Goal: Information Seeking & Learning: Learn about a topic

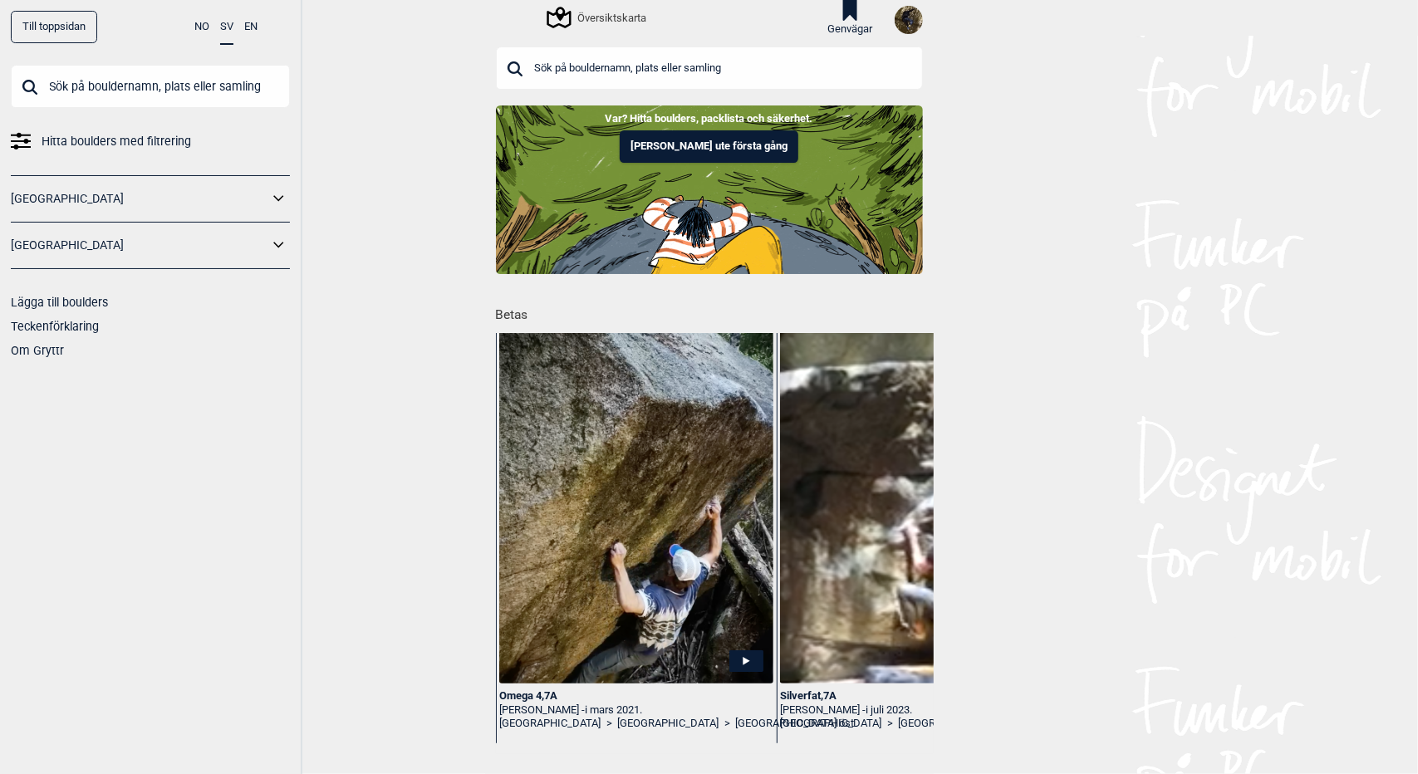
click at [633, 14] on div "Översiktskarta" at bounding box center [597, 17] width 97 height 20
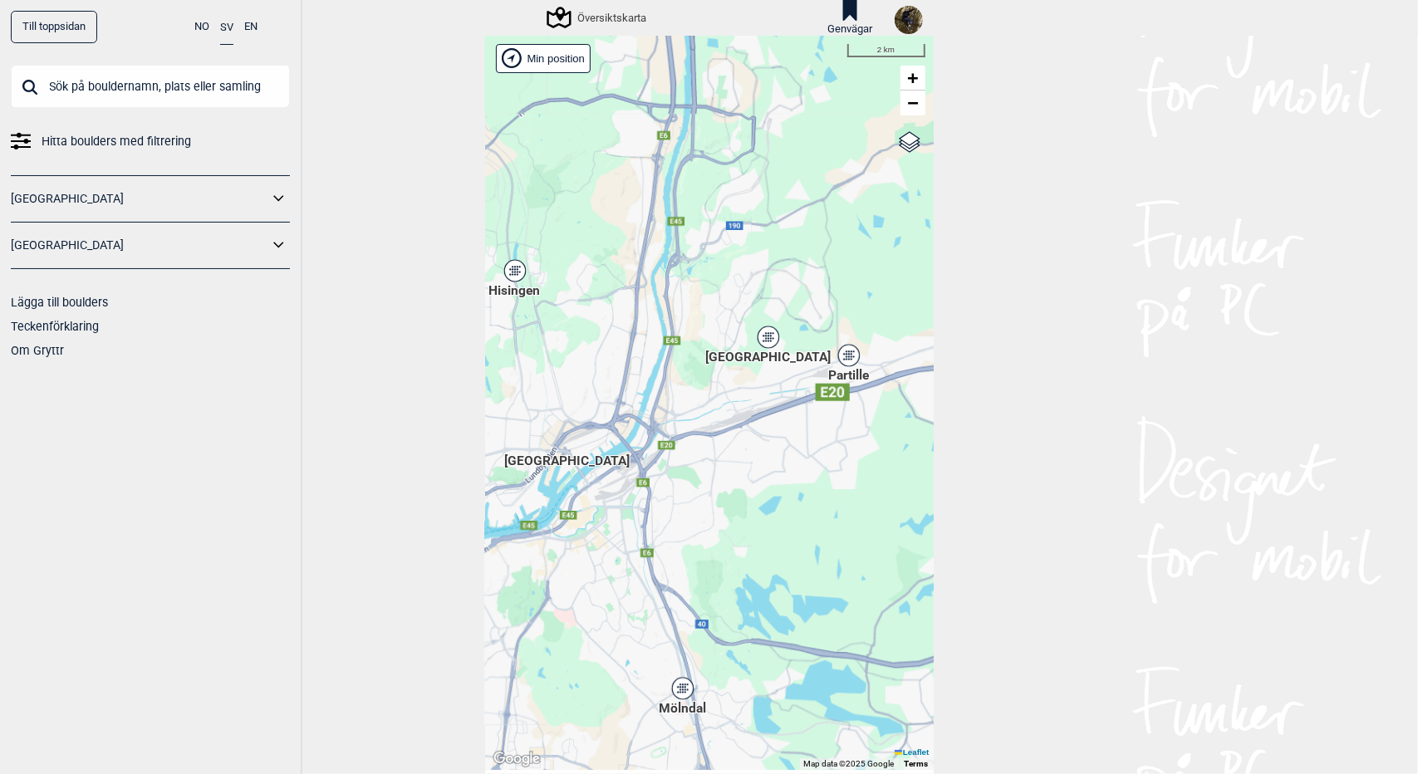
drag, startPoint x: 853, startPoint y: 297, endPoint x: 610, endPoint y: 483, distance: 306.4
click at [610, 484] on div "[PERSON_NAME] posisjon [GEOGRAPHIC_DATA] Stange [GEOGRAPHIC_DATA] syd [GEOGRAPH…" at bounding box center [709, 403] width 449 height 734
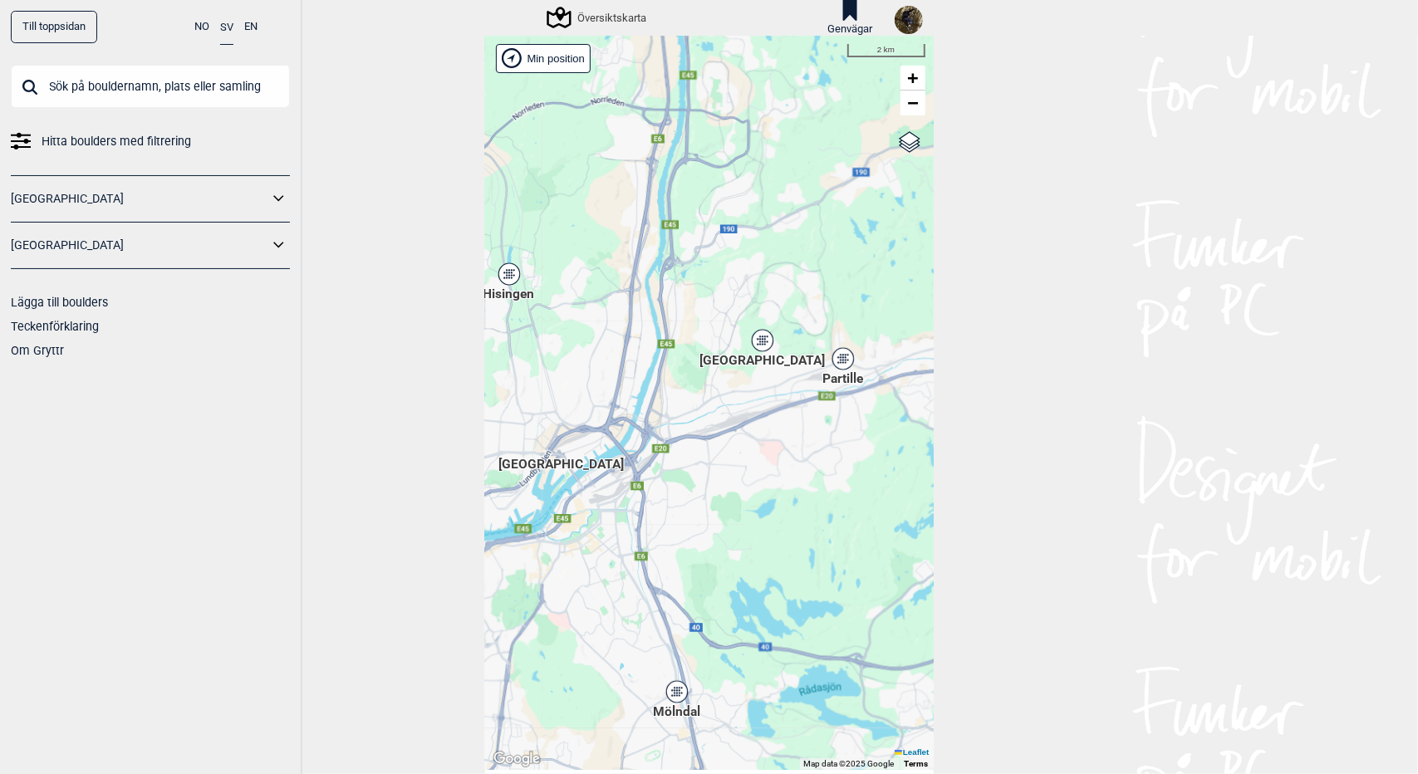
click at [841, 361] on div "Partille" at bounding box center [843, 359] width 10 height 10
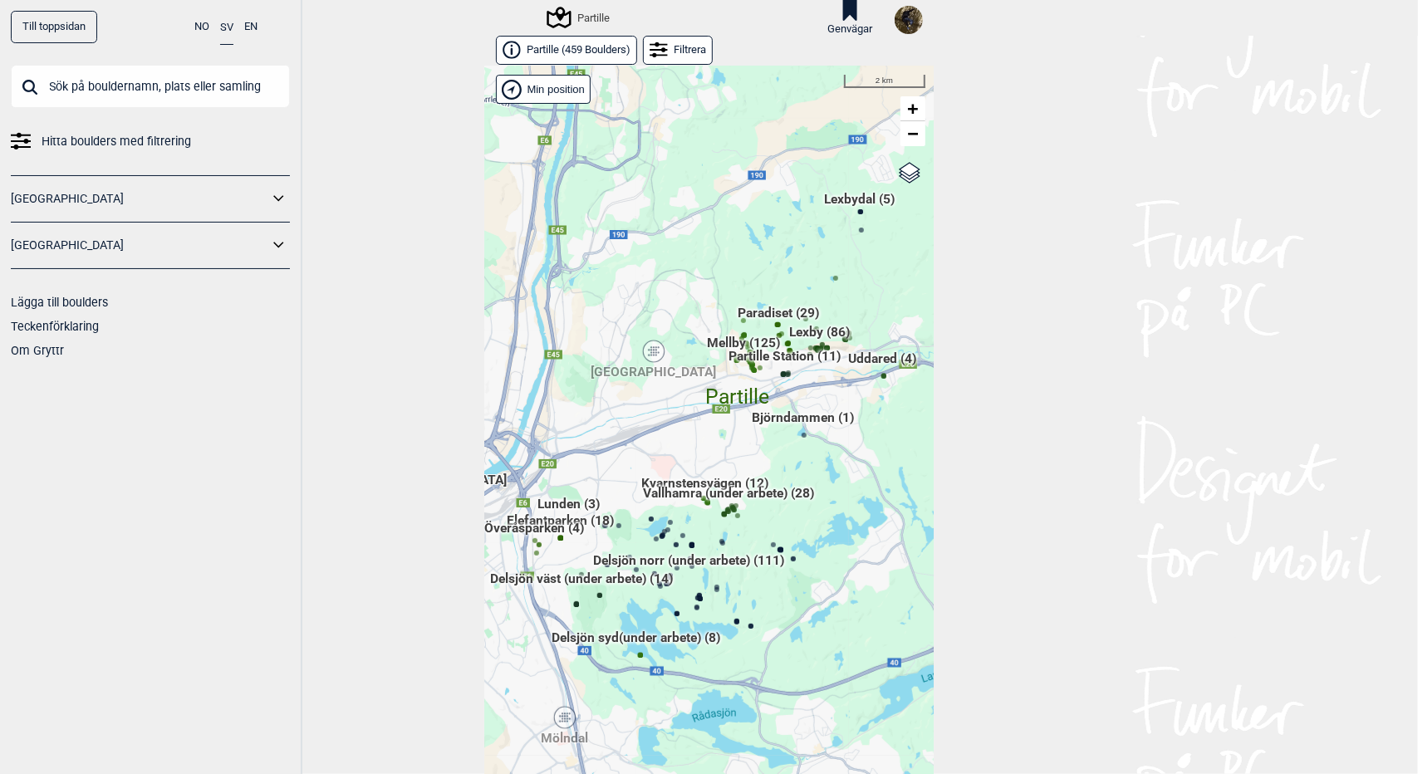
scroll to position [27, 0]
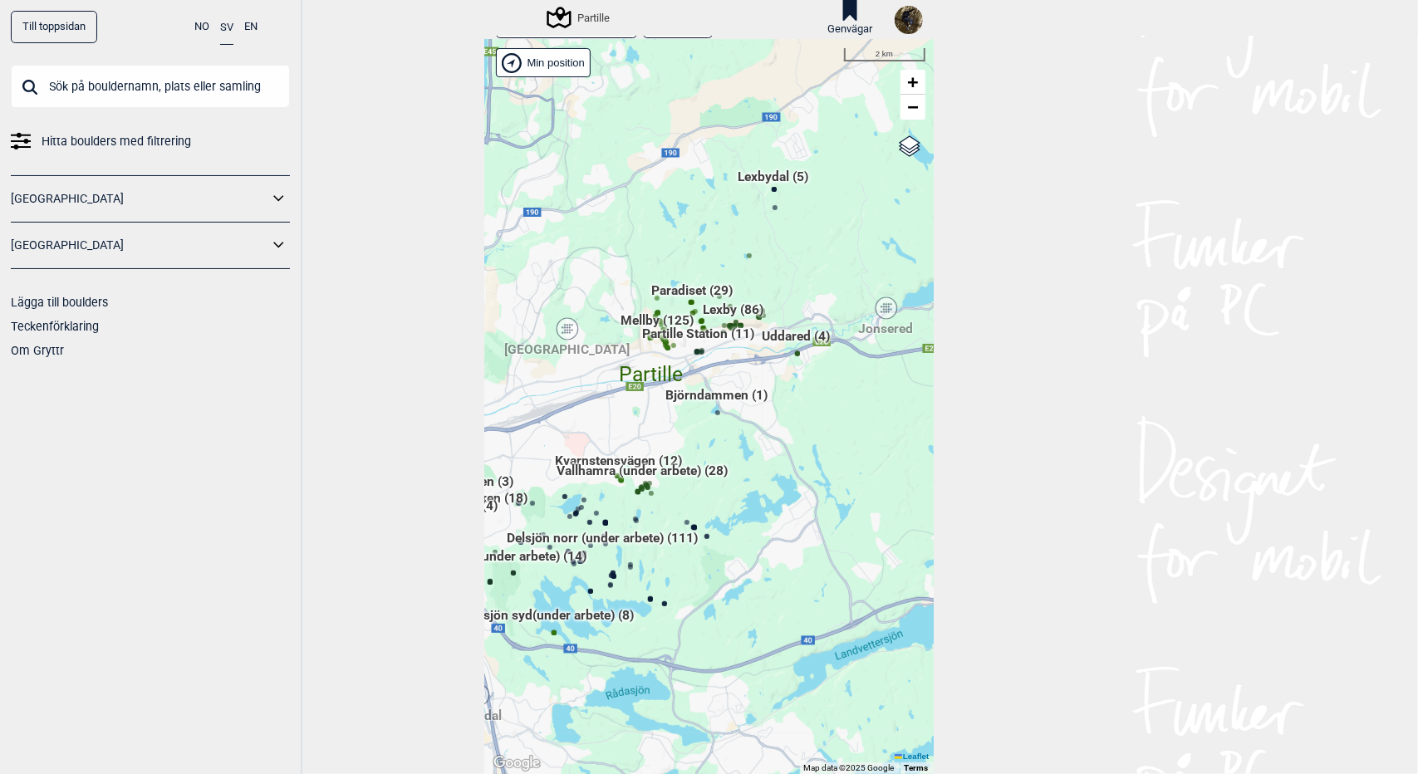
drag, startPoint x: 625, startPoint y: 407, endPoint x: 517, endPoint y: 415, distance: 108.2
click at [517, 415] on div "[PERSON_NAME] posisjon [GEOGRAPHIC_DATA] Stange [GEOGRAPHIC_DATA] syd [GEOGRAPH…" at bounding box center [709, 407] width 449 height 734
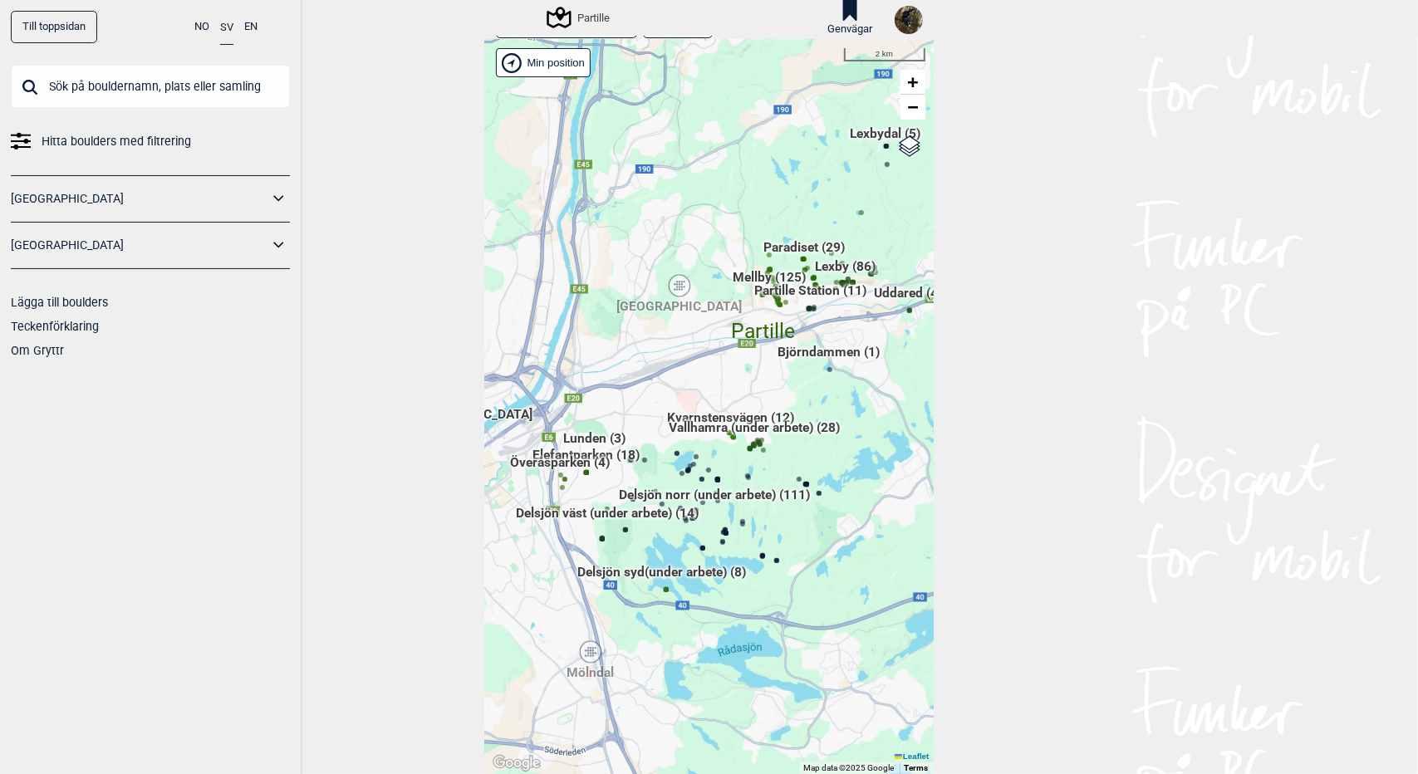
drag, startPoint x: 620, startPoint y: 411, endPoint x: 762, endPoint y: 361, distance: 150.5
click at [762, 361] on div "[PERSON_NAME] posisjon [GEOGRAPHIC_DATA] Stange [GEOGRAPHIC_DATA] syd [GEOGRAPH…" at bounding box center [709, 407] width 449 height 734
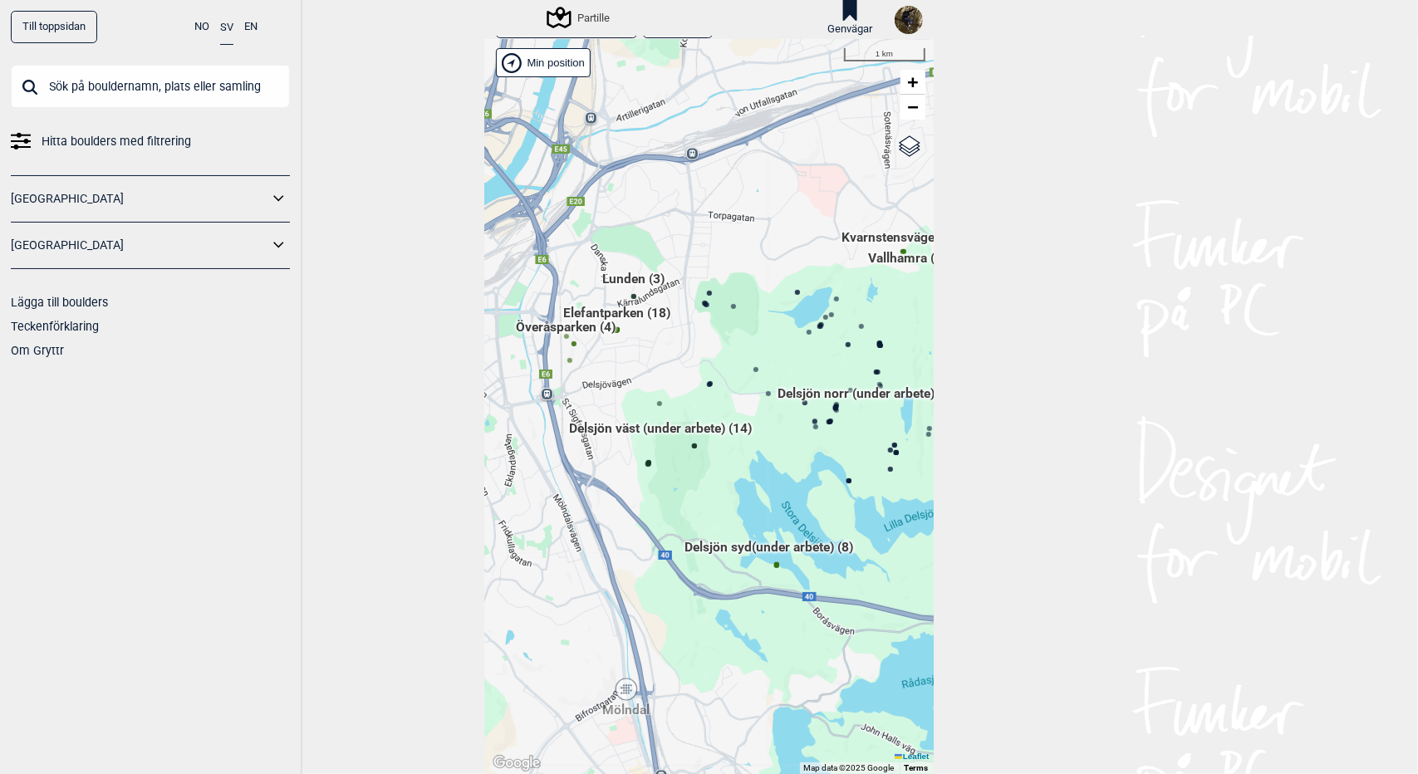
drag, startPoint x: 635, startPoint y: 478, endPoint x: 729, endPoint y: 355, distance: 155.2
click at [729, 355] on div "[PERSON_NAME] posisjon [GEOGRAPHIC_DATA] Stange [GEOGRAPHIC_DATA] syd [GEOGRAPH…" at bounding box center [709, 407] width 449 height 734
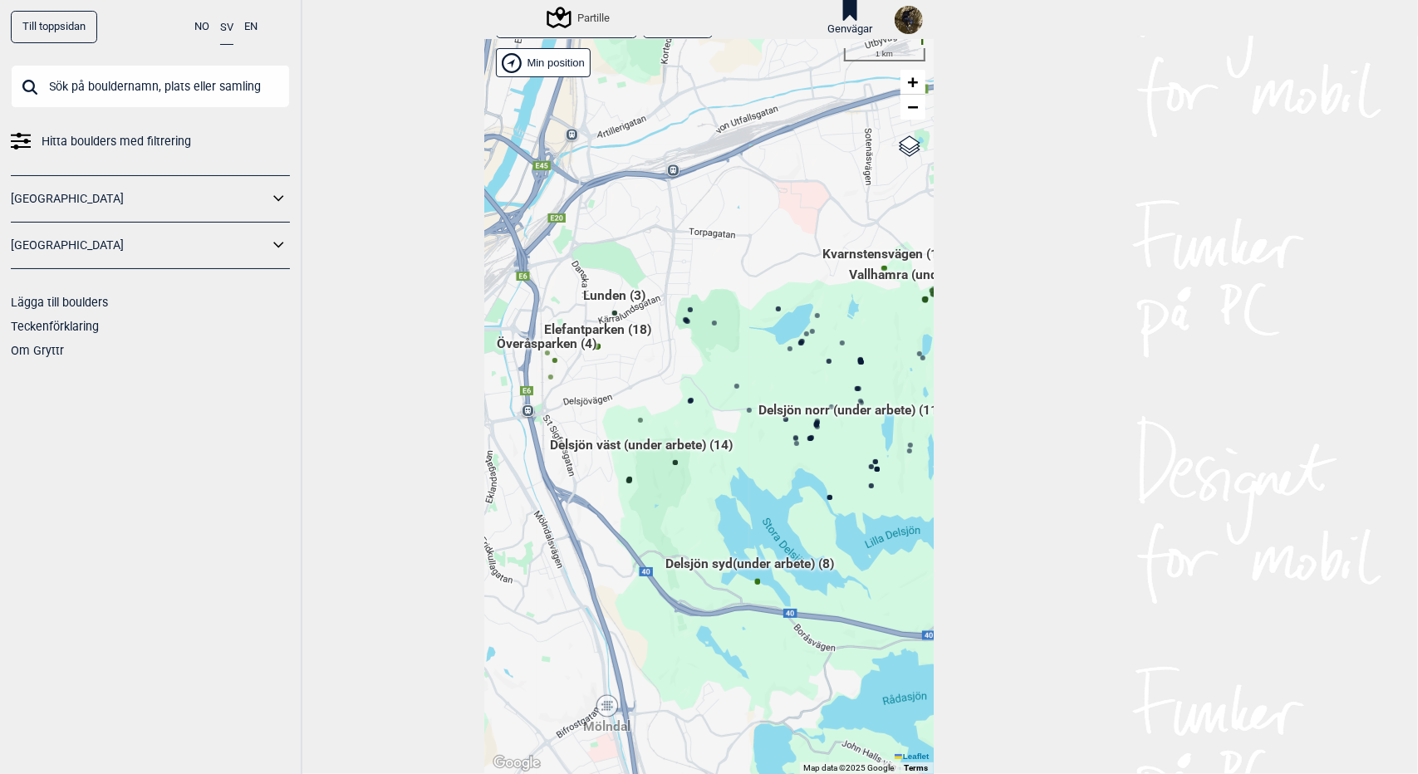
click at [582, 330] on span "Elefantparken (18)" at bounding box center [597, 337] width 107 height 32
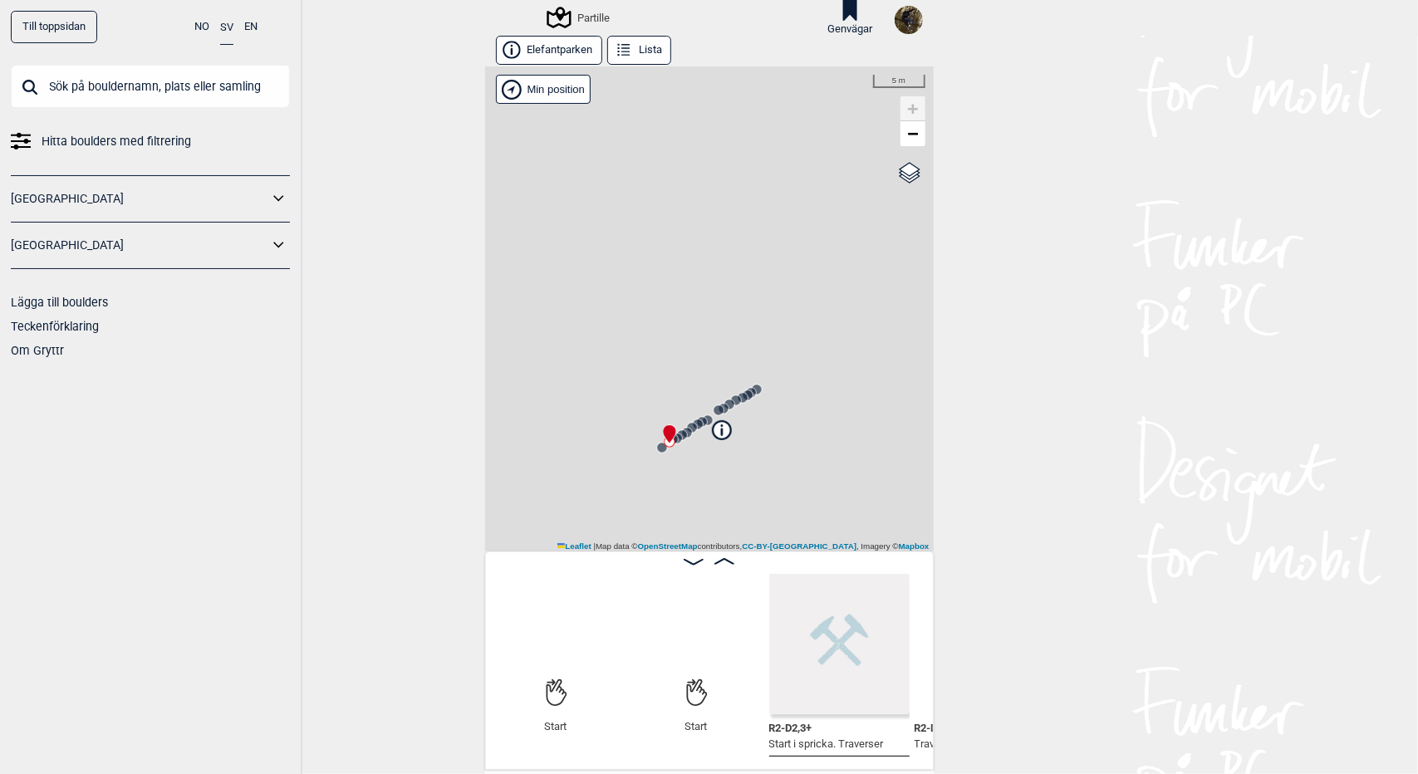
scroll to position [0, 130]
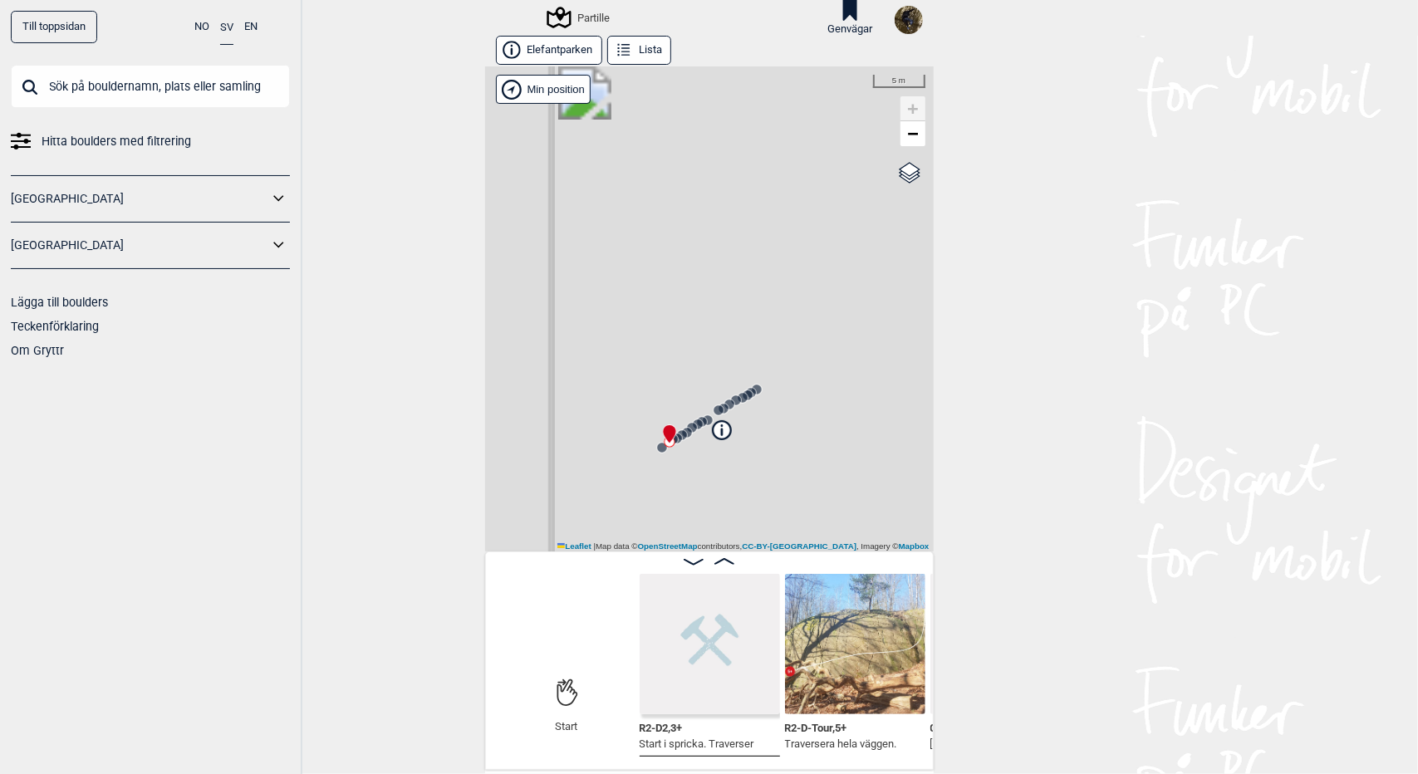
click at [718, 560] on icon at bounding box center [724, 561] width 20 height 7
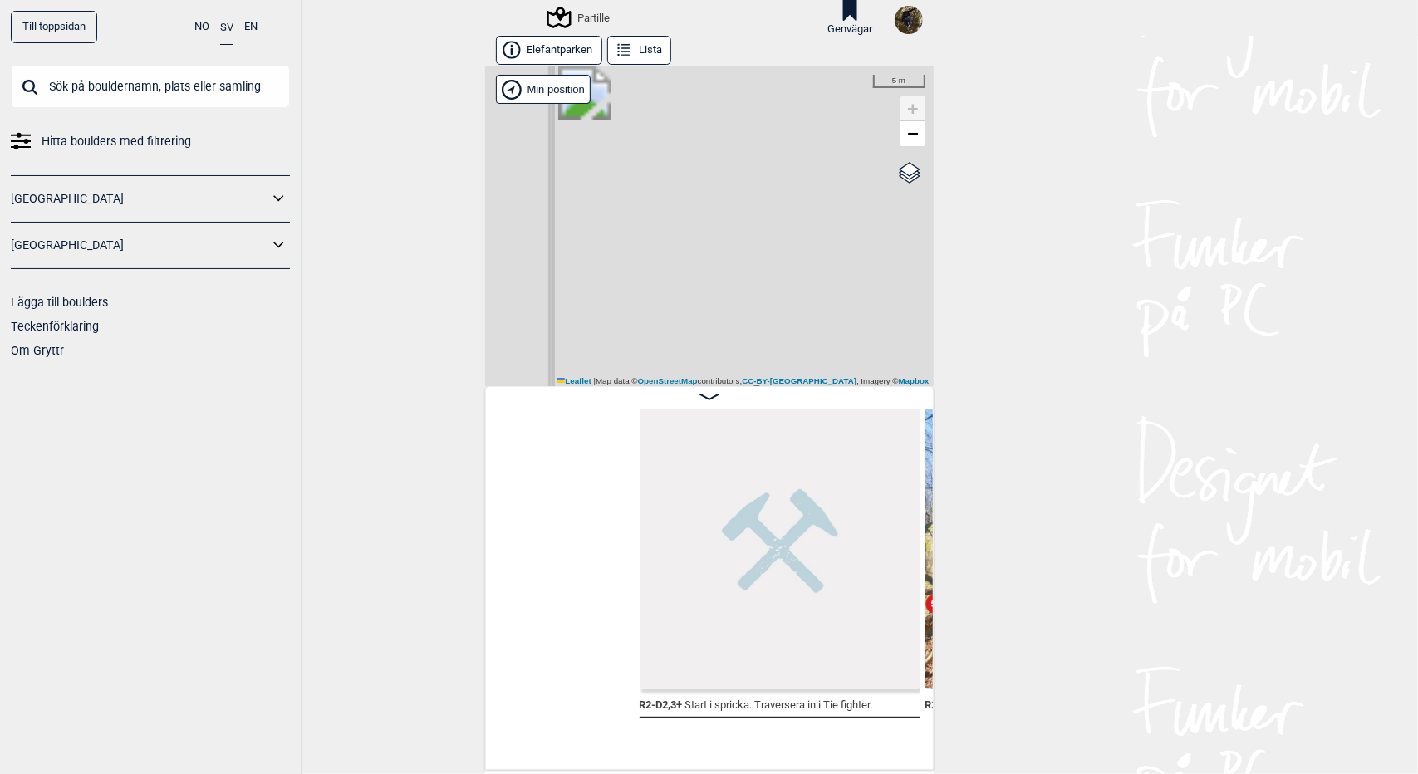
scroll to position [0, 281]
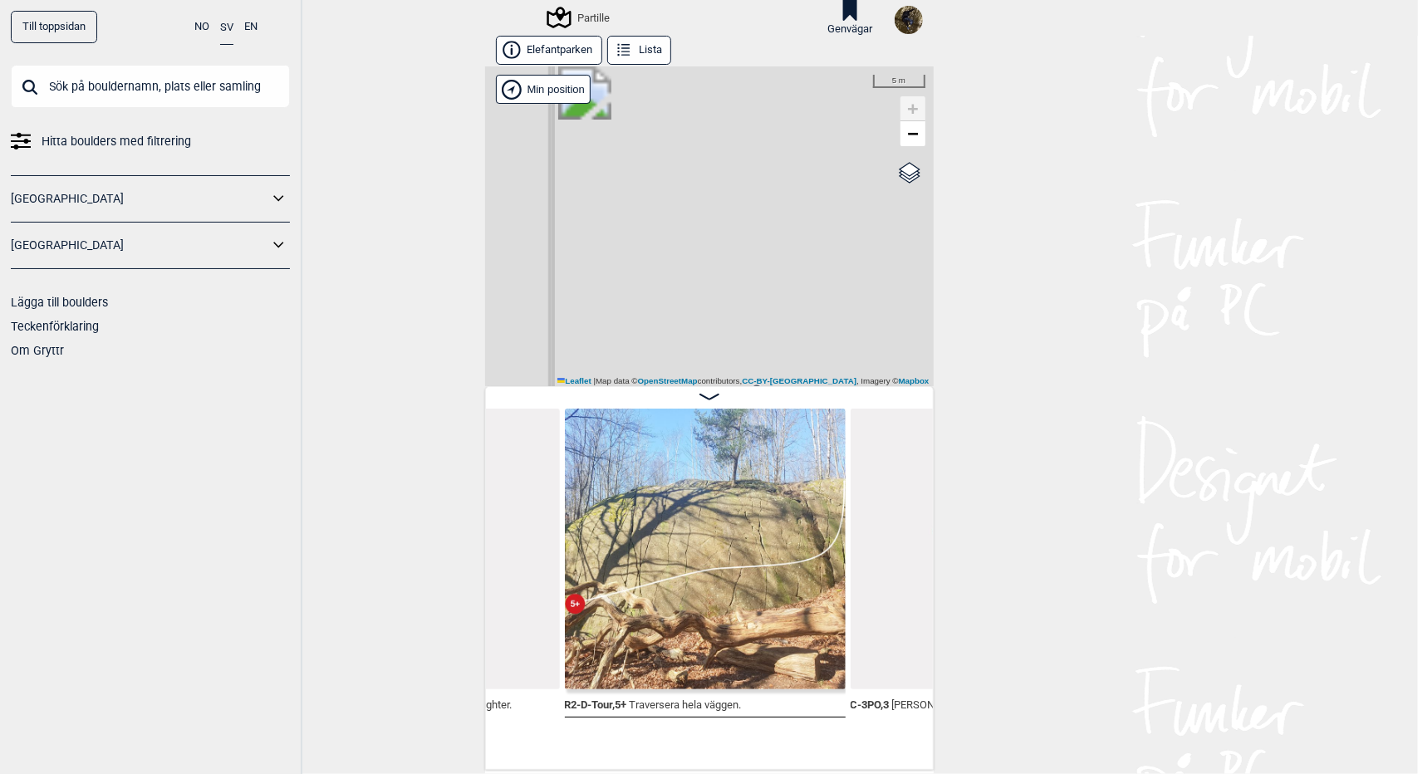
scroll to position [0, 500]
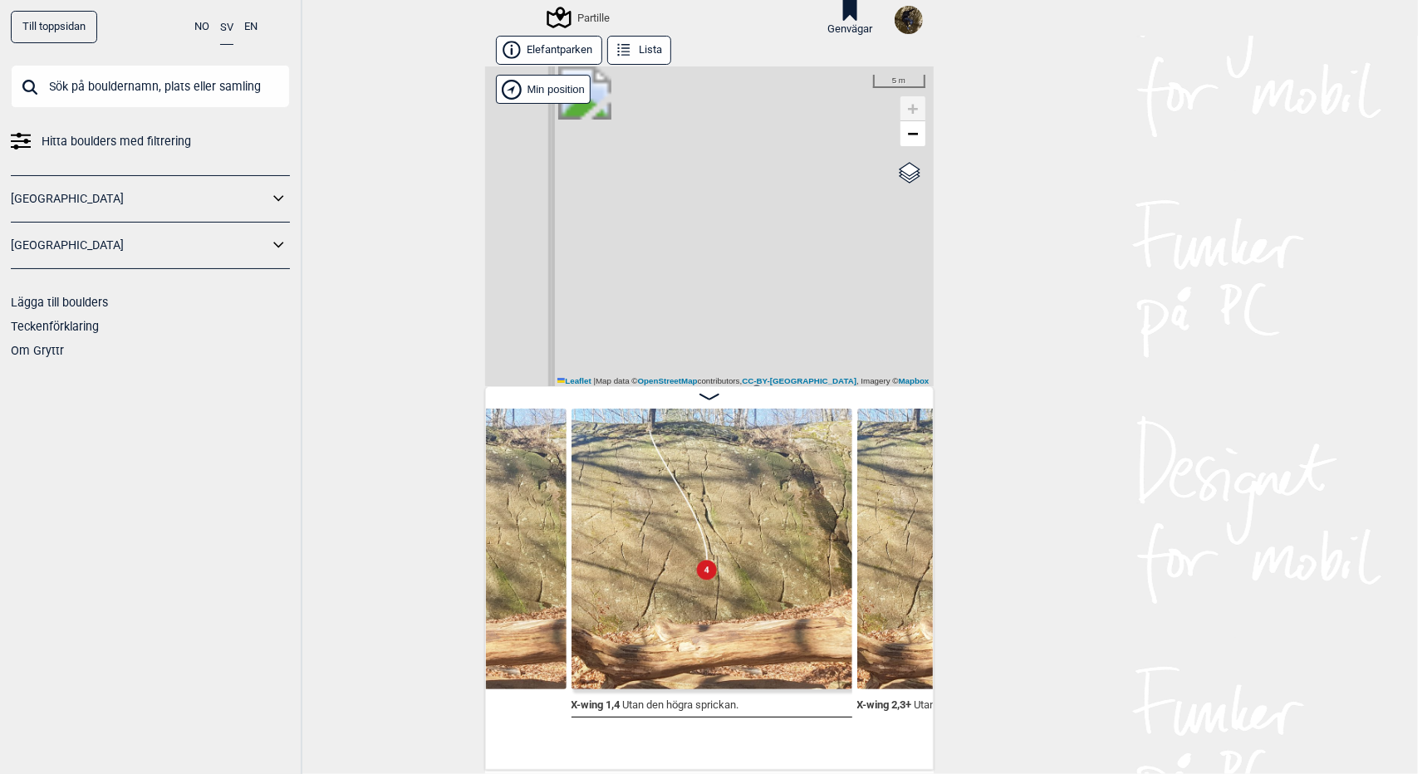
scroll to position [0, 3694]
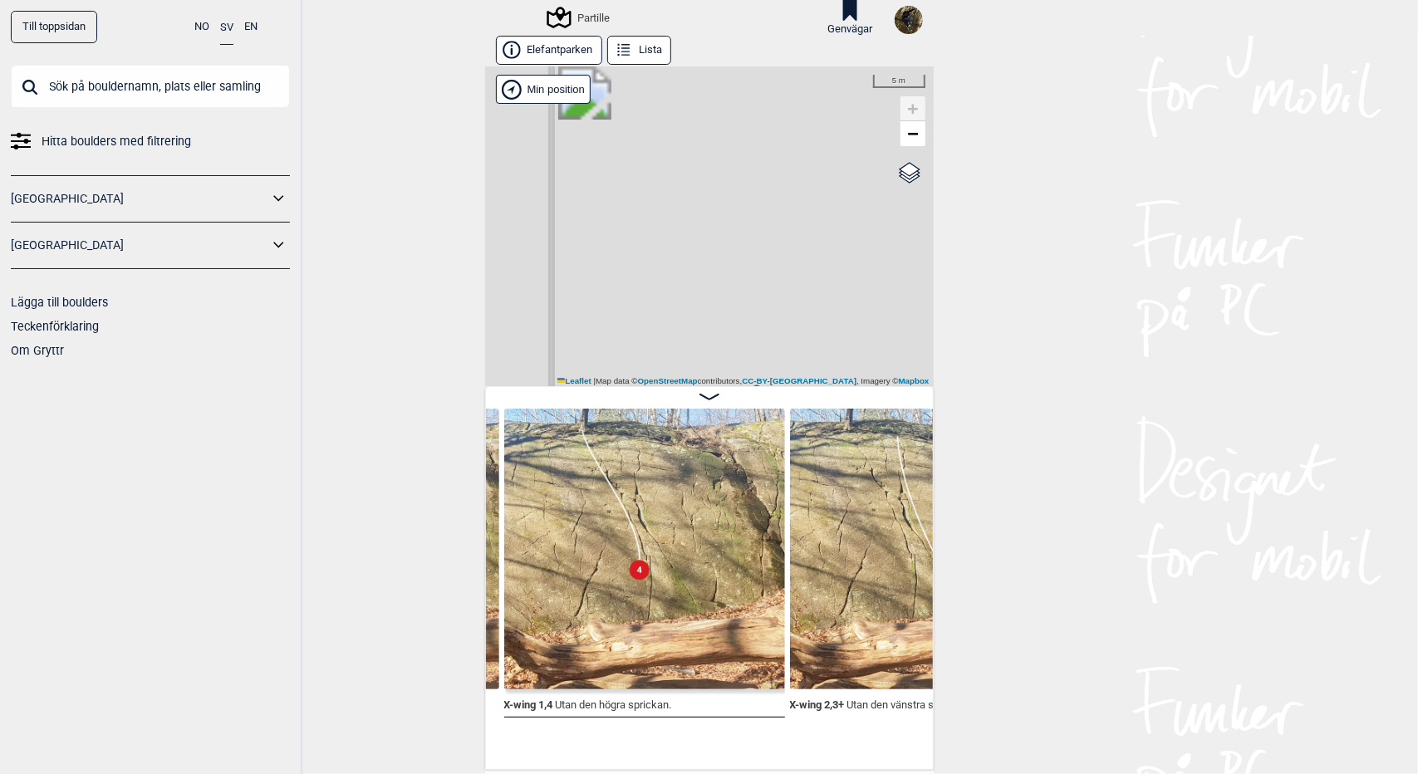
click at [625, 52] on icon at bounding box center [624, 51] width 18 height 18
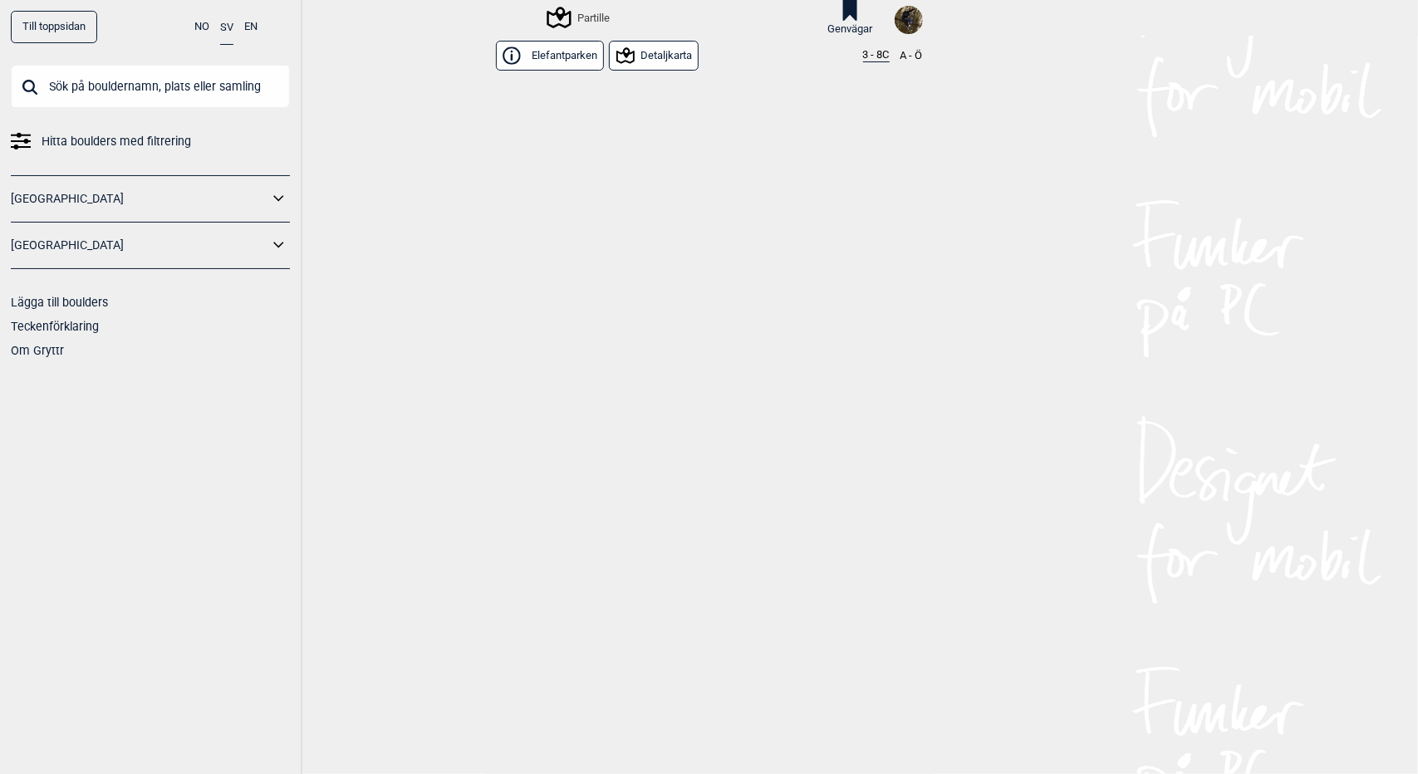
scroll to position [643, 0]
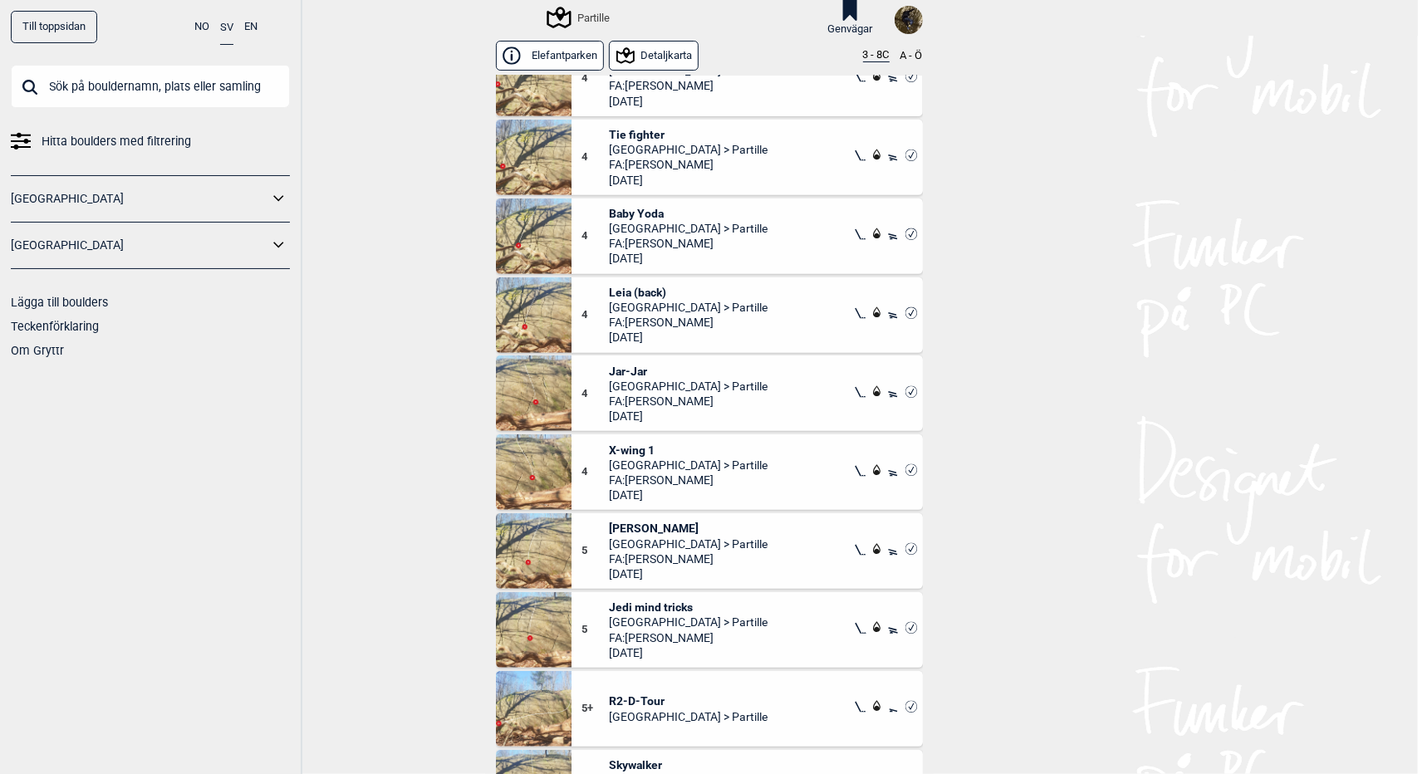
click at [572, 19] on div "Partille" at bounding box center [579, 17] width 61 height 20
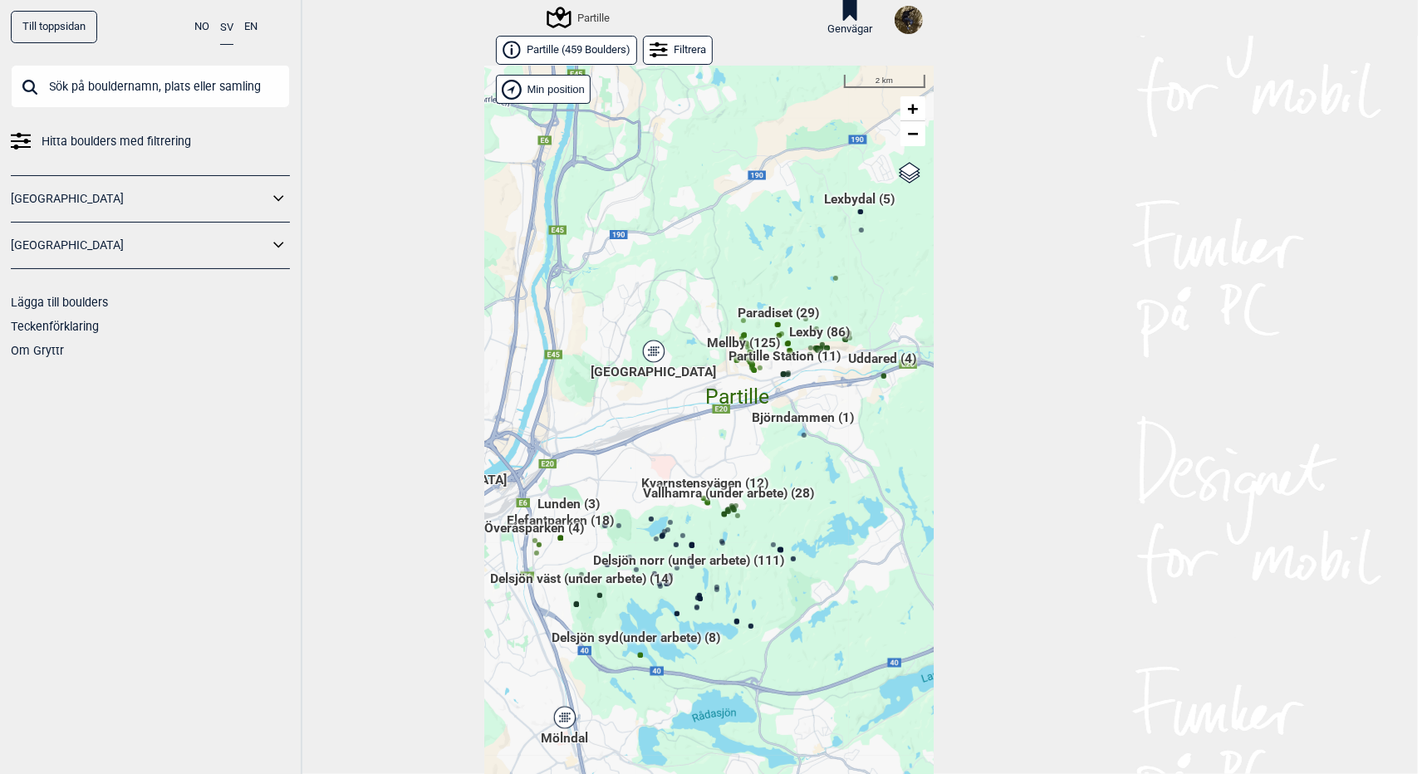
scroll to position [27, 0]
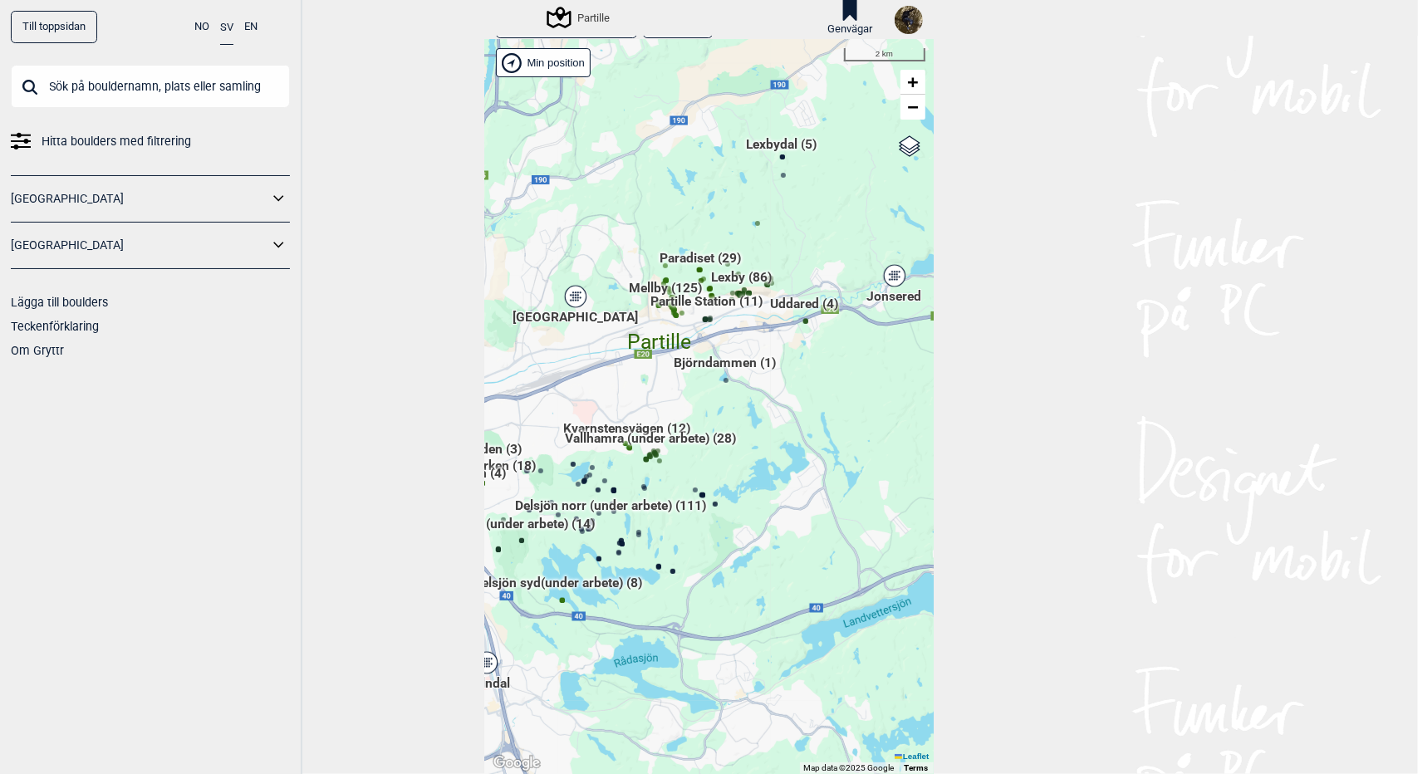
drag, startPoint x: 781, startPoint y: 458, endPoint x: 701, endPoint y: 417, distance: 89.5
click at [701, 426] on div "Hallingdal Gol Ål Stange Kolomoen [GEOGRAPHIC_DATA] [GEOGRAPHIC_DATA][PERSON_NA…" at bounding box center [709, 407] width 449 height 734
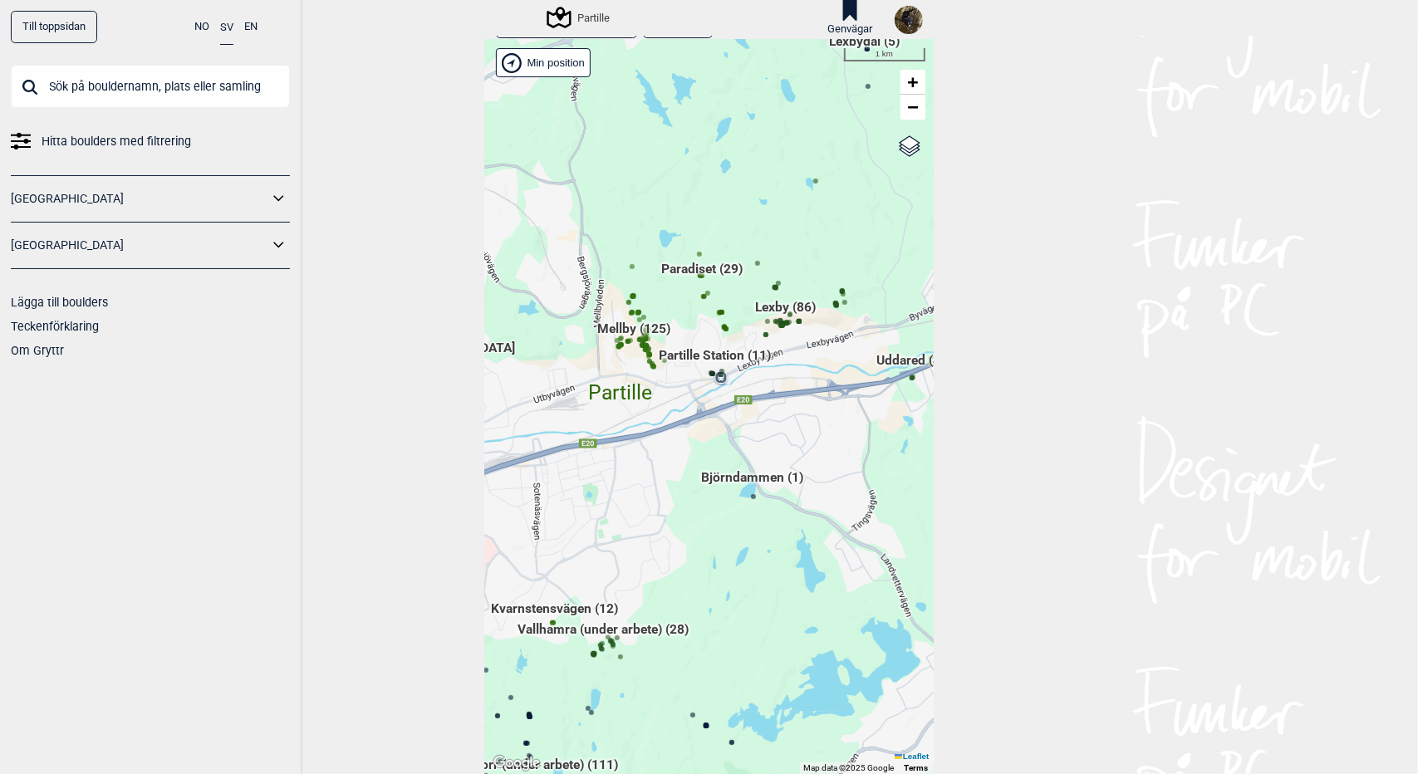
drag, startPoint x: 718, startPoint y: 325, endPoint x: 812, endPoint y: 419, distance: 133.3
click at [812, 419] on div "Hallingdal Gol Ål Stange Kolomoen [GEOGRAPHIC_DATA] [GEOGRAPHIC_DATA][PERSON_NA…" at bounding box center [709, 407] width 449 height 734
click at [694, 268] on span "Paradiset (29)" at bounding box center [702, 276] width 81 height 32
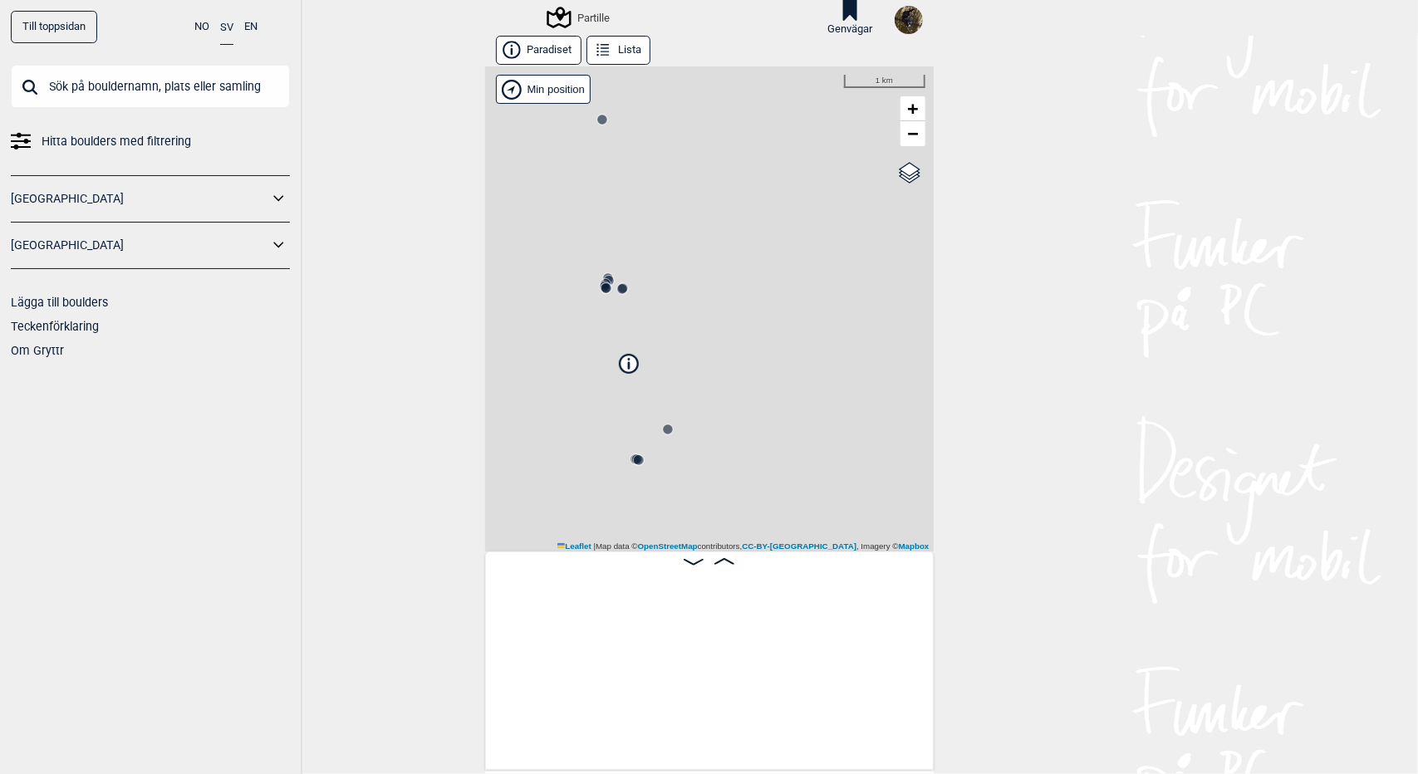
scroll to position [0, 130]
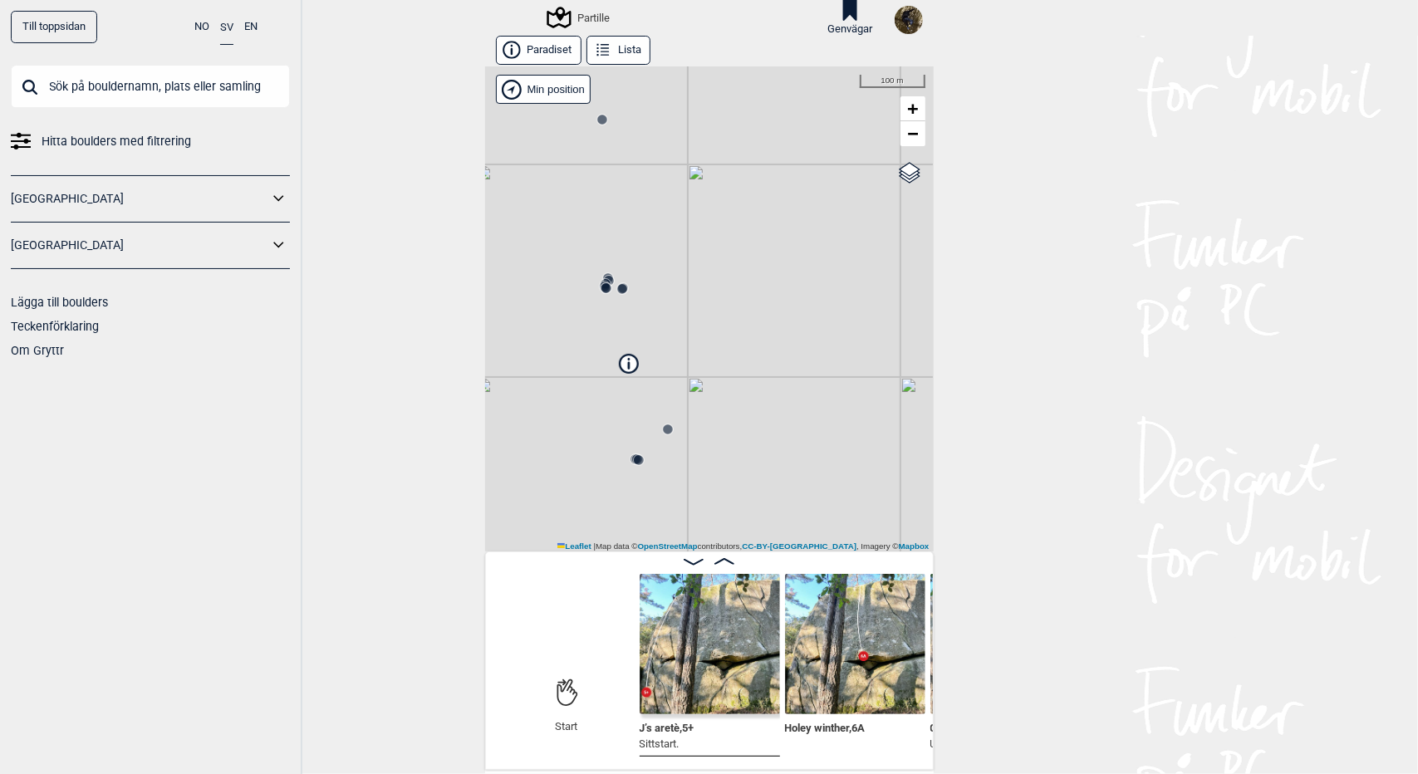
click at [723, 558] on icon at bounding box center [724, 561] width 20 height 7
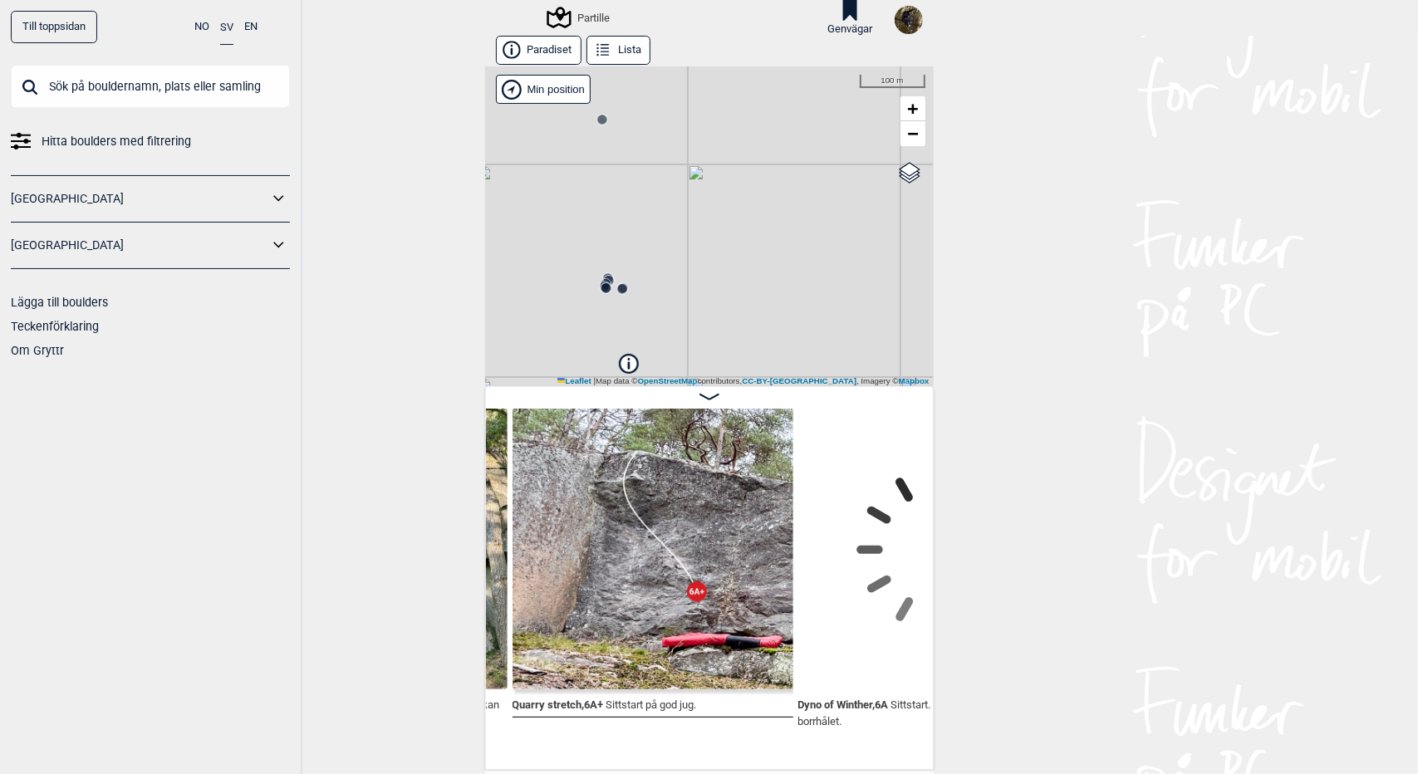
scroll to position [0, 1407]
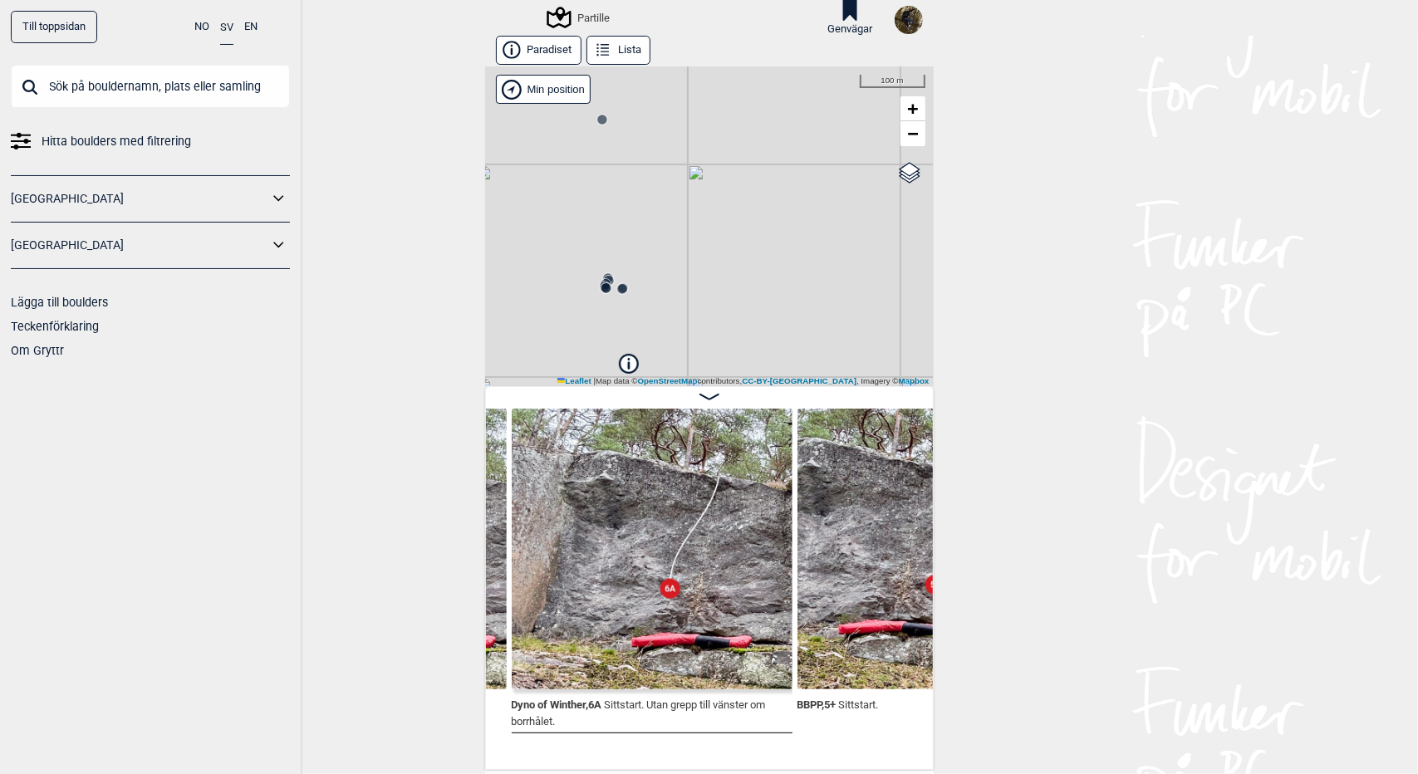
scroll to position [0, 1671]
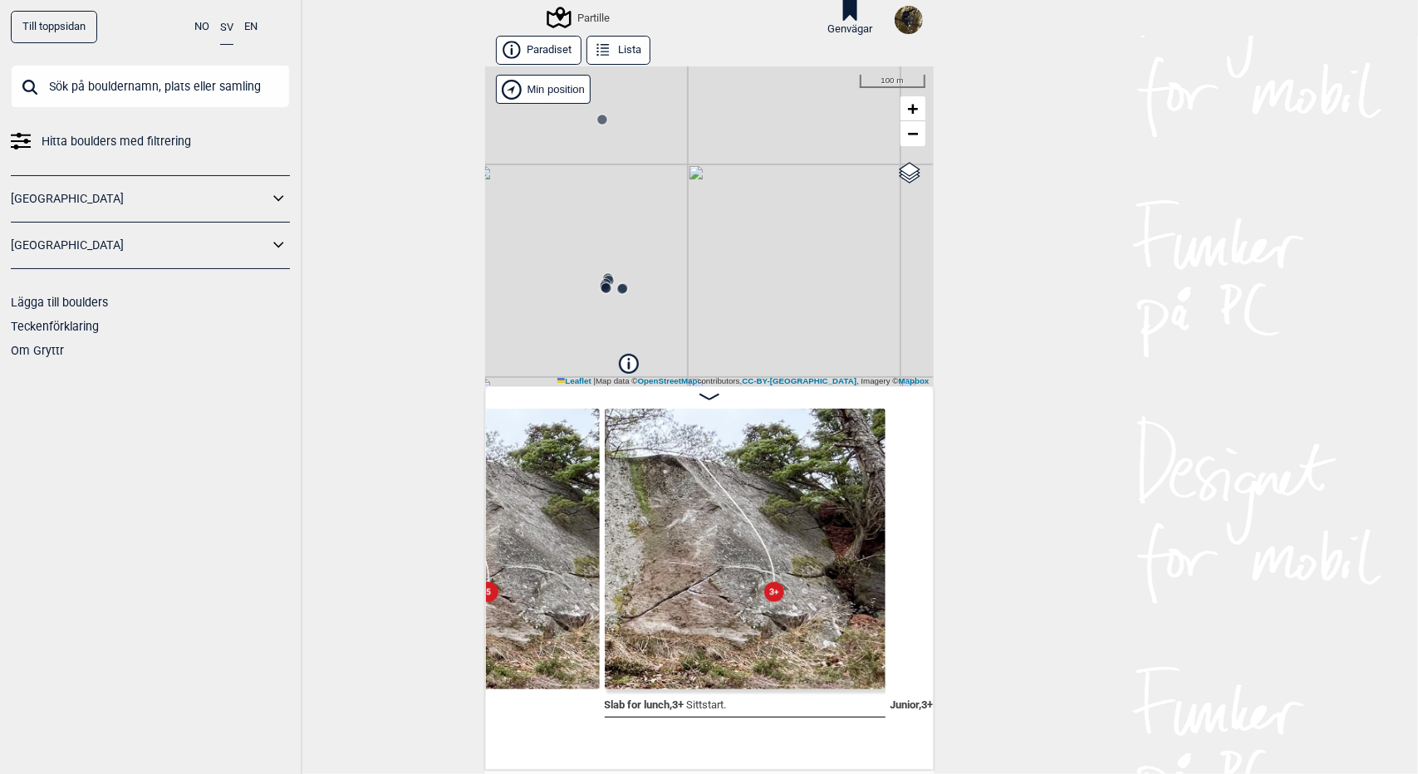
scroll to position [0, 2467]
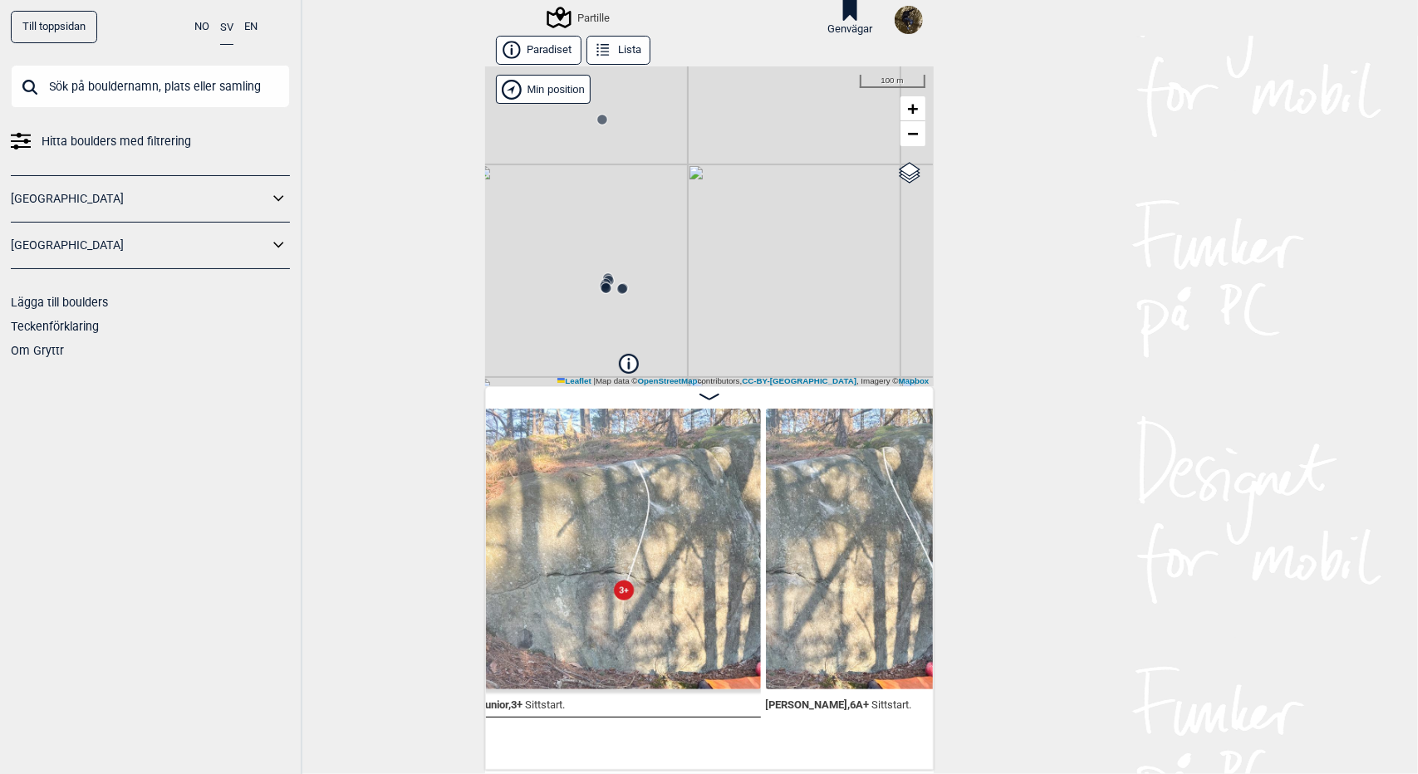
scroll to position [0, 2811]
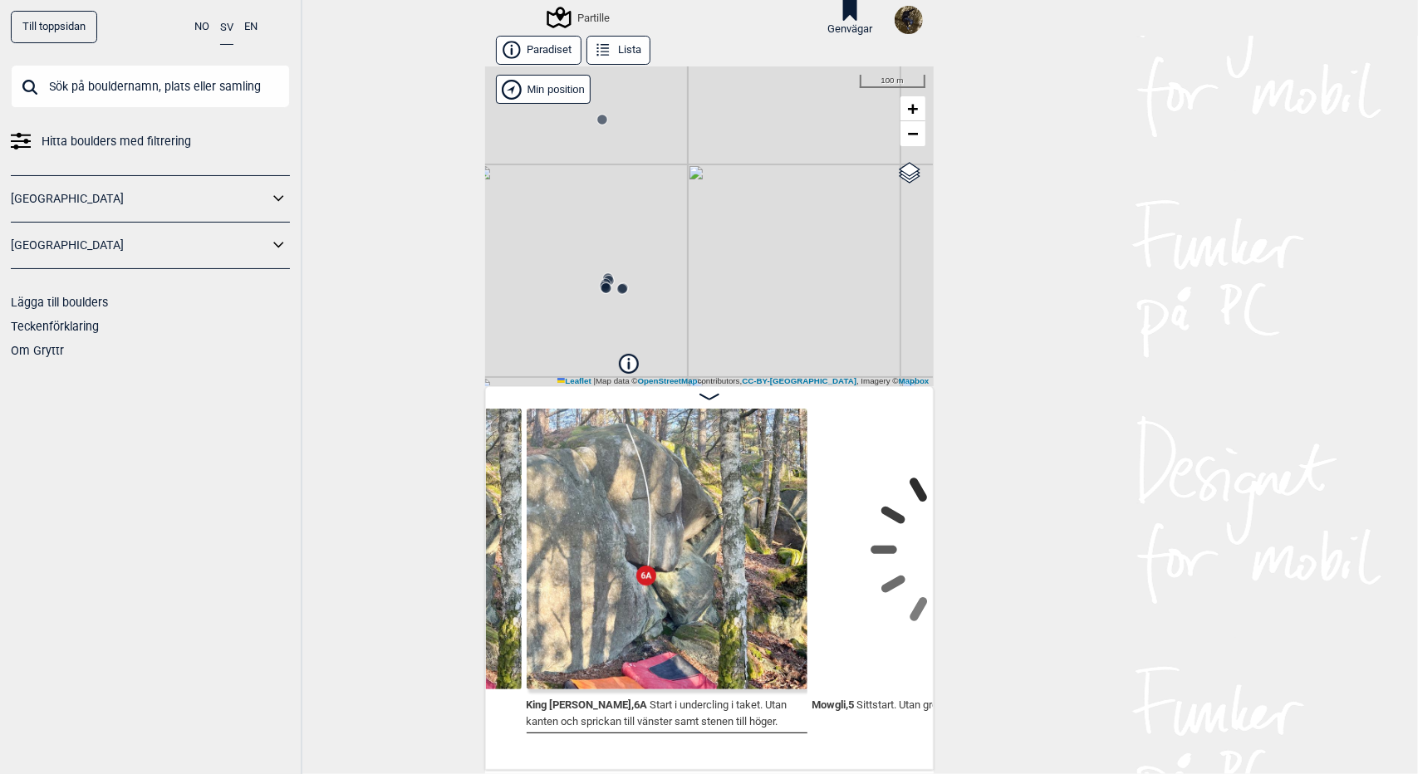
scroll to position [0, 3395]
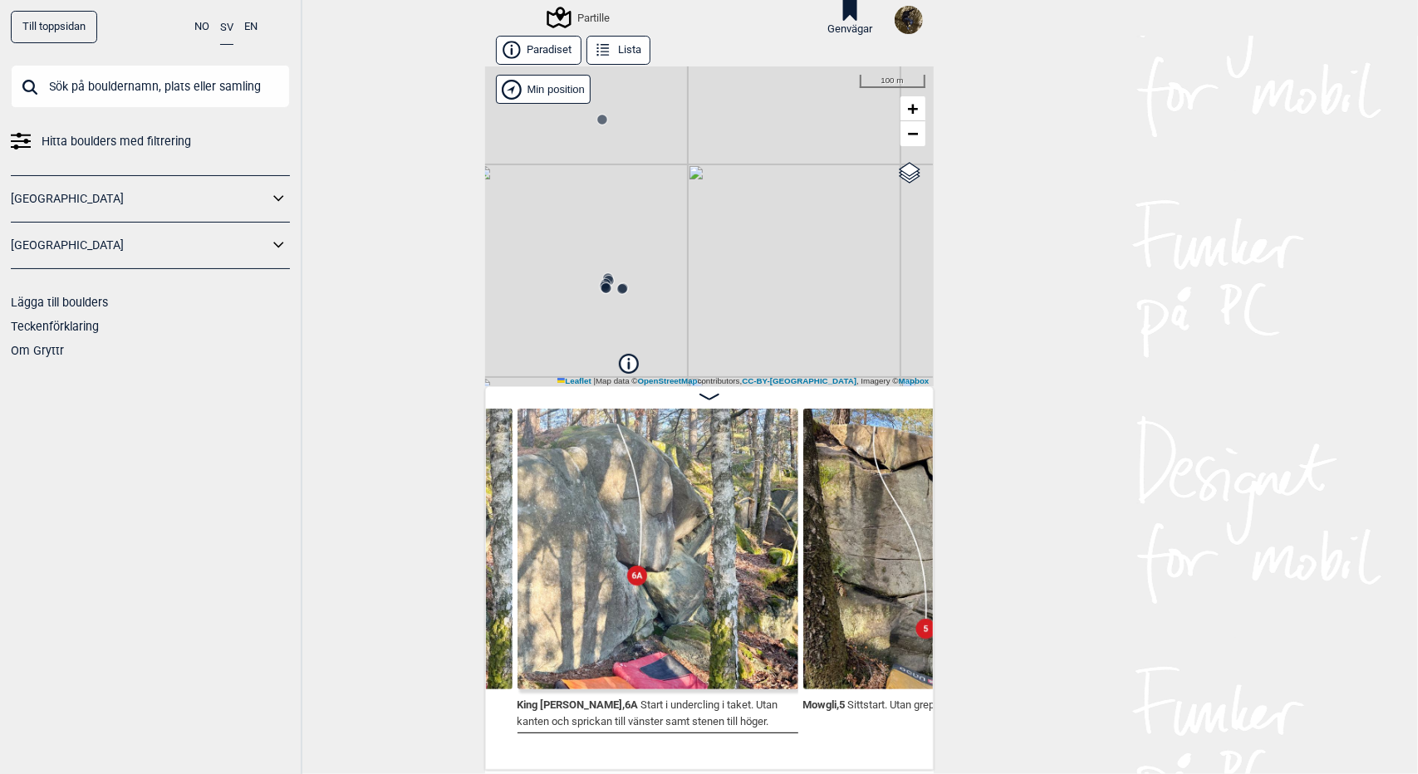
scroll to position [0, 3603]
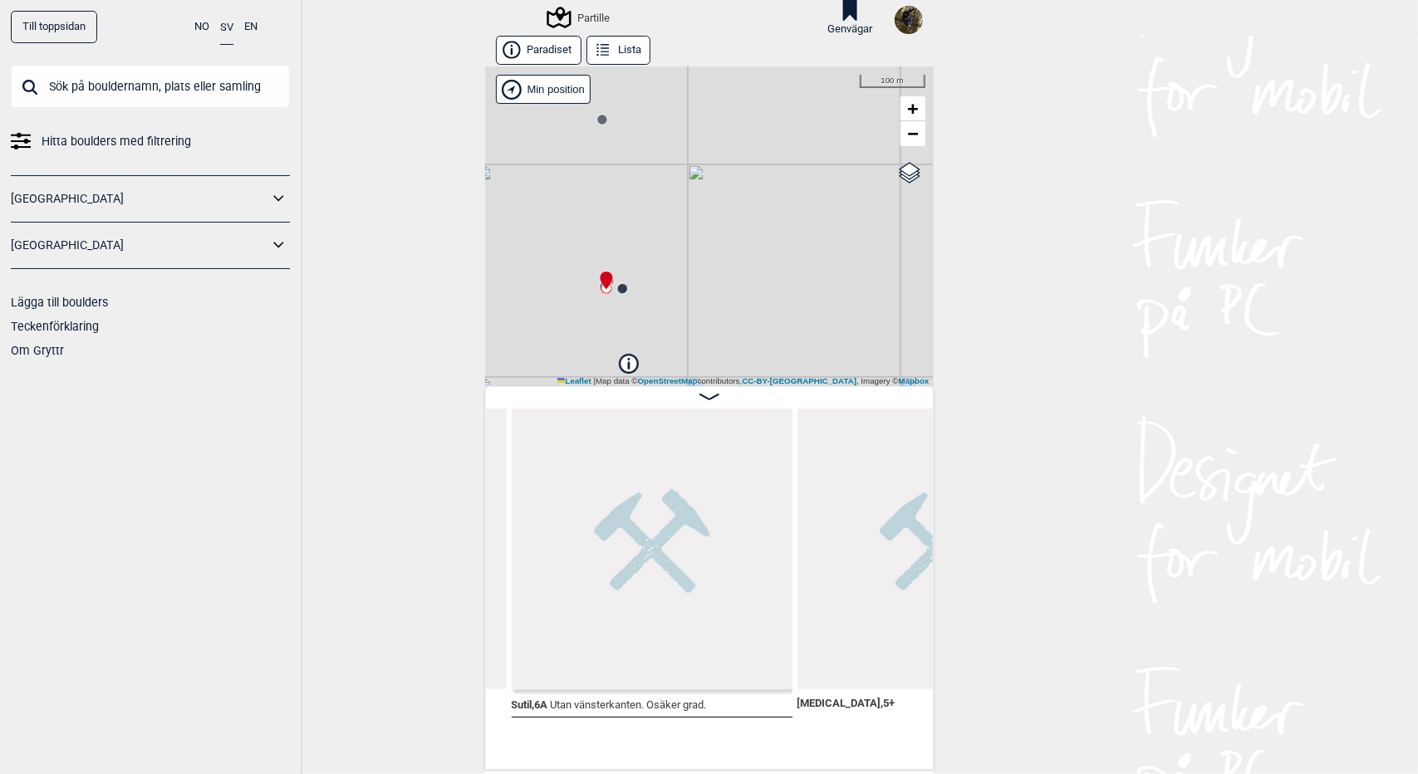
scroll to position [0, 6598]
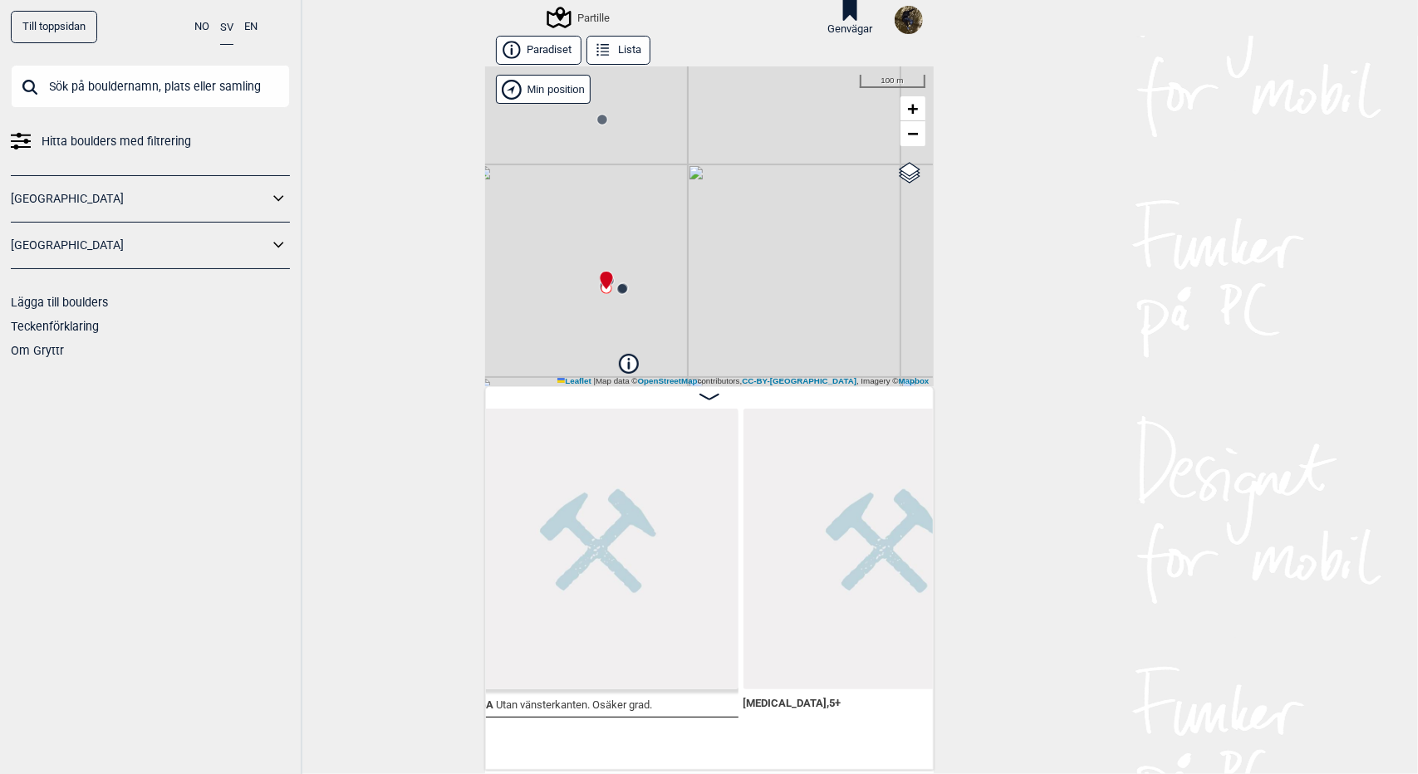
click at [575, 18] on div "Partille" at bounding box center [579, 17] width 61 height 20
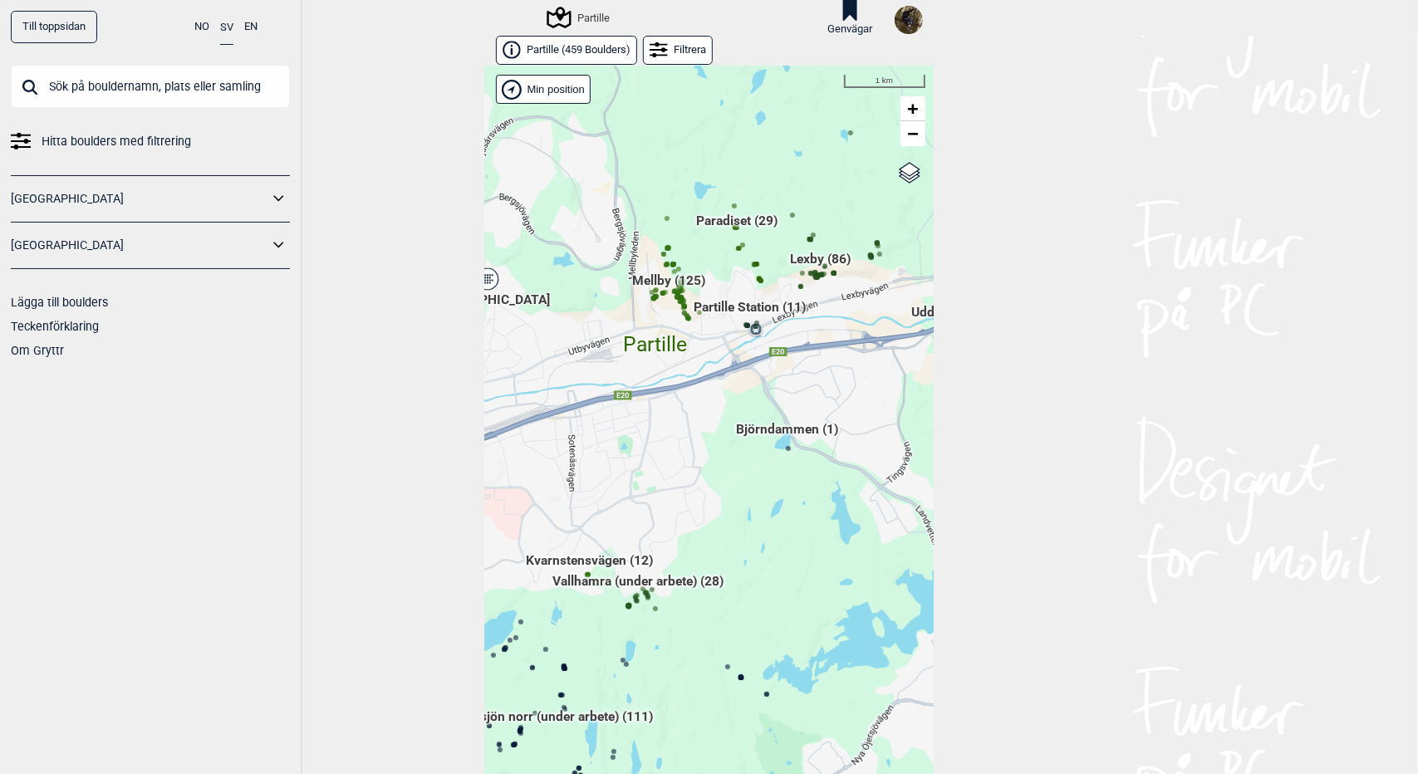
click at [817, 258] on div "Hallingdal Gol Ål Stange Kolomoen [GEOGRAPHIC_DATA] [GEOGRAPHIC_DATA][PERSON_NA…" at bounding box center [709, 433] width 449 height 734
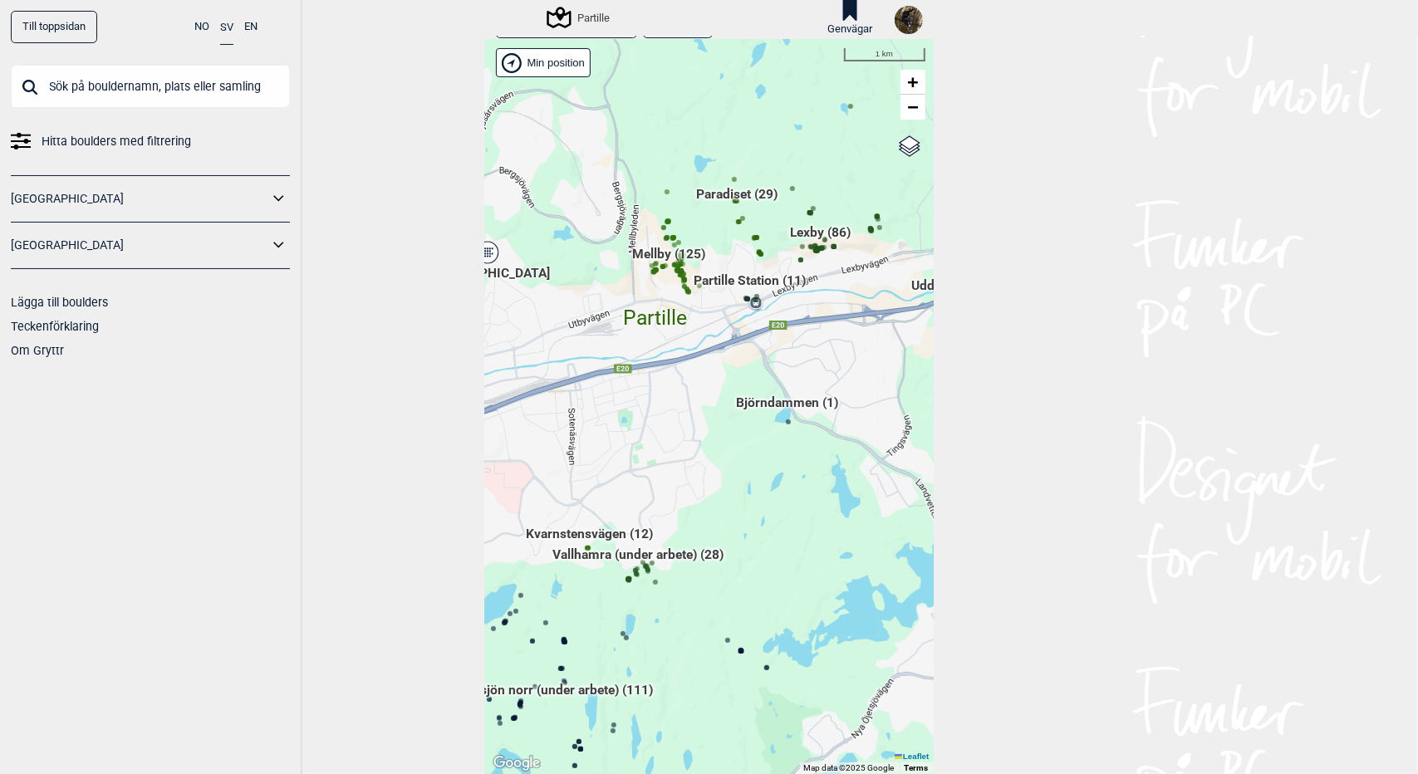
click at [805, 230] on span "Lexby (86)" at bounding box center [820, 239] width 61 height 32
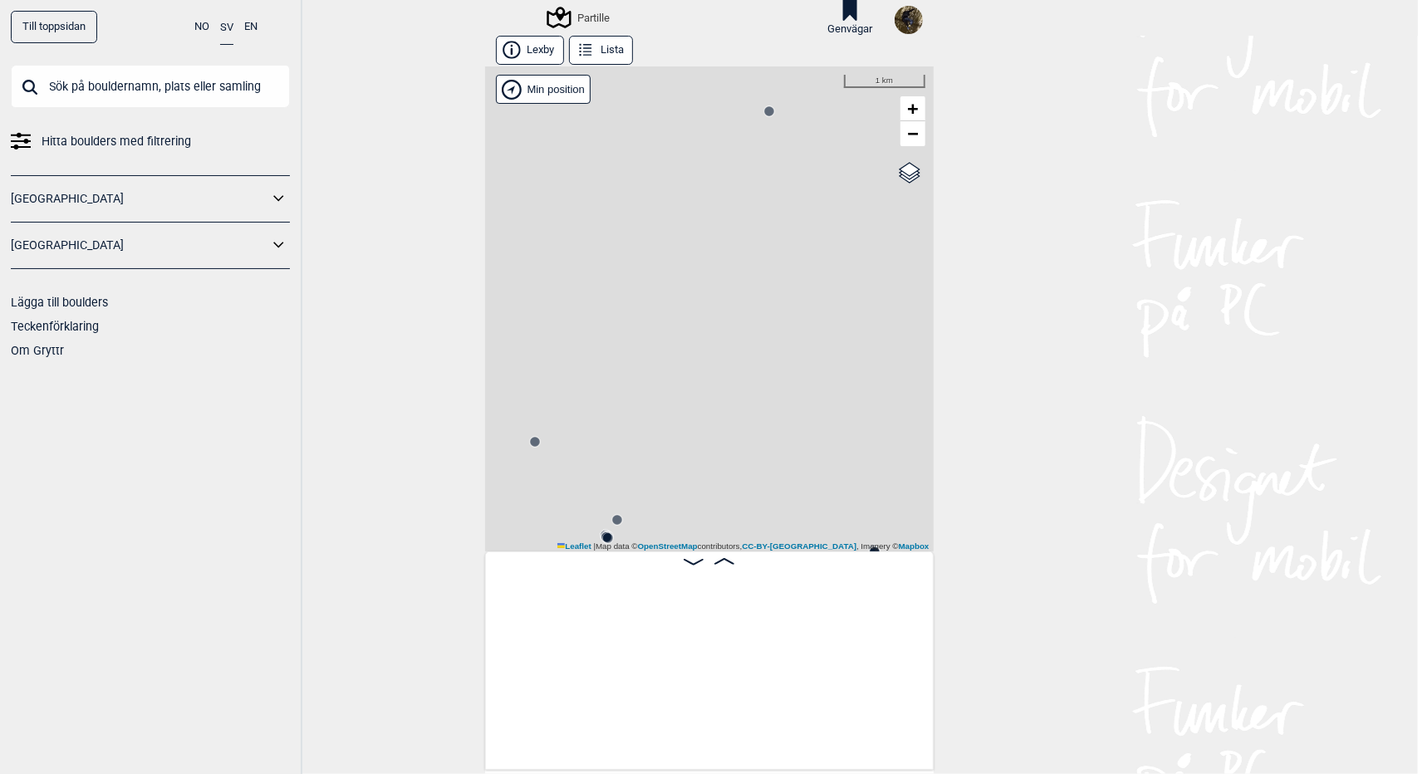
scroll to position [0, 130]
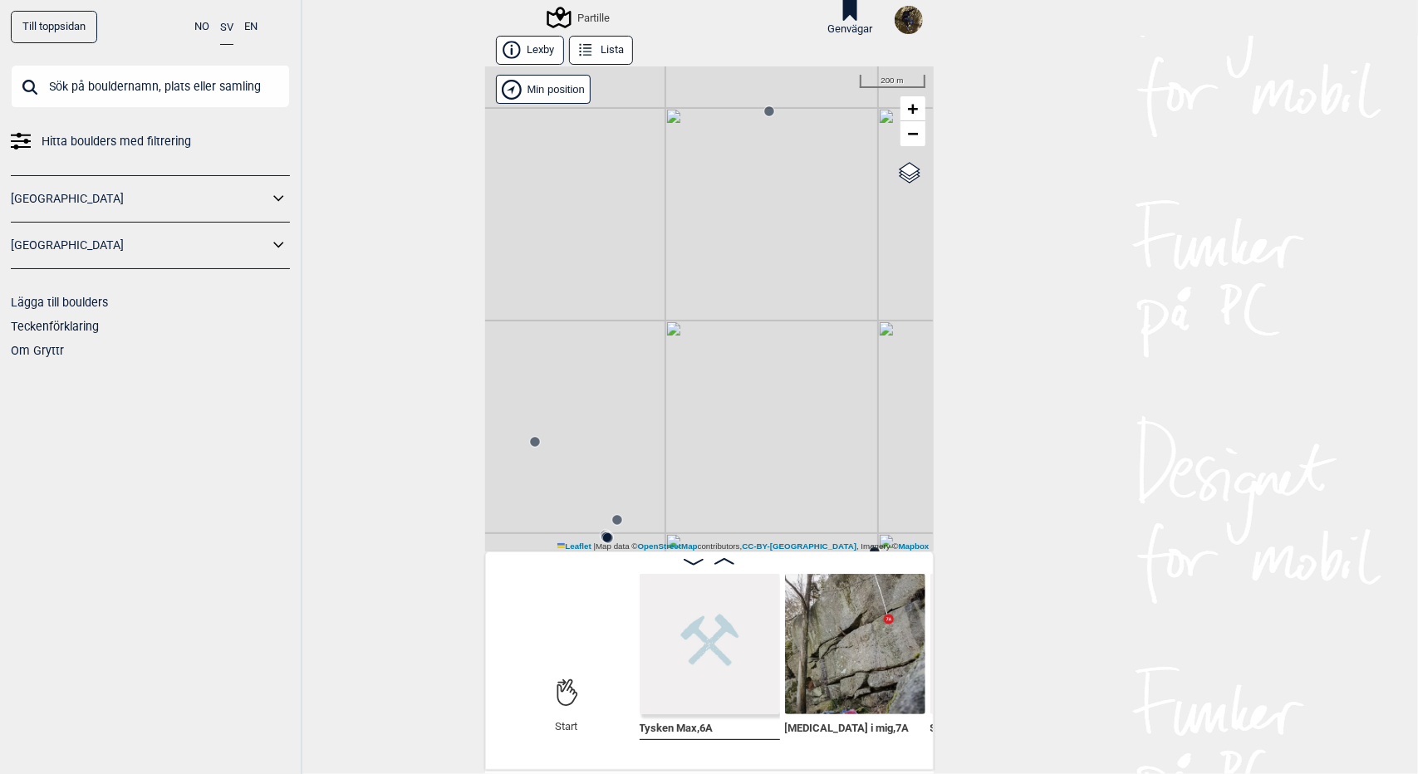
click at [717, 557] on span at bounding box center [724, 562] width 20 height 14
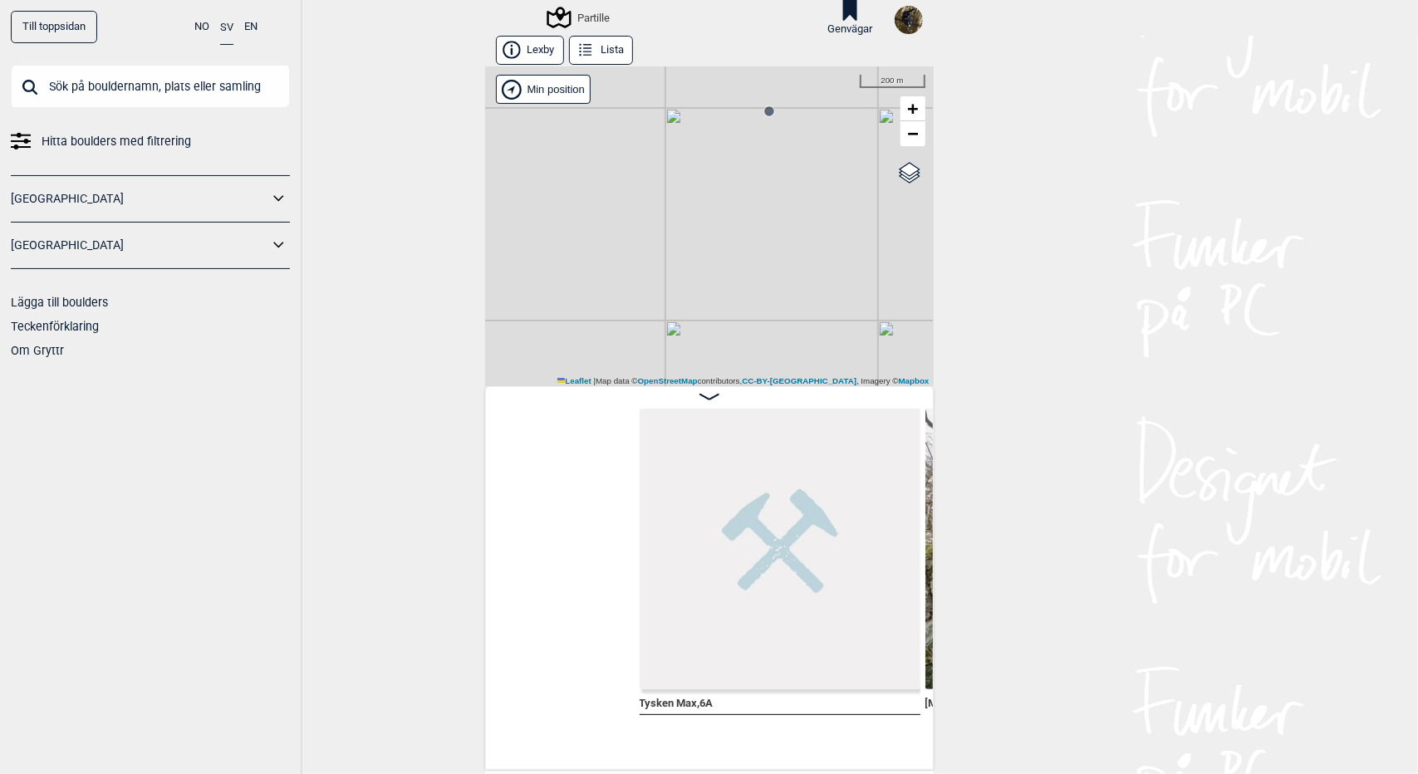
scroll to position [0, 281]
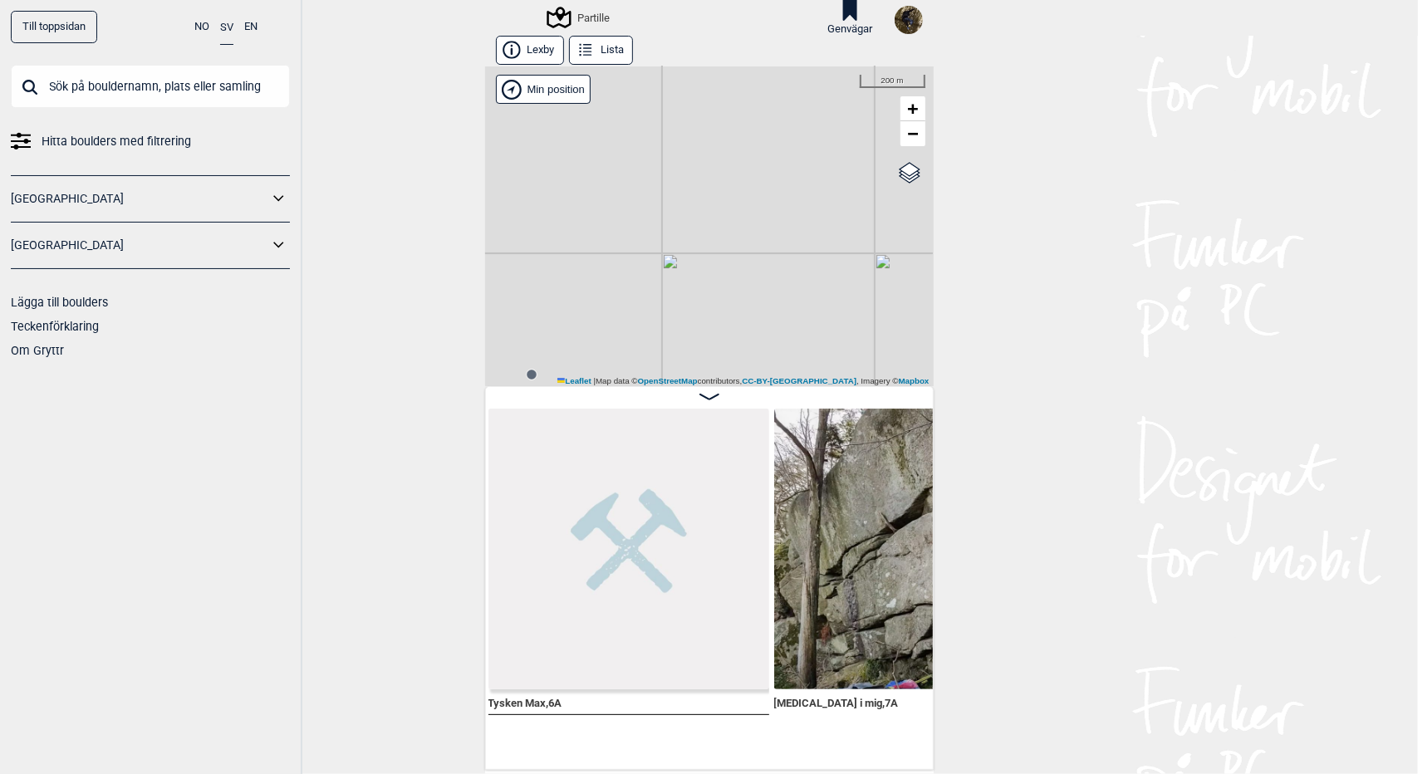
drag, startPoint x: 658, startPoint y: 301, endPoint x: 648, endPoint y: 211, distance: 90.3
click at [648, 216] on div "Partille" at bounding box center [709, 226] width 449 height 320
drag, startPoint x: 625, startPoint y: 302, endPoint x: 709, endPoint y: 263, distance: 92.9
click at [709, 263] on div "Partille" at bounding box center [709, 226] width 449 height 320
click at [757, 240] on circle at bounding box center [762, 240] width 10 height 10
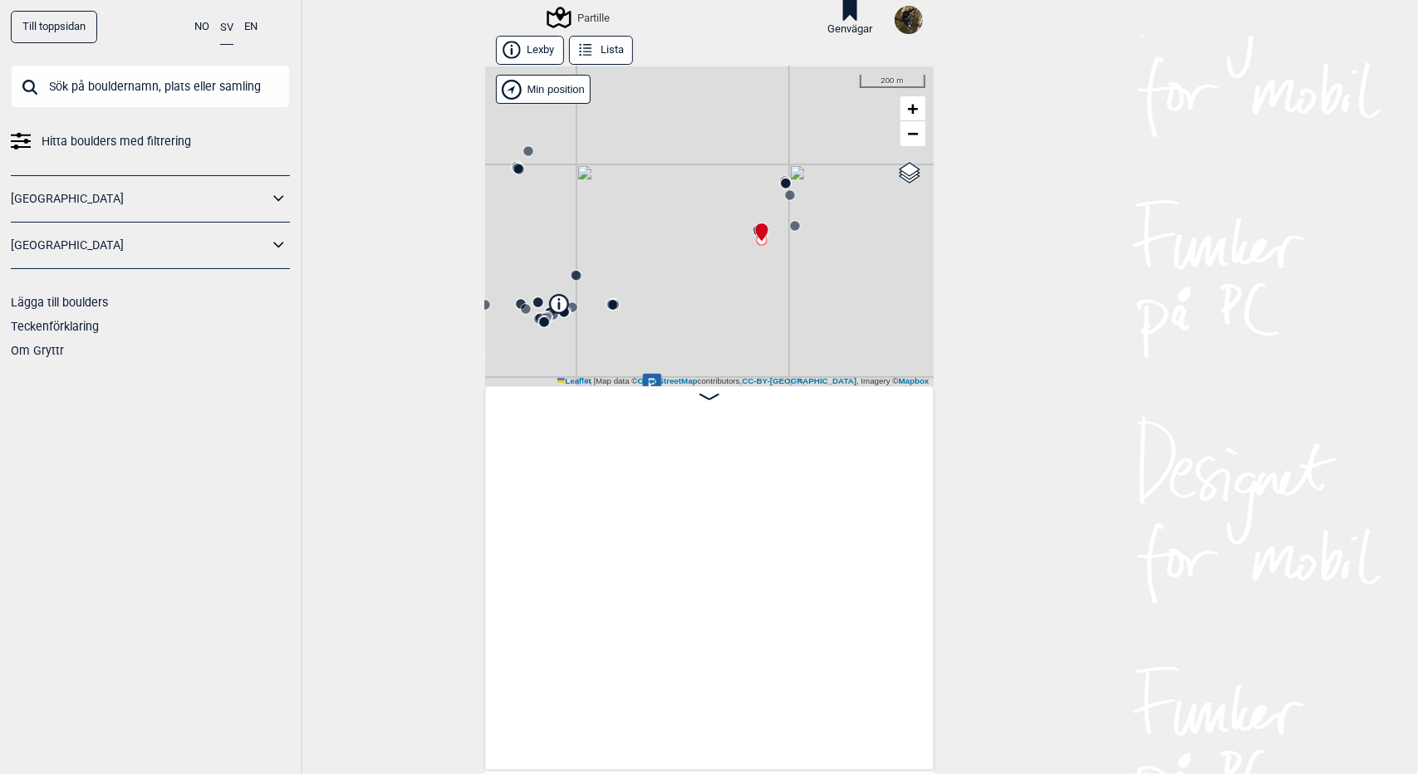
scroll to position [0, 11882]
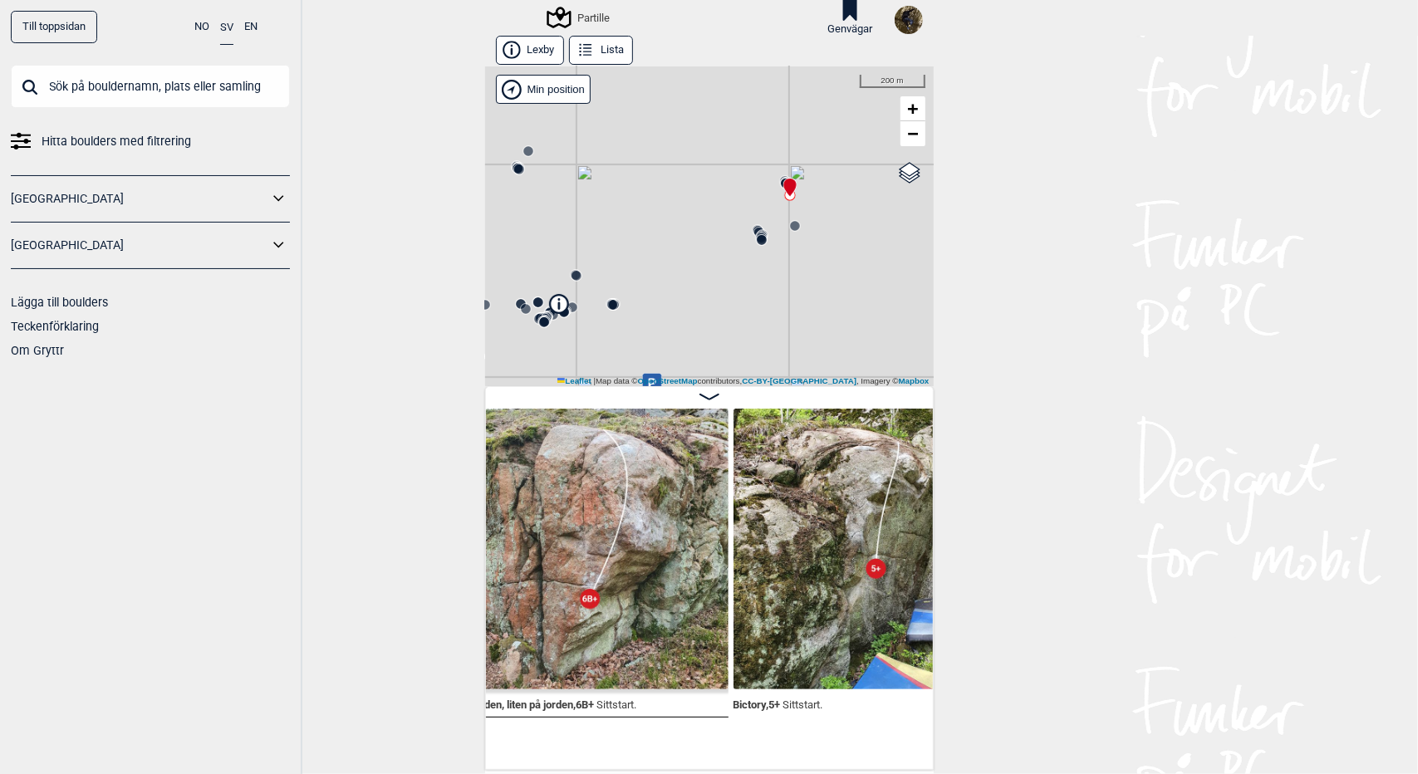
scroll to position [0, 12326]
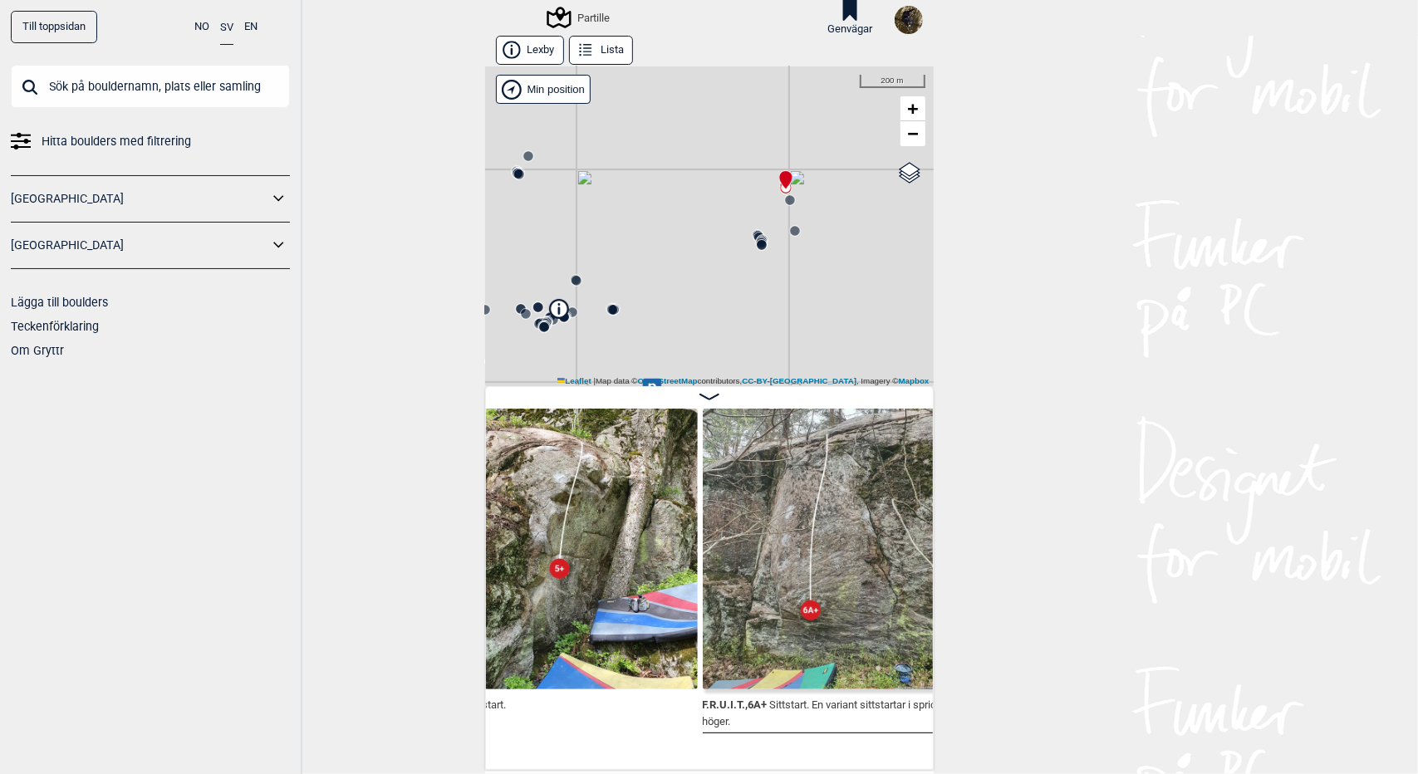
scroll to position [0, 12737]
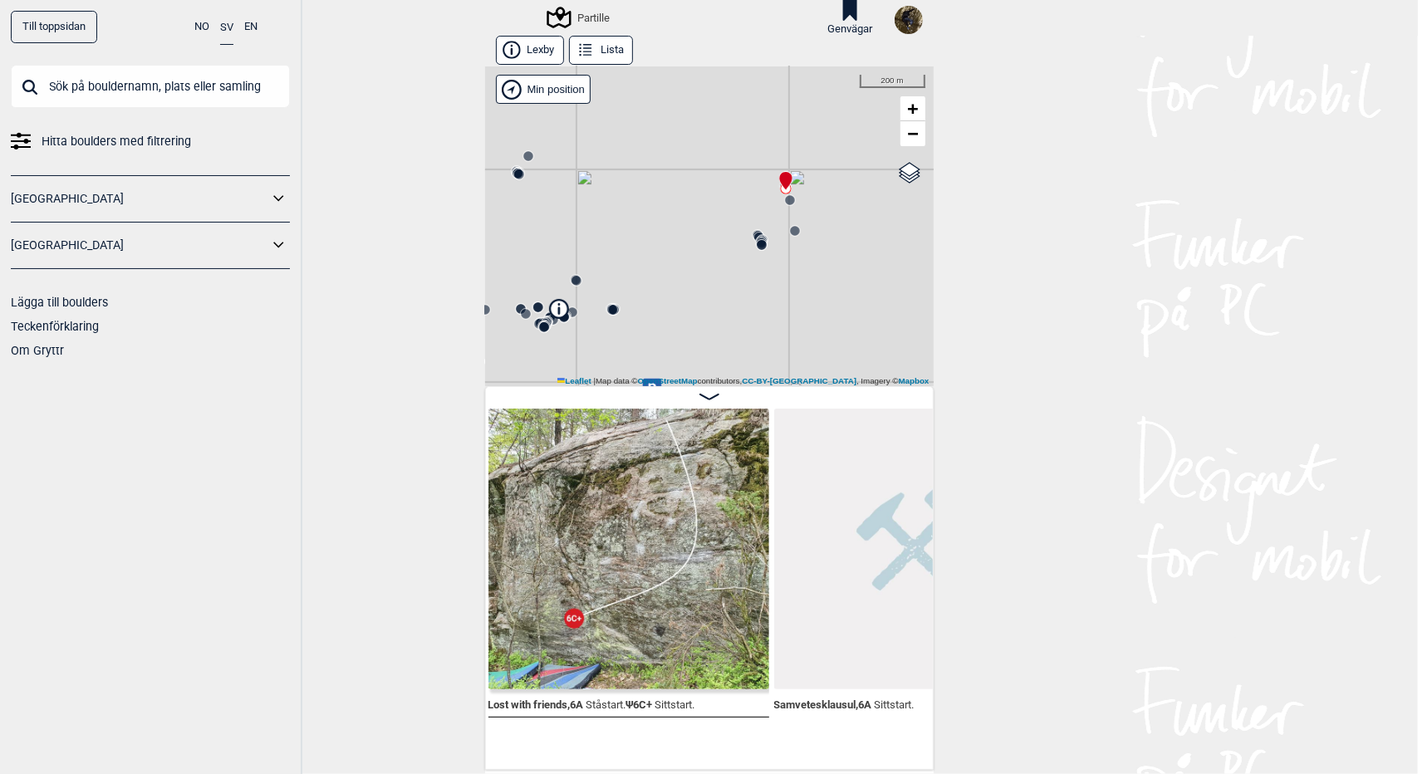
scroll to position [0, 13638]
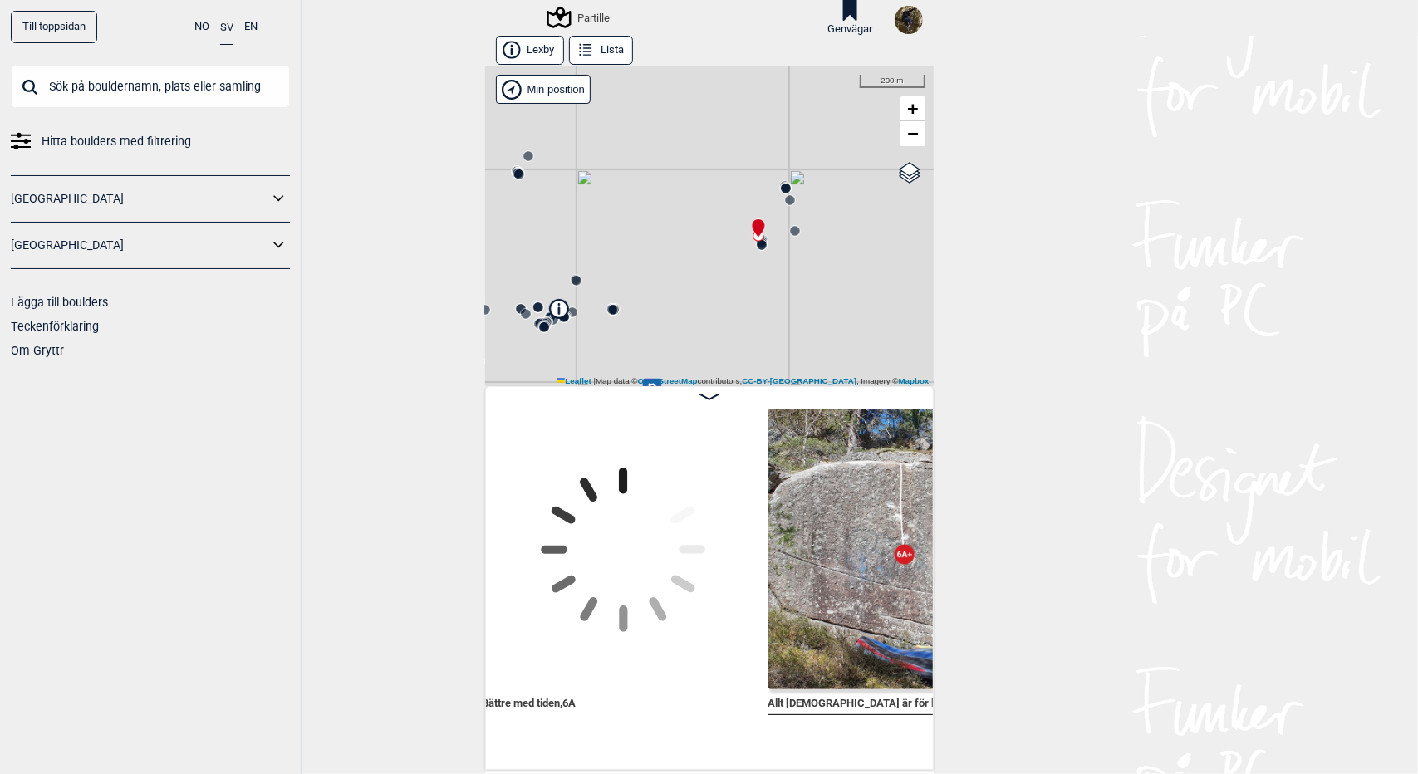
scroll to position [0, 10518]
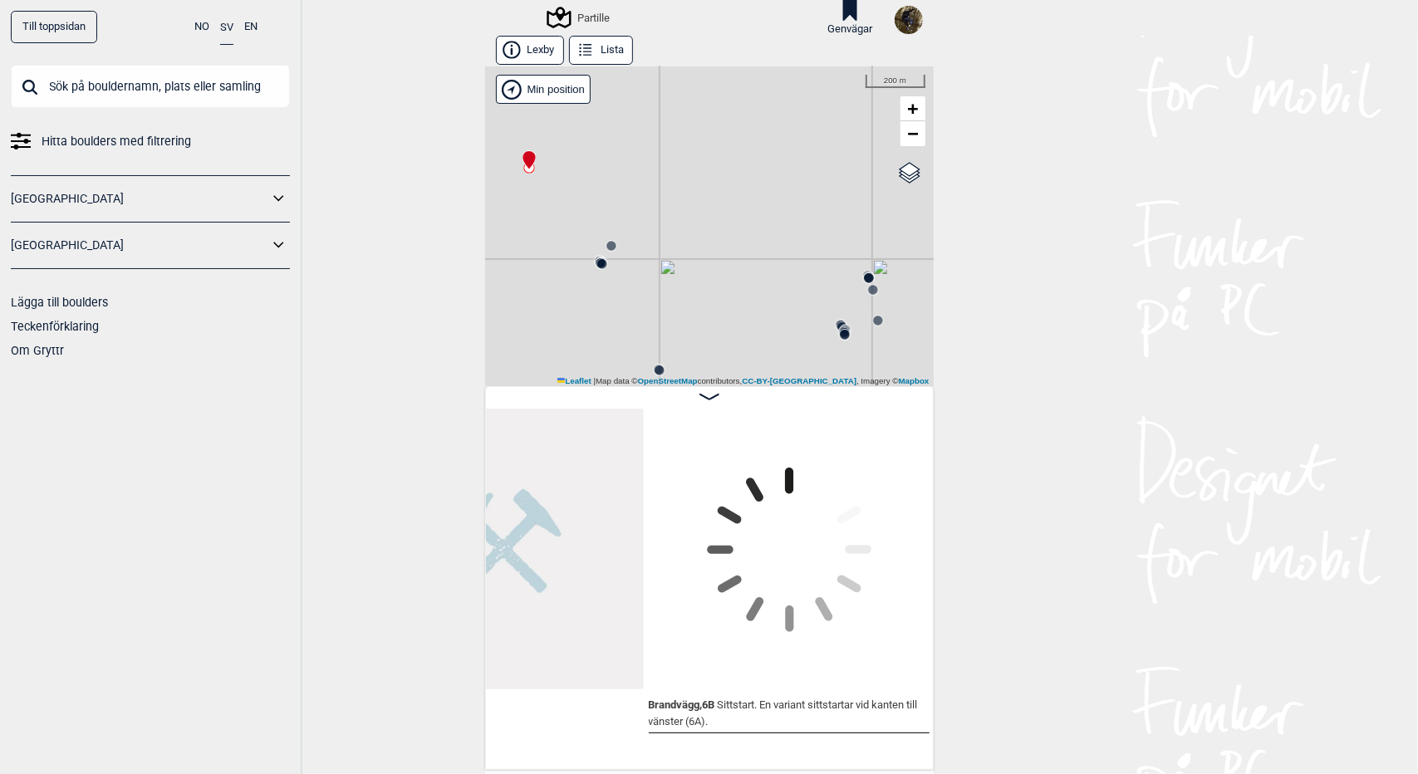
scroll to position [0, 10069]
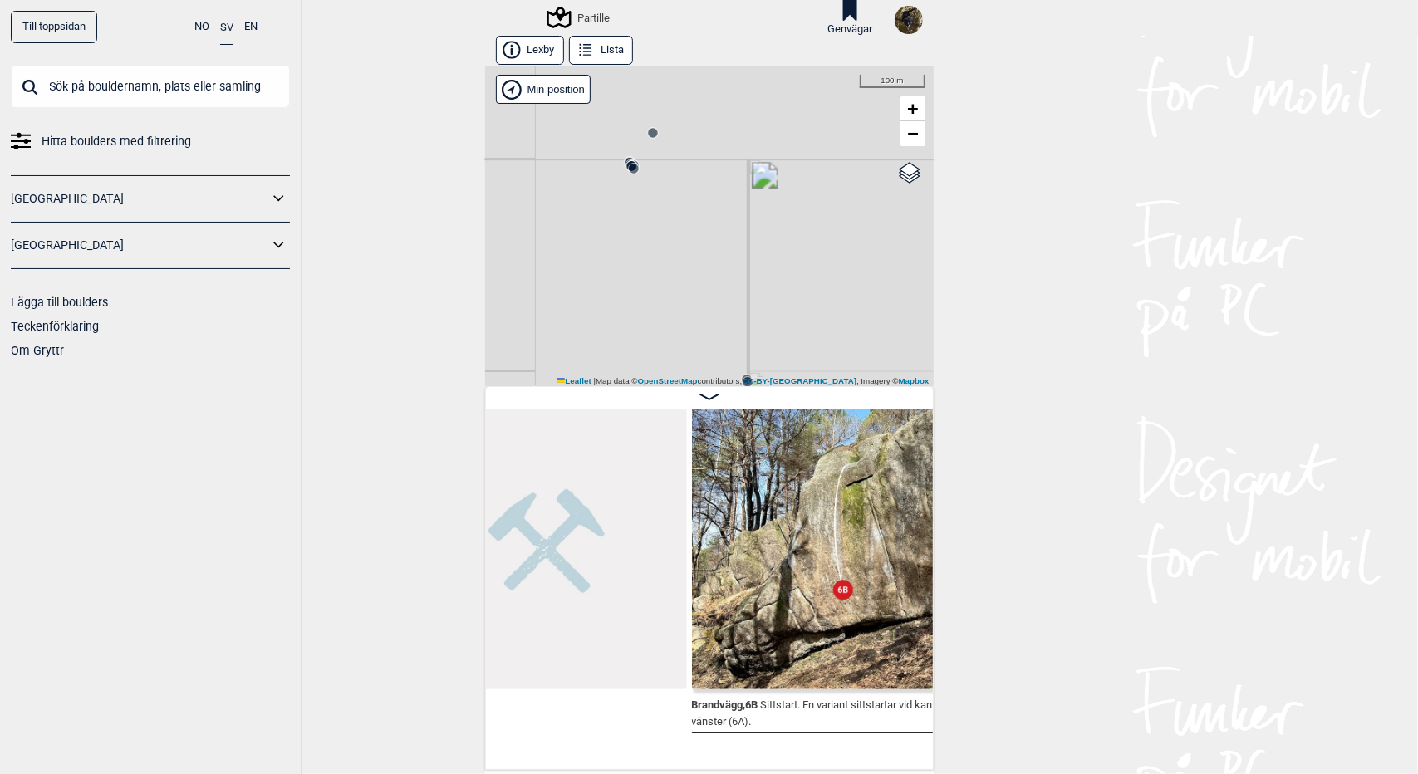
click at [629, 164] on circle at bounding box center [634, 169] width 10 height 10
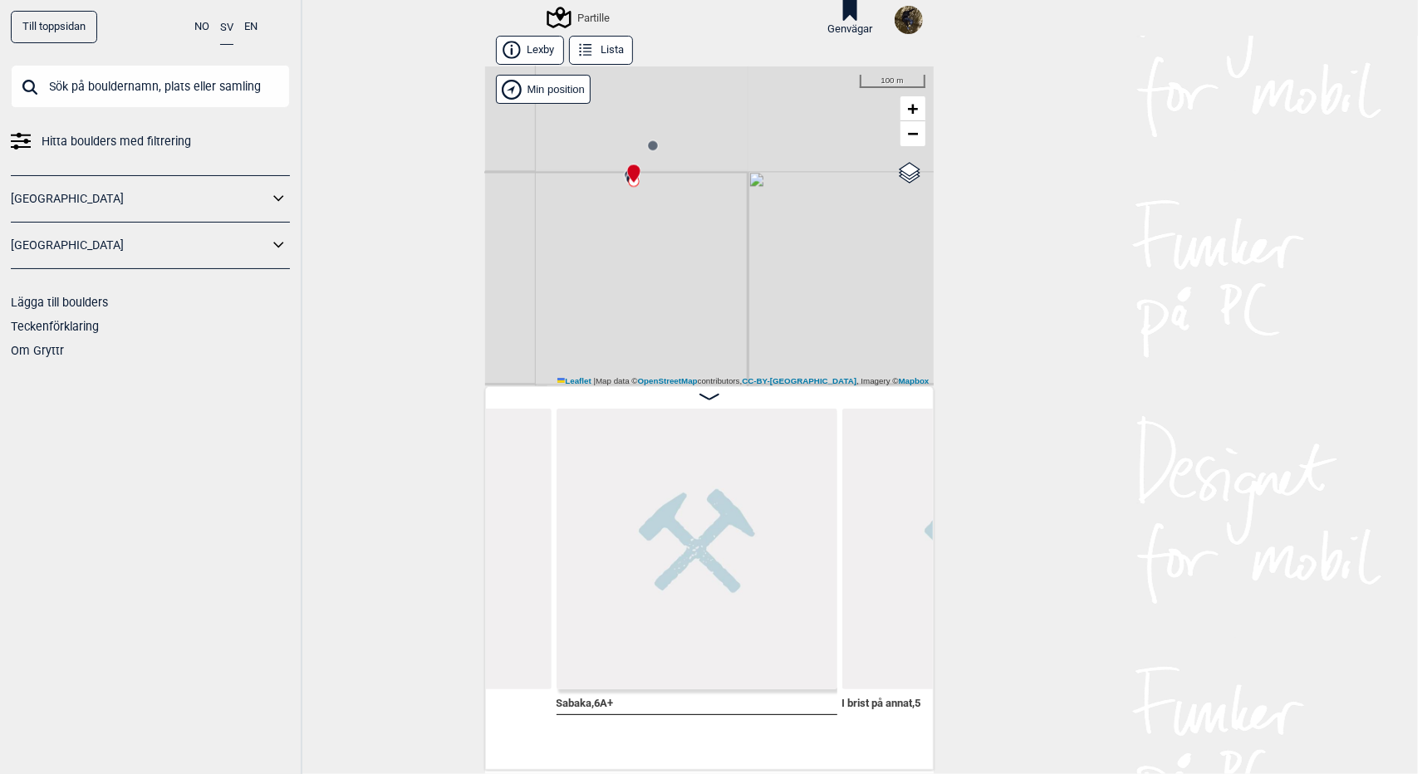
scroll to position [0, 10057]
drag, startPoint x: 623, startPoint y: 273, endPoint x: 625, endPoint y: 129, distance: 144.5
click at [619, 156] on div "Partille Brukerens posisjon" at bounding box center [709, 226] width 449 height 320
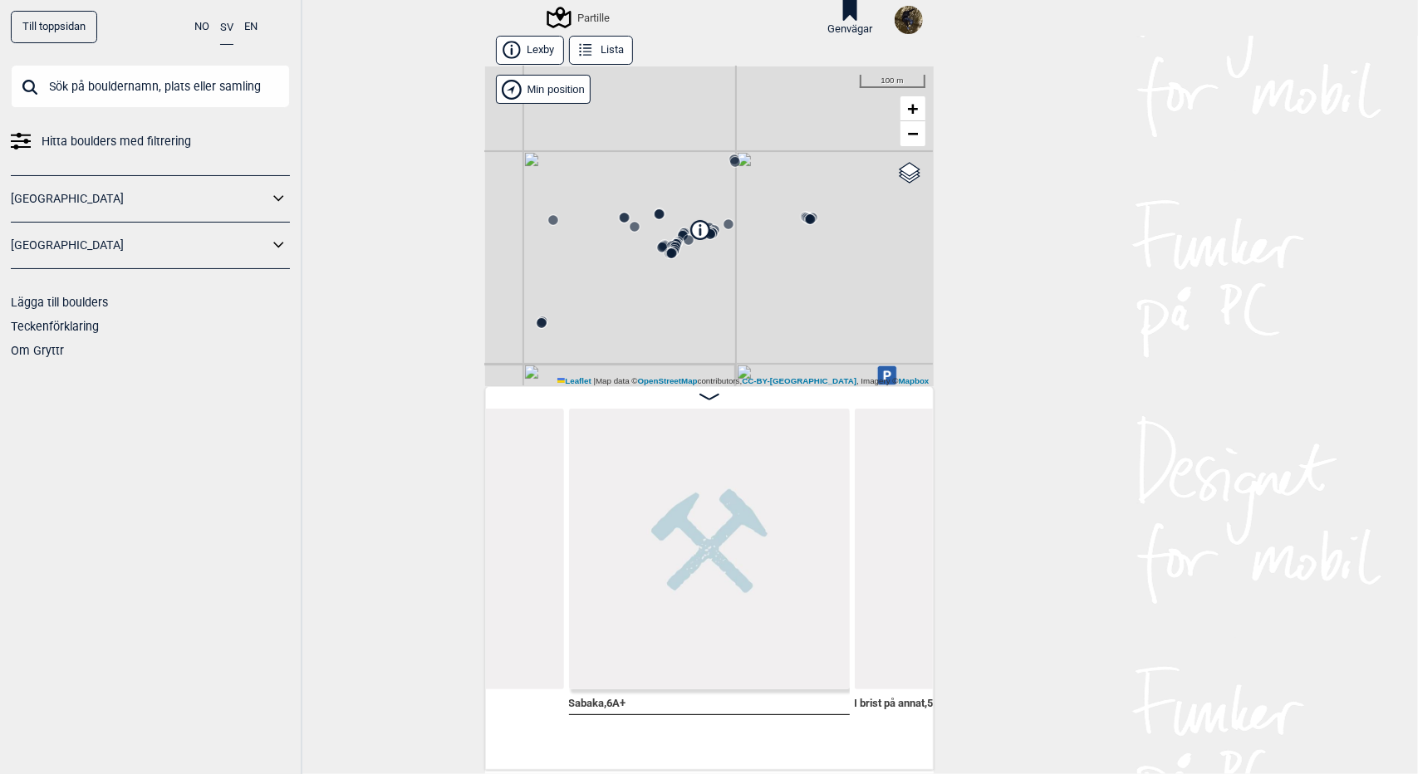
click at [669, 256] on circle at bounding box center [672, 253] width 10 height 10
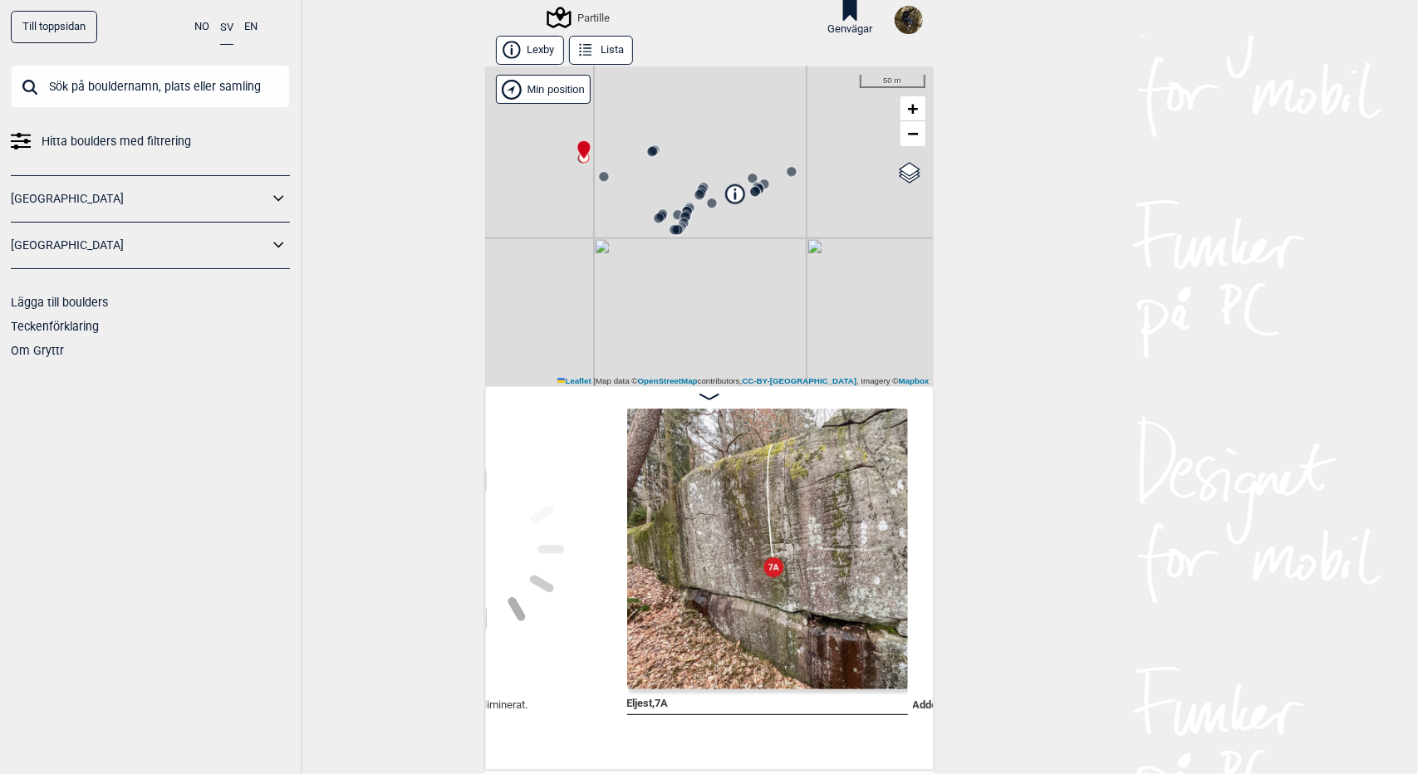
scroll to position [0, 2277]
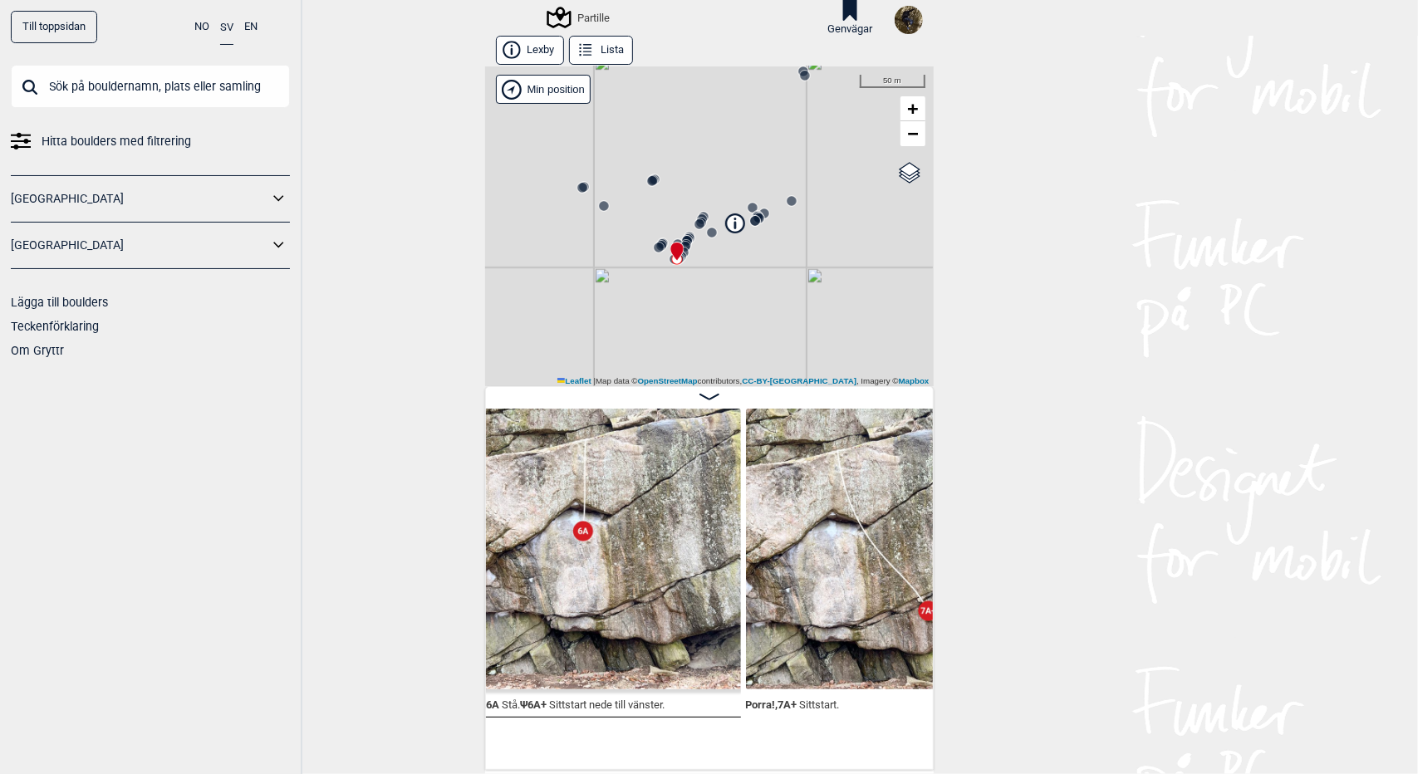
scroll to position [0, 2916]
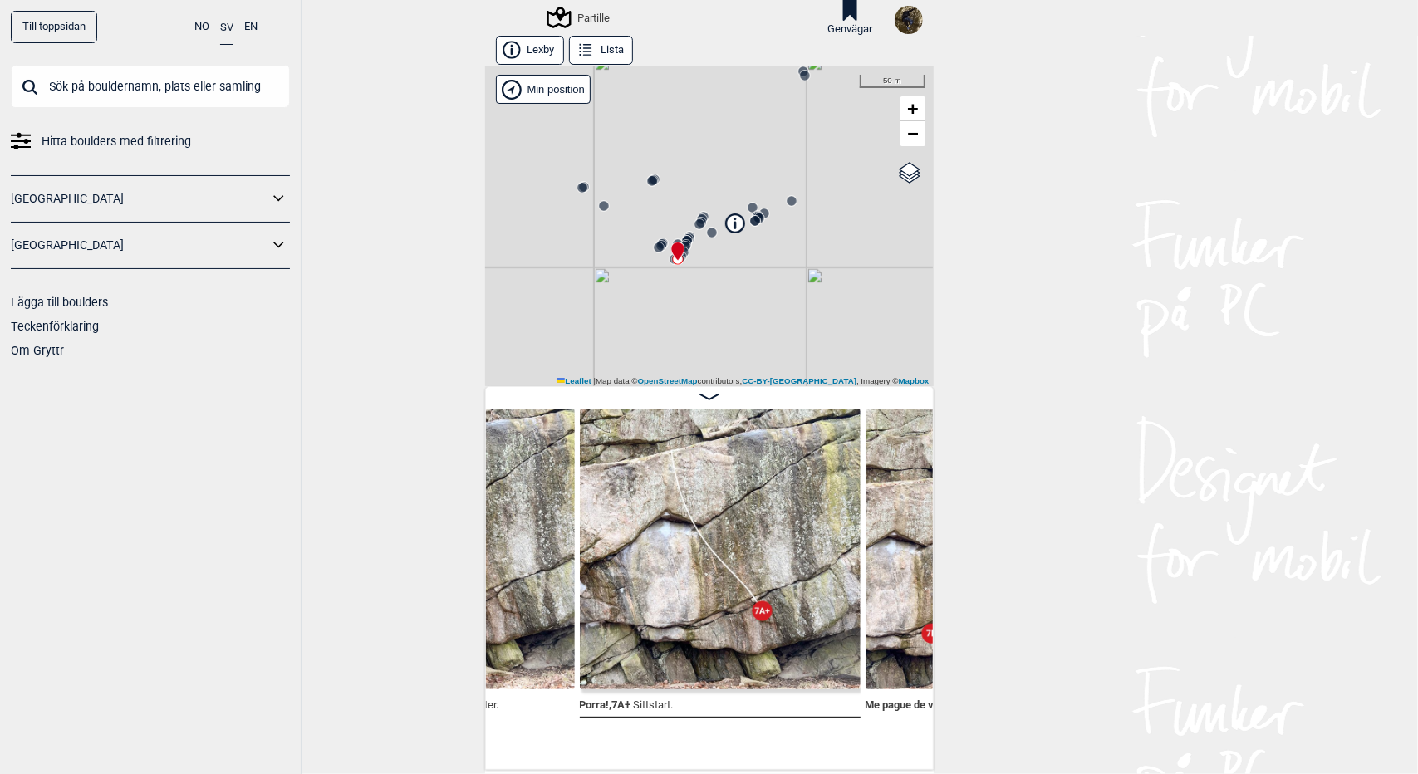
scroll to position [0, 3225]
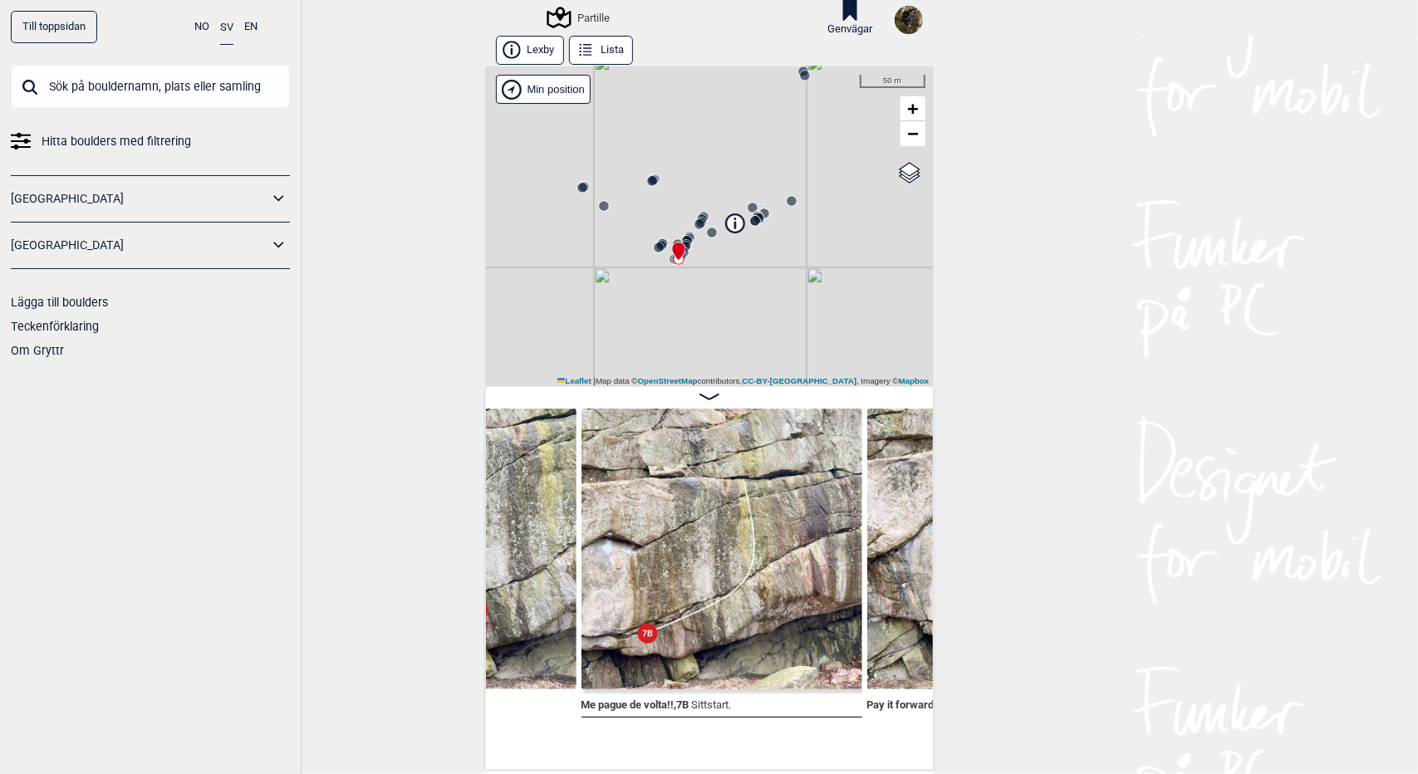
scroll to position [0, 3556]
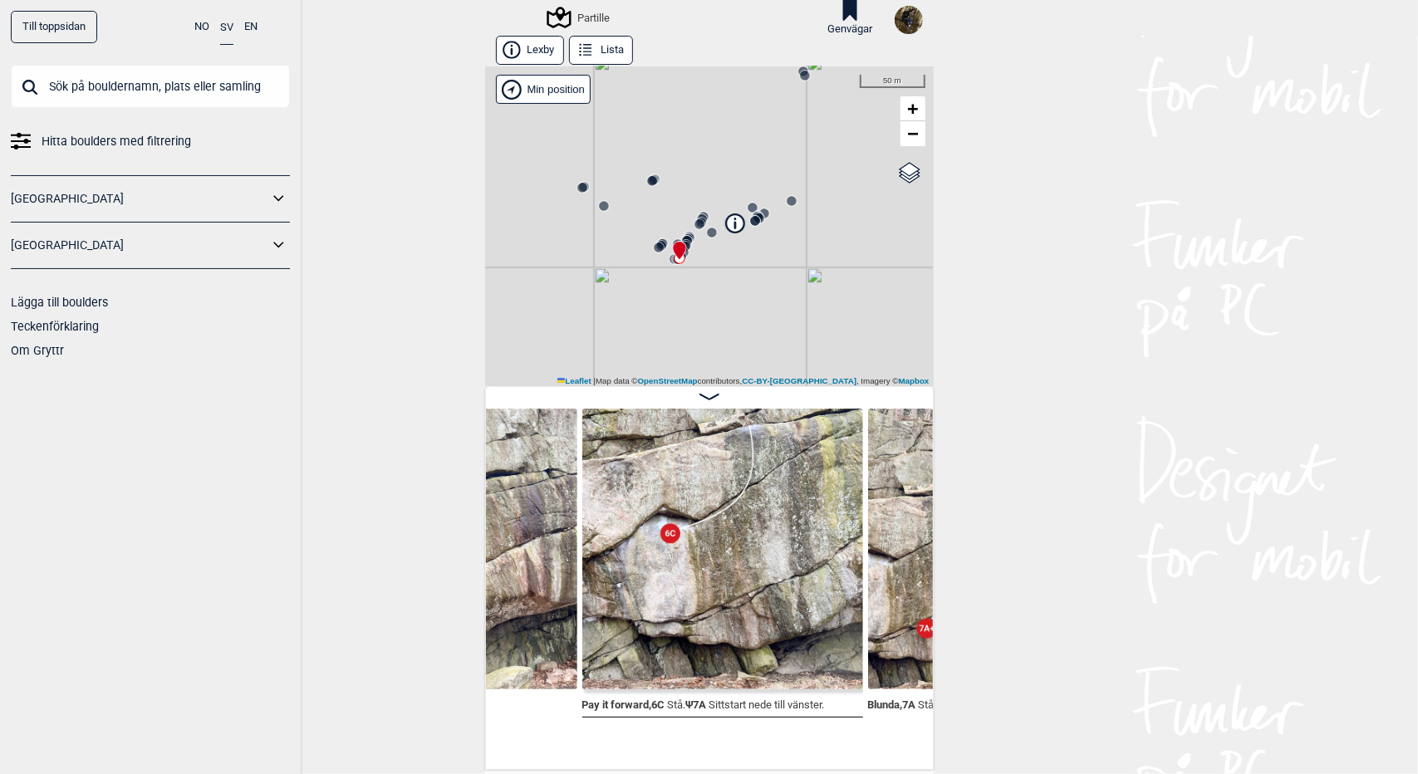
scroll to position [0, 3793]
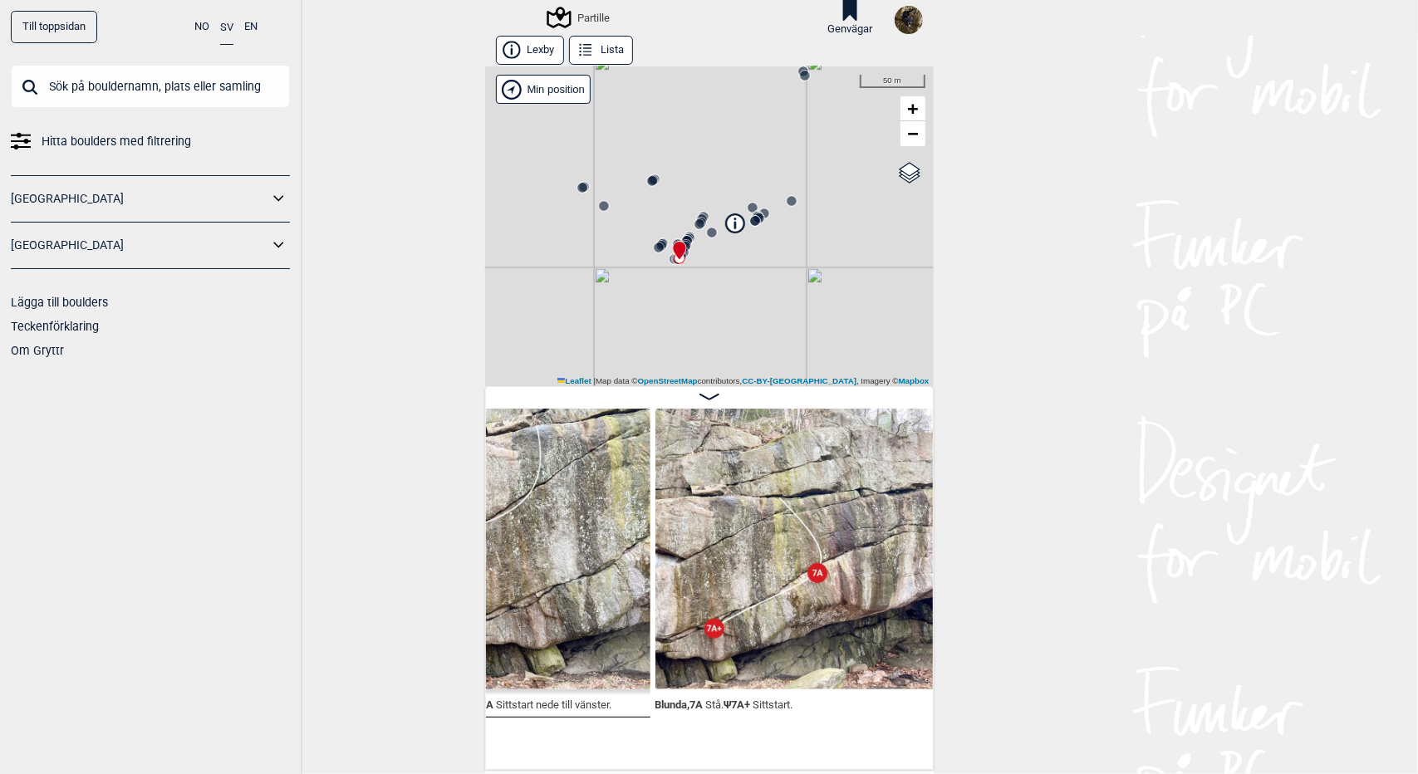
scroll to position [0, 3983]
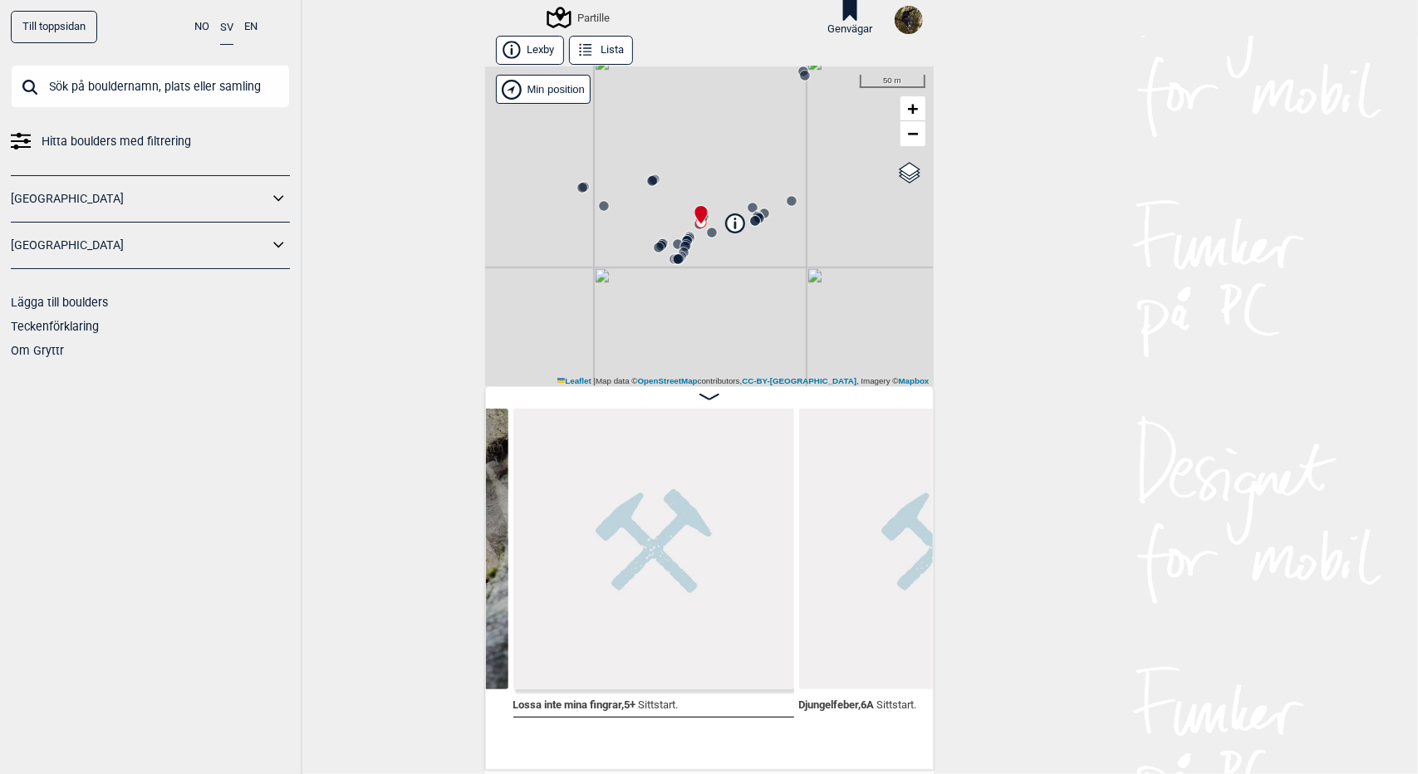
scroll to position [0, 6984]
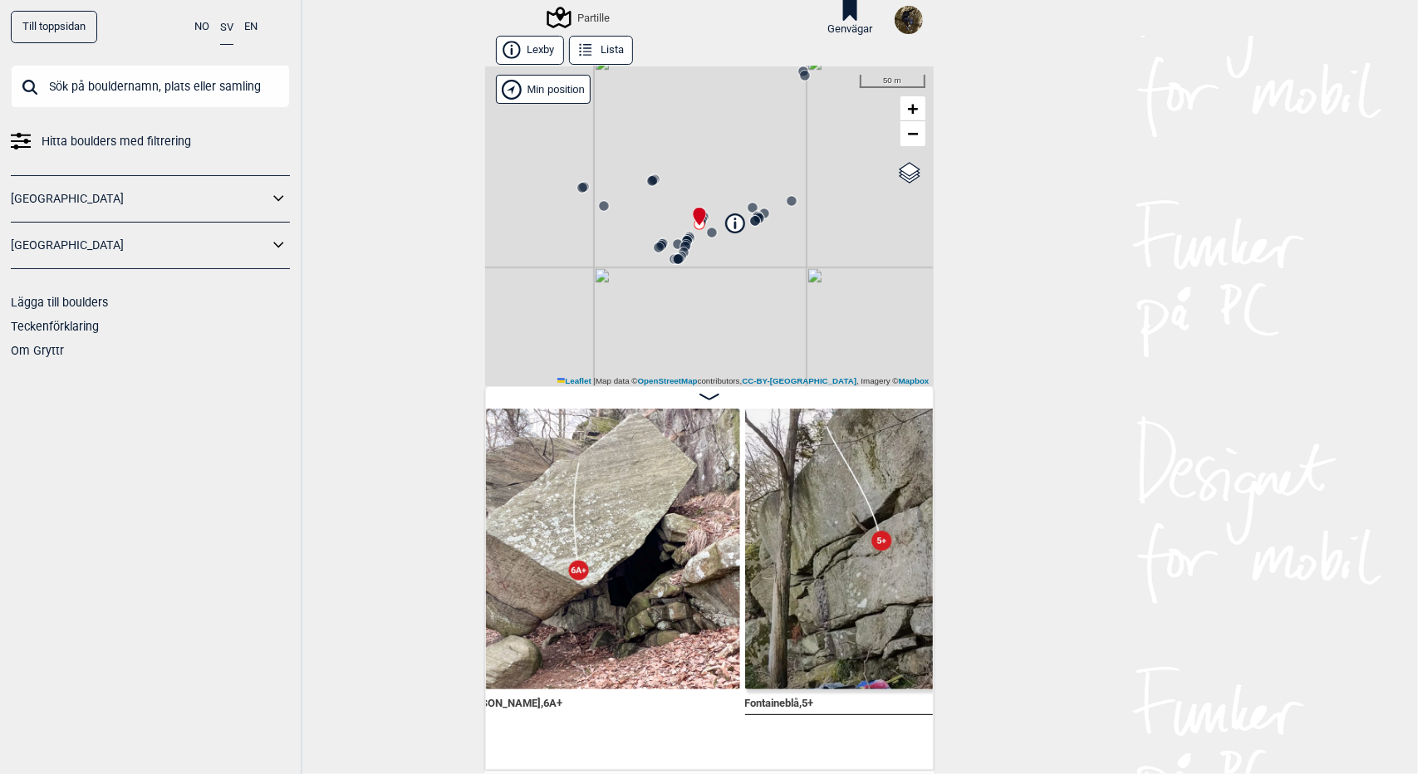
click at [752, 223] on circle at bounding box center [755, 221] width 10 height 10
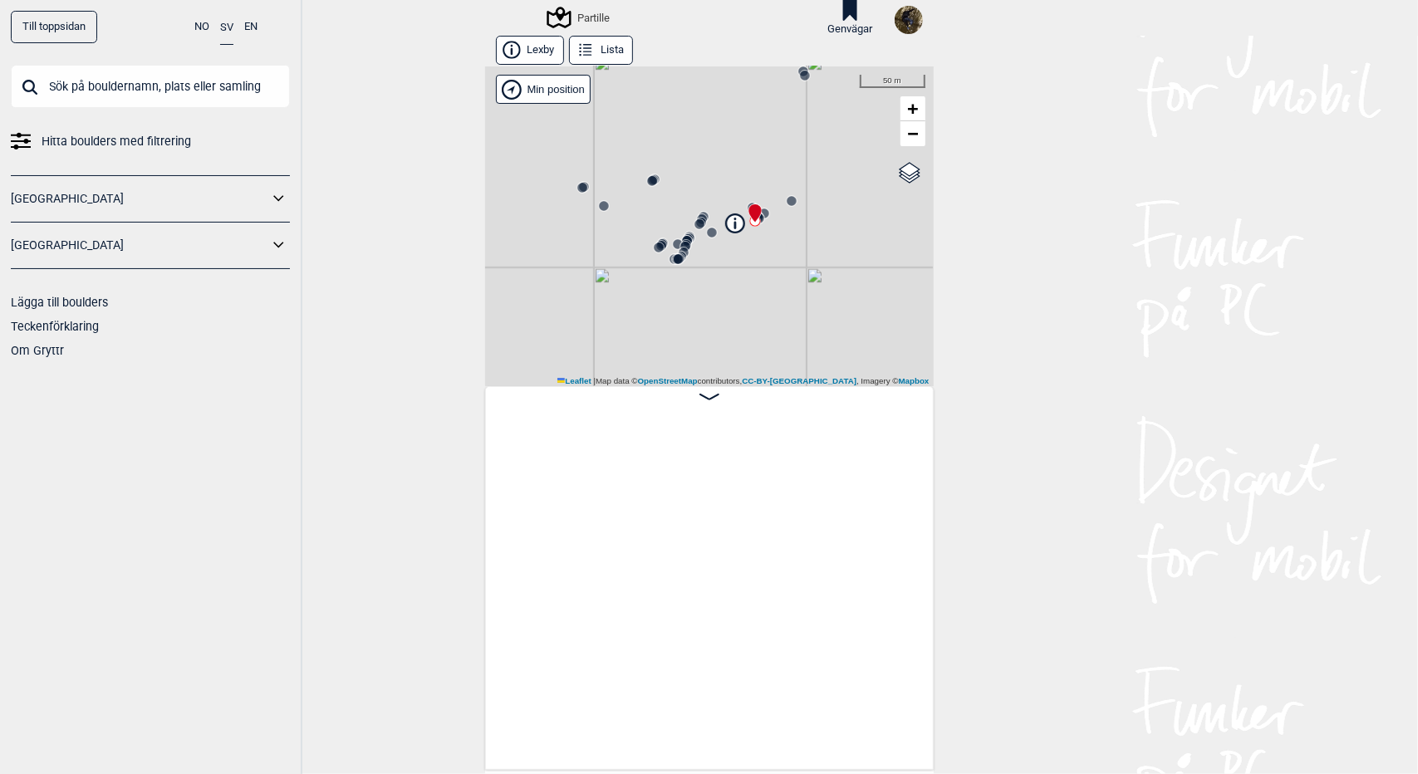
scroll to position [0, 8888]
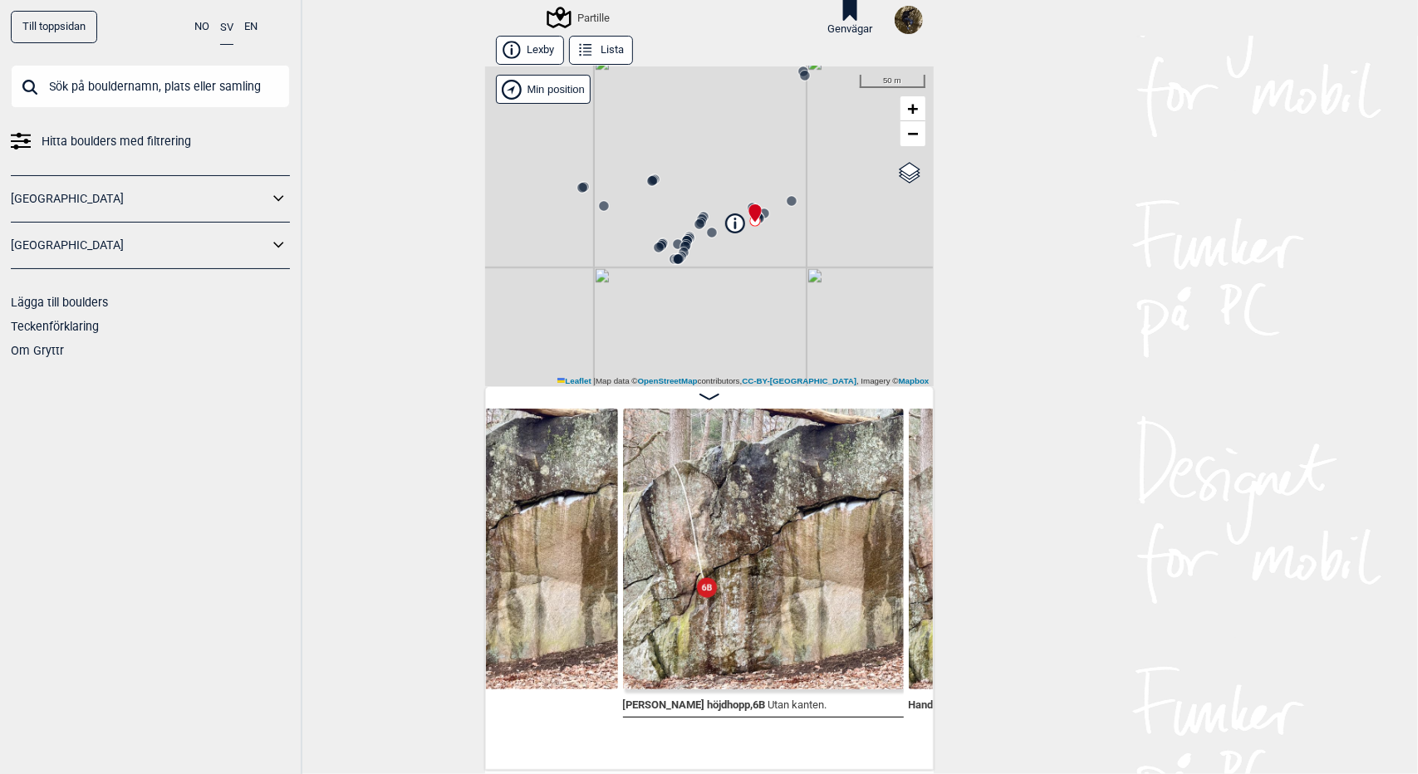
scroll to position [0, 8646]
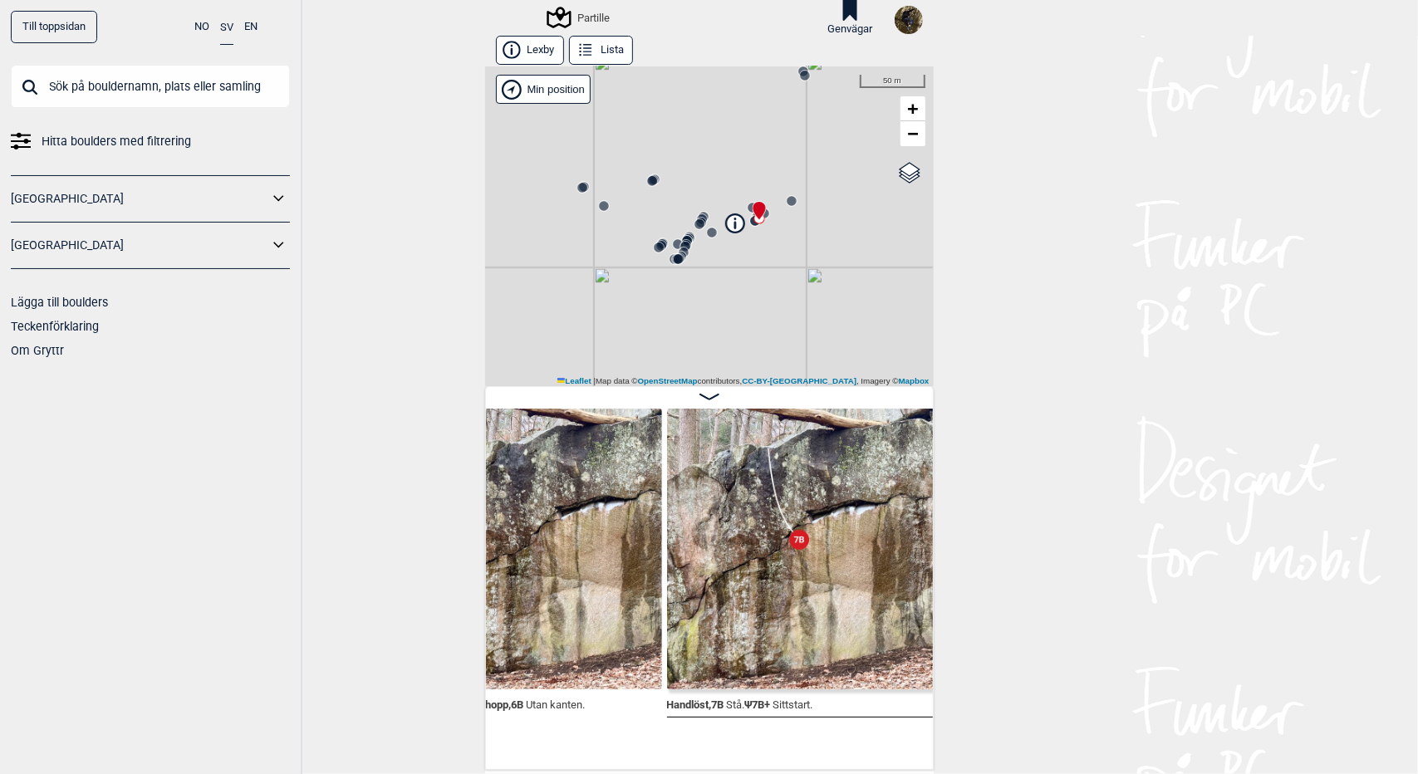
scroll to position [0, 9157]
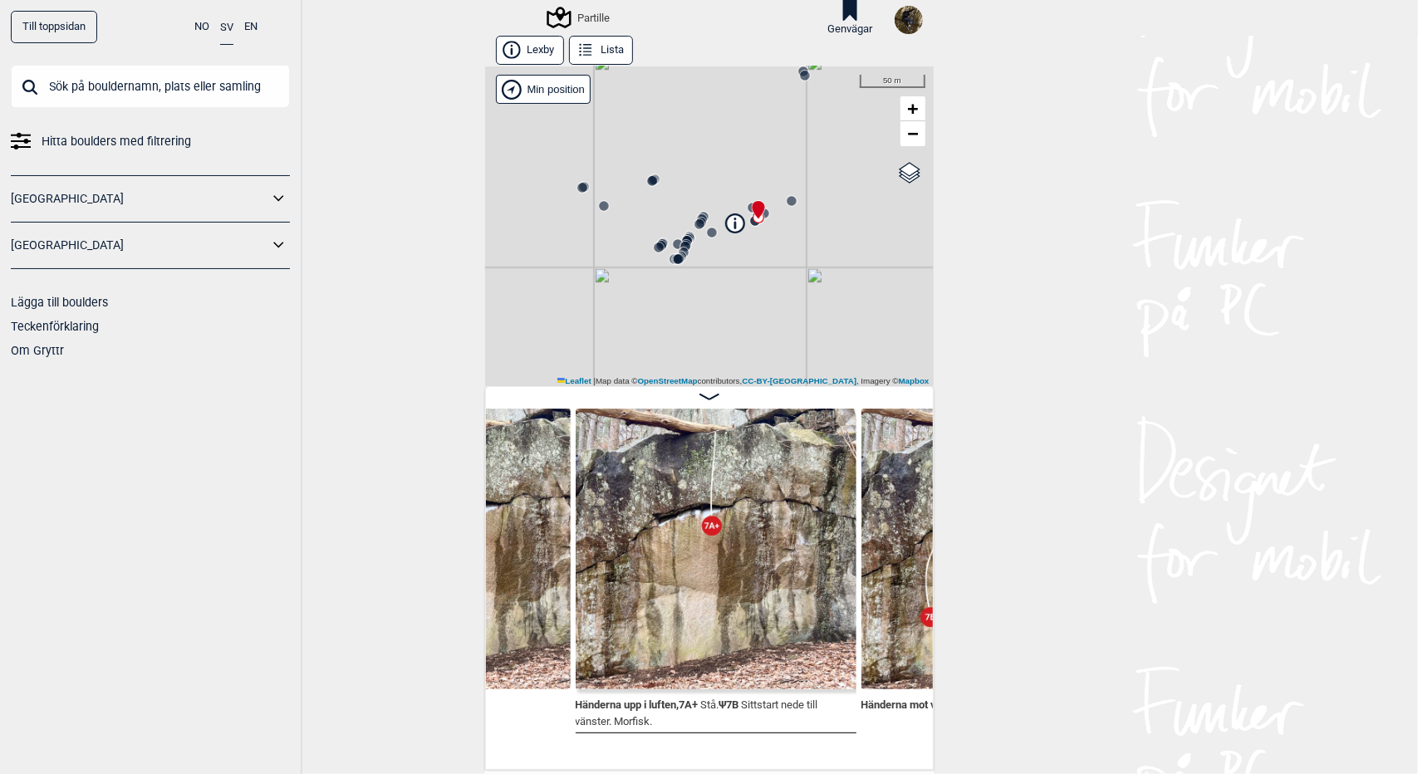
scroll to position [0, 9750]
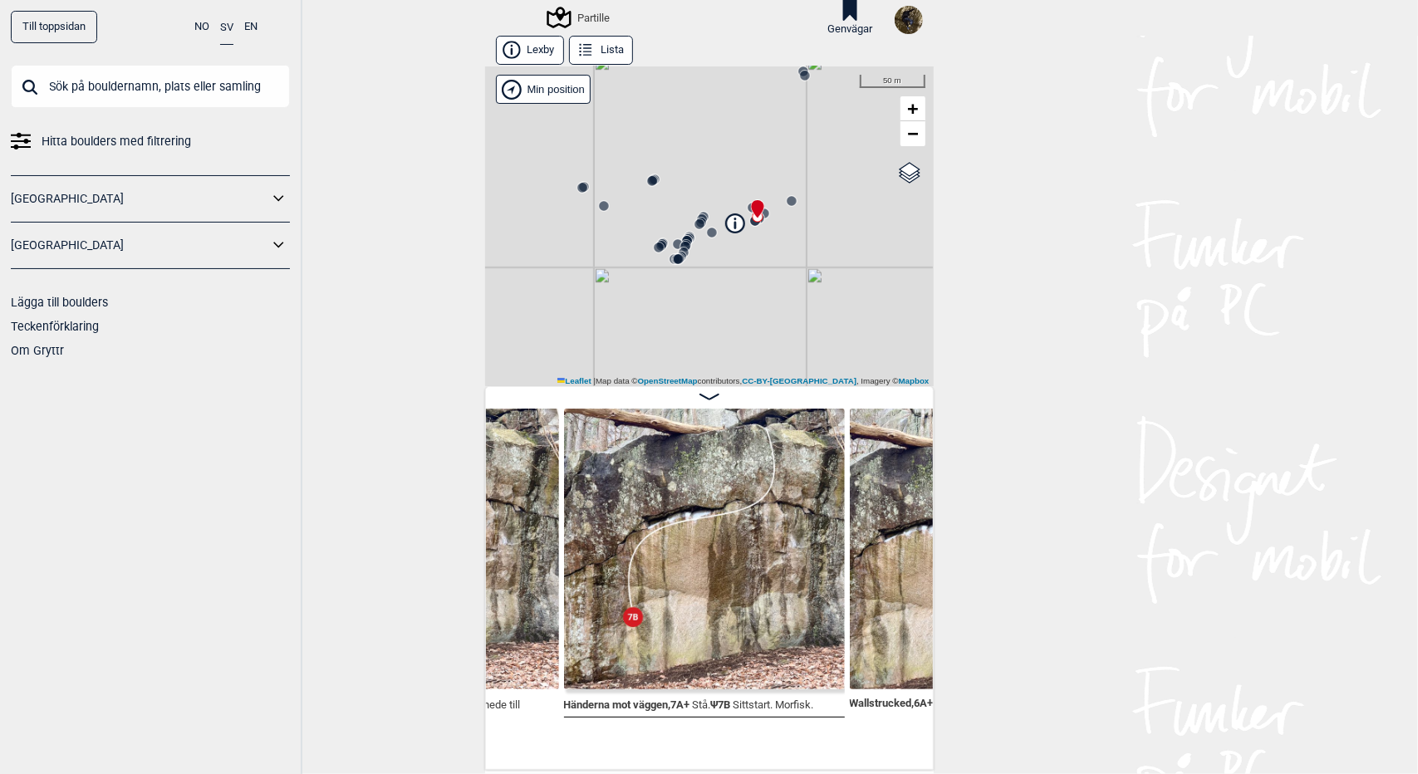
scroll to position [0, 9805]
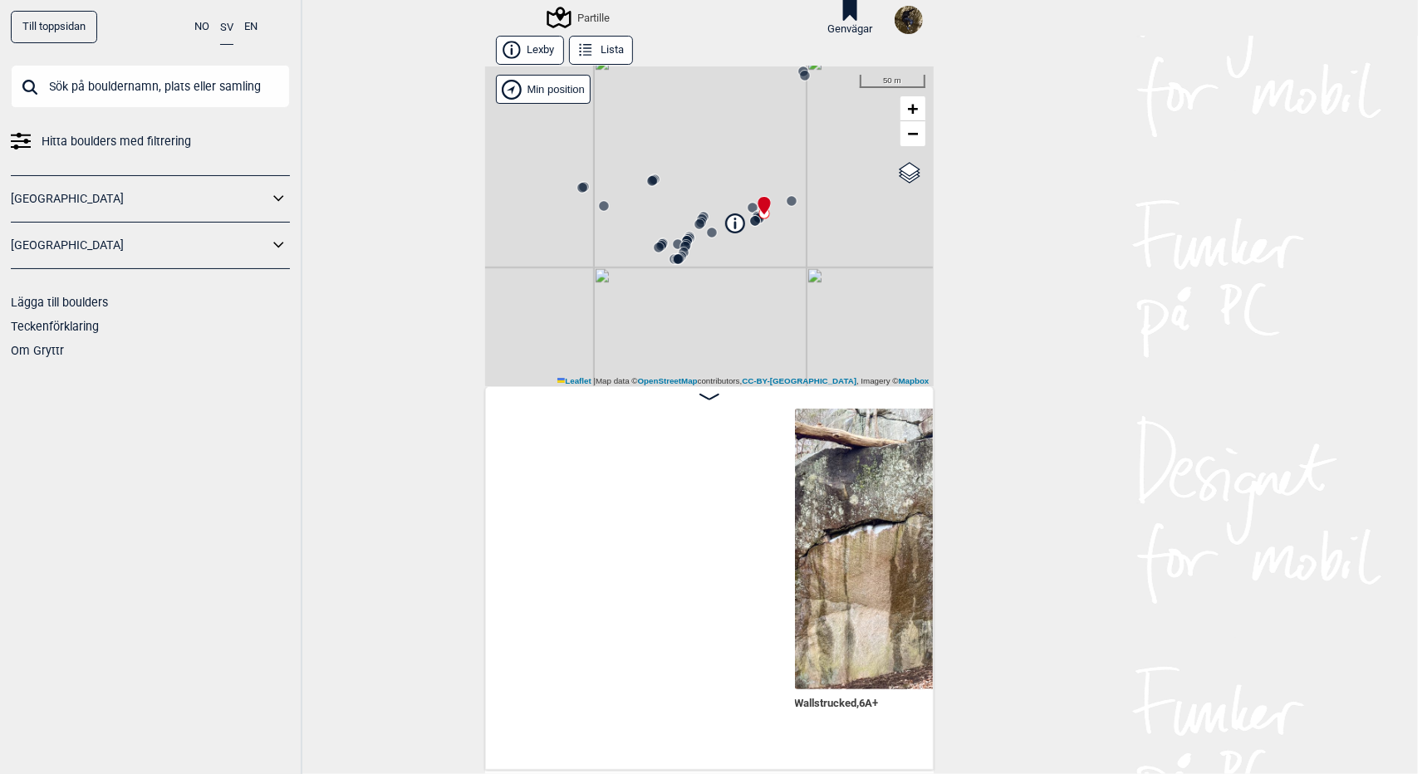
scroll to position [0, 10270]
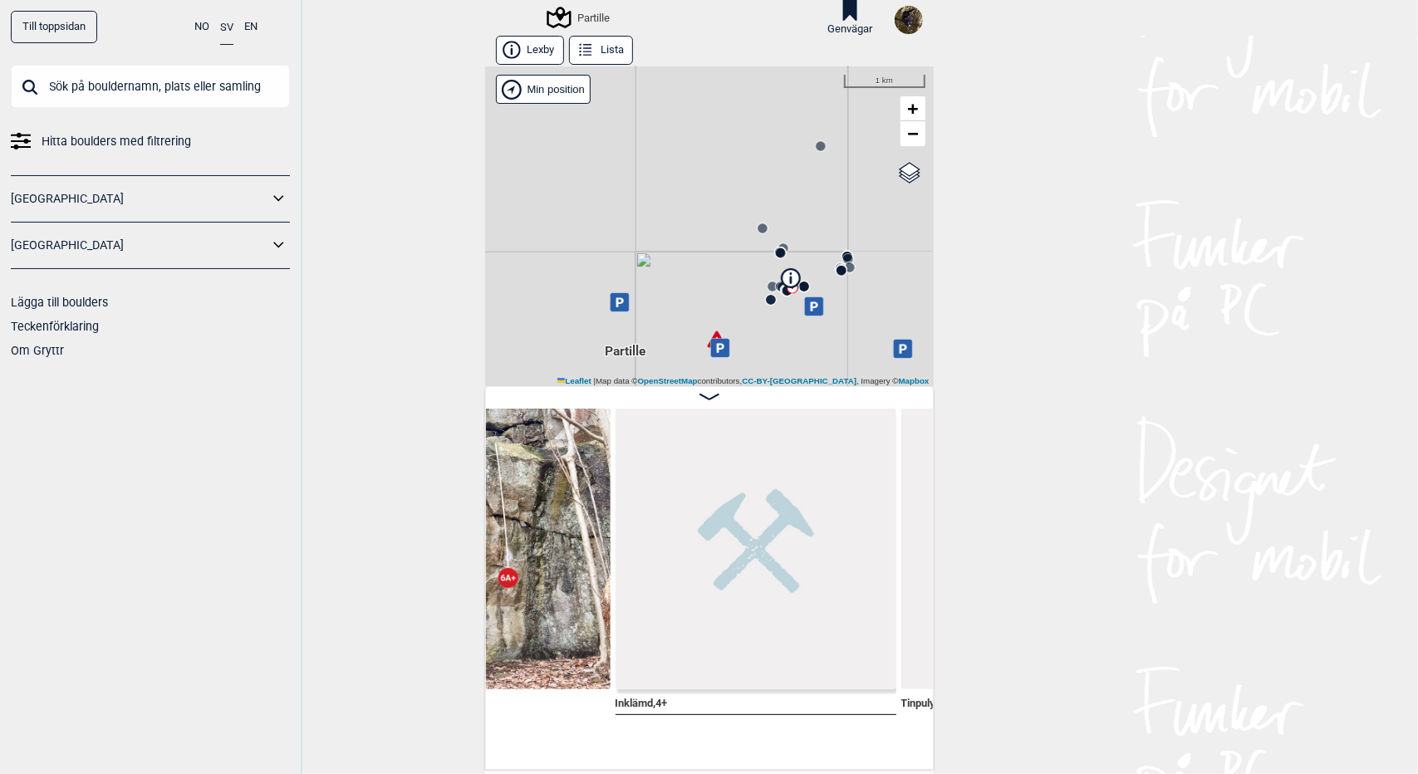
click at [818, 151] on icon at bounding box center [820, 146] width 13 height 13
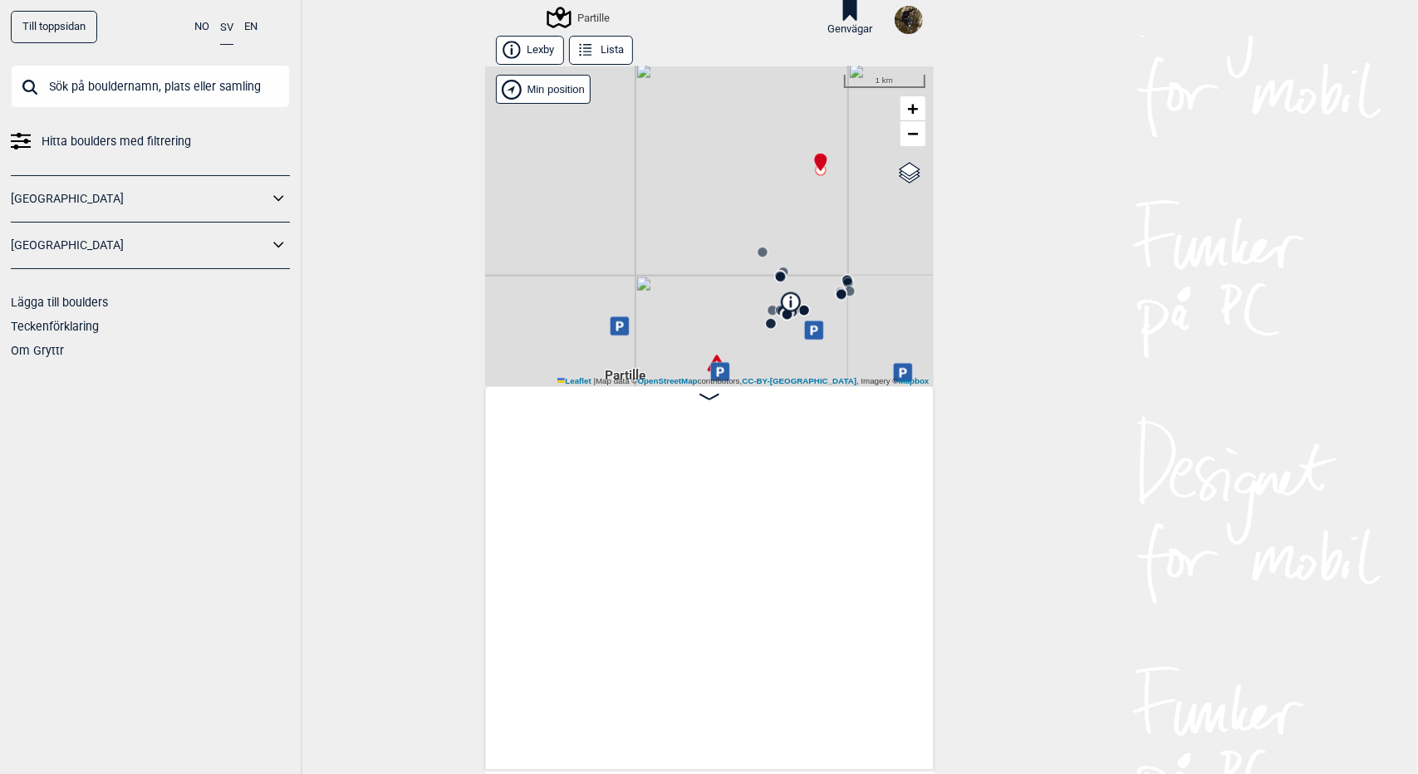
scroll to position [0, 20128]
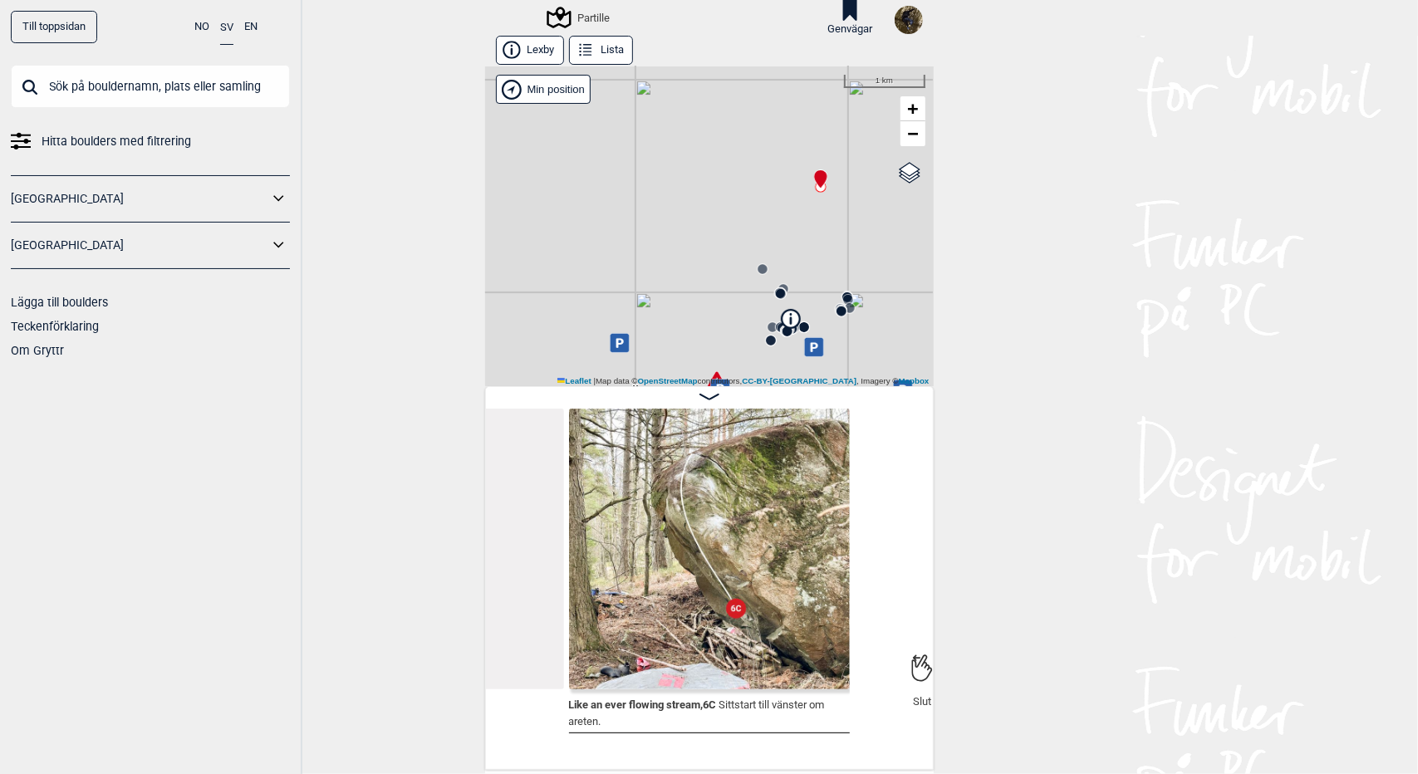
click at [709, 494] on img at bounding box center [709, 549] width 281 height 281
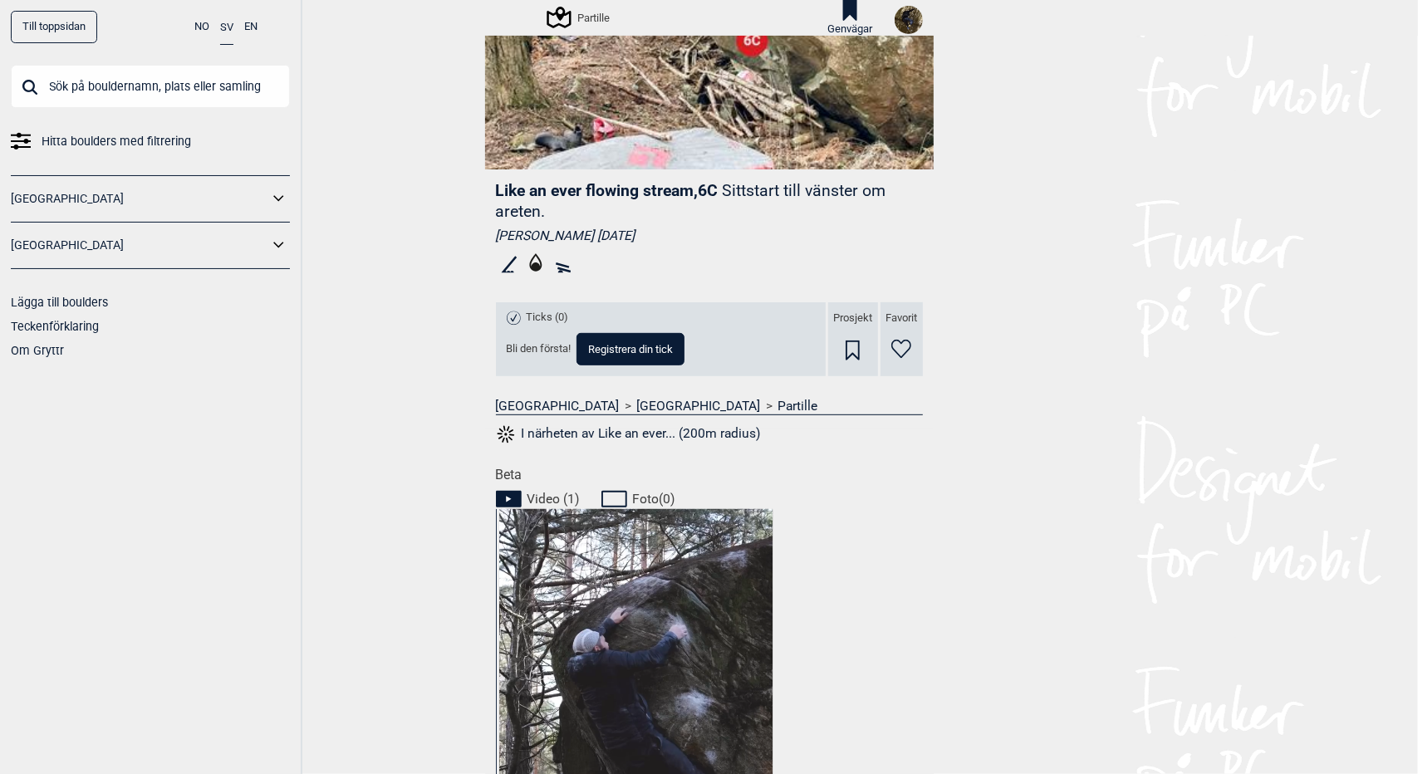
scroll to position [665, 0]
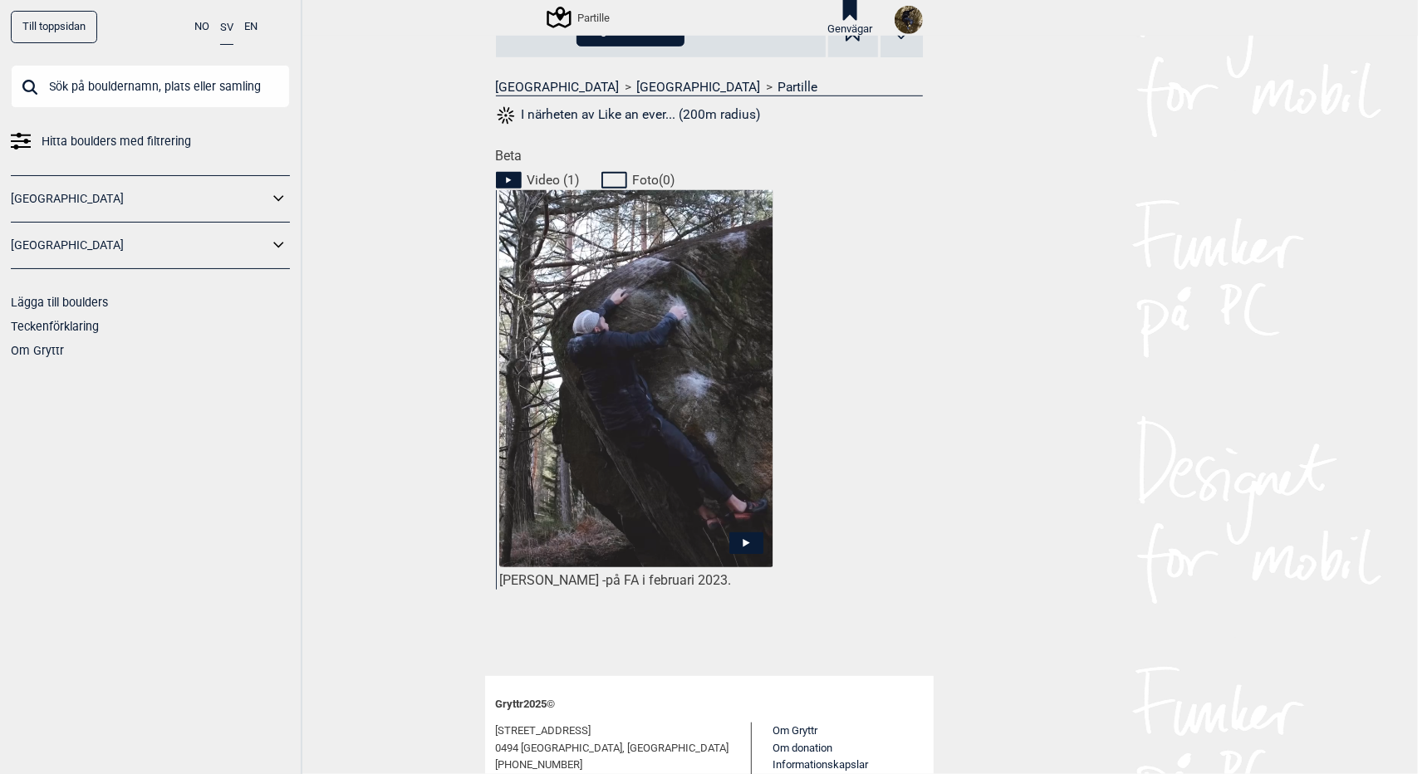
click at [737, 538] on icon at bounding box center [746, 543] width 34 height 22
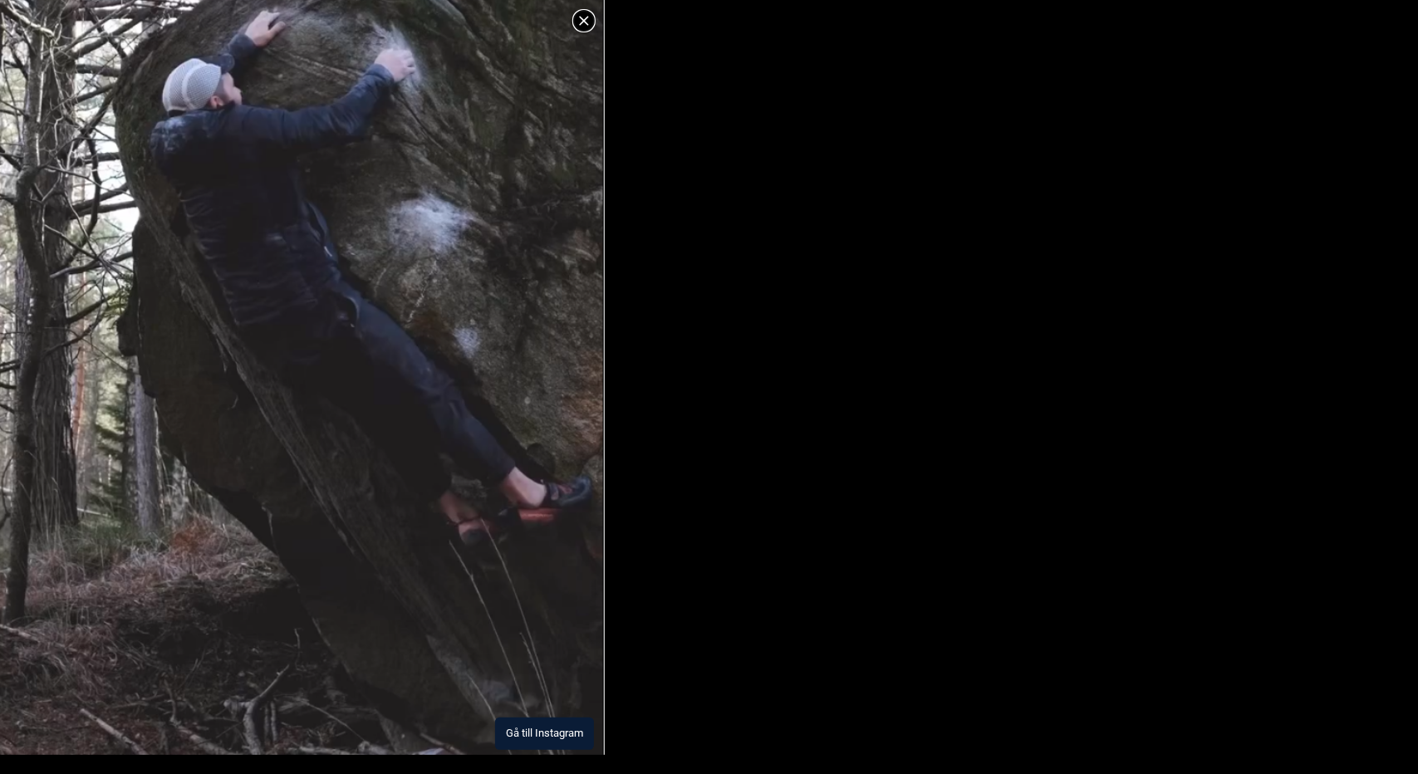
click at [547, 734] on button "Gå till Instagram" at bounding box center [544, 734] width 99 height 32
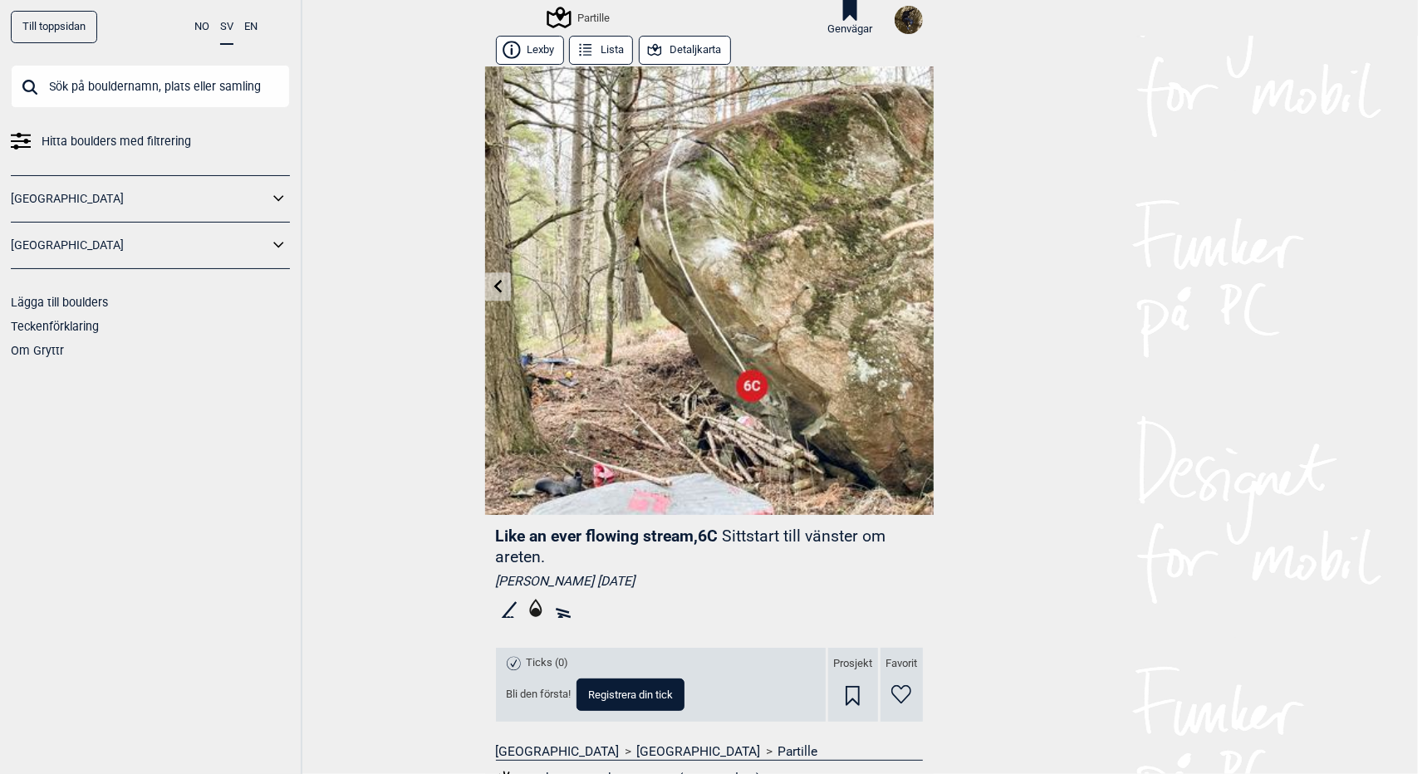
click at [670, 41] on button "Detaljkarta" at bounding box center [685, 50] width 92 height 29
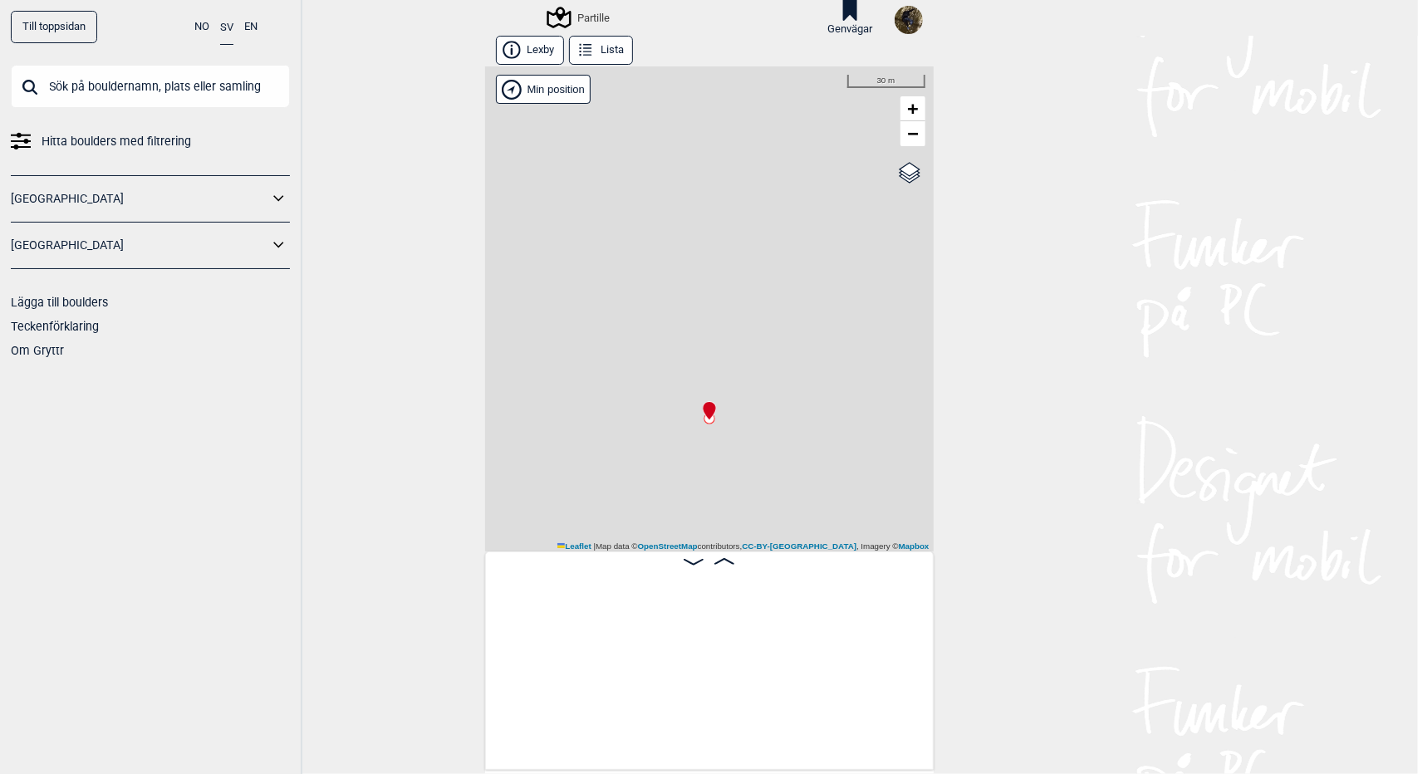
scroll to position [0, 12072]
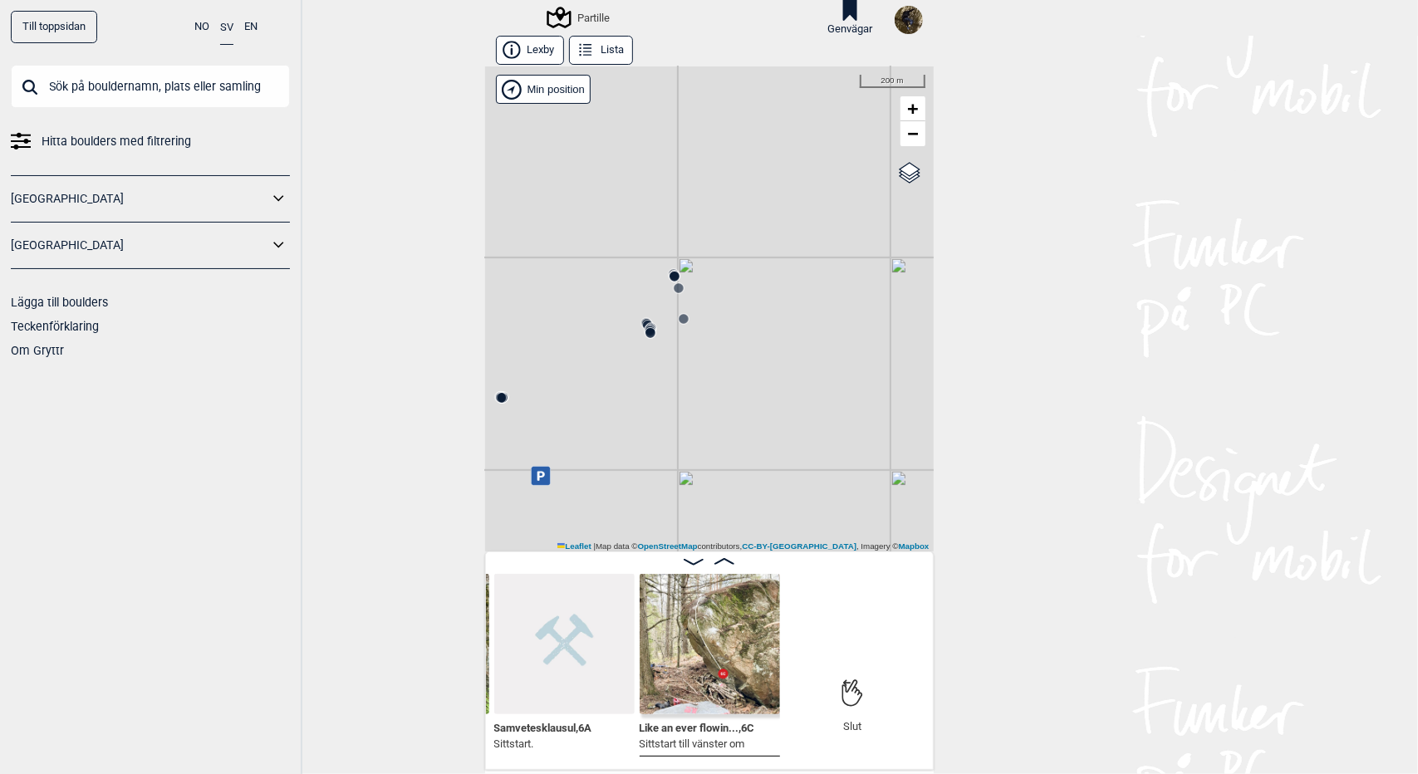
drag, startPoint x: 623, startPoint y: 197, endPoint x: 704, endPoint y: 374, distance: 194.8
click at [704, 374] on div "Partille" at bounding box center [709, 308] width 449 height 485
drag, startPoint x: 694, startPoint y: 242, endPoint x: 726, endPoint y: 302, distance: 68.0
click at [726, 302] on div "Partille" at bounding box center [709, 308] width 449 height 485
drag, startPoint x: 736, startPoint y: 363, endPoint x: 723, endPoint y: 233, distance: 131.1
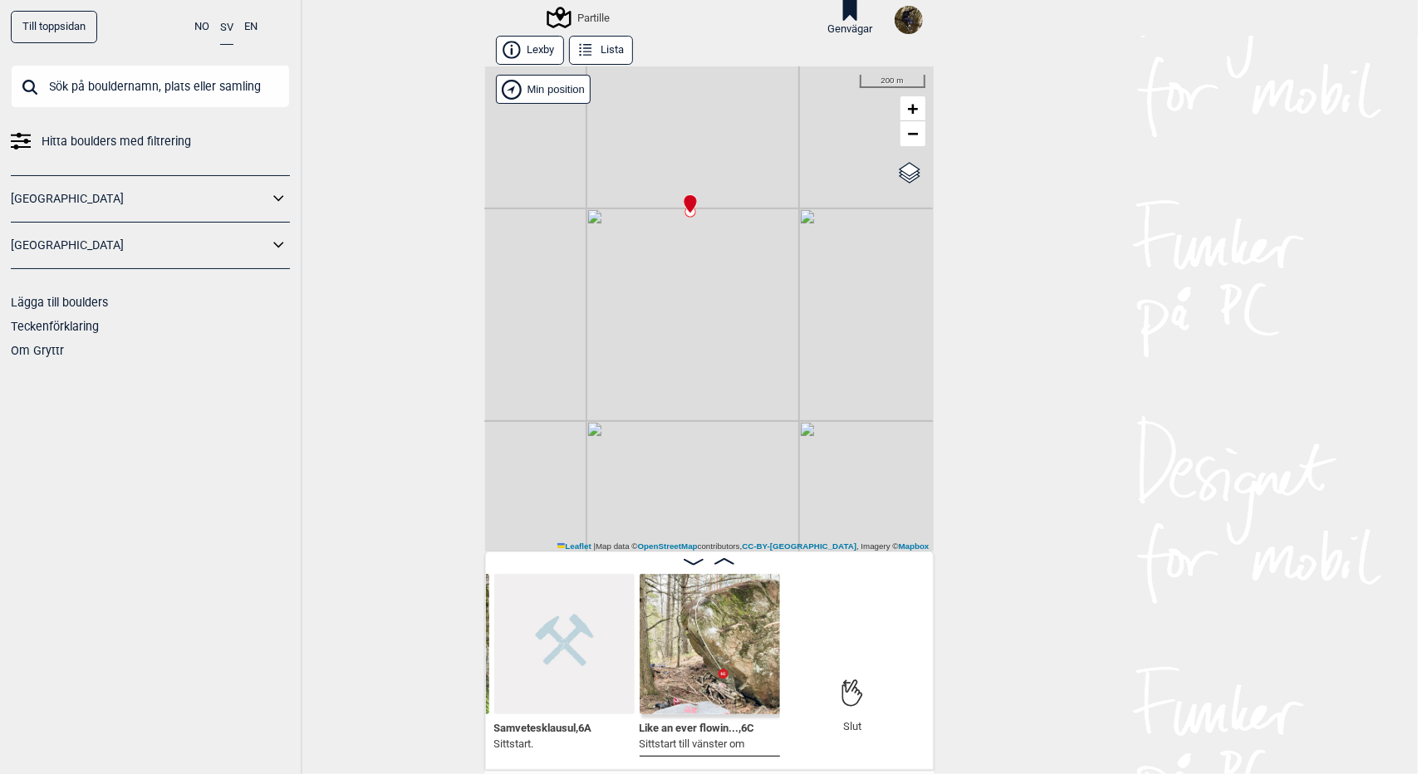
click at [723, 248] on div "Partille" at bounding box center [709, 308] width 449 height 485
drag, startPoint x: 723, startPoint y: 247, endPoint x: 723, endPoint y: 376, distance: 129.6
click at [723, 376] on div "Partille" at bounding box center [709, 308] width 449 height 485
drag, startPoint x: 723, startPoint y: 378, endPoint x: 741, endPoint y: 182, distance: 196.9
click at [741, 182] on div "Partille" at bounding box center [709, 308] width 449 height 485
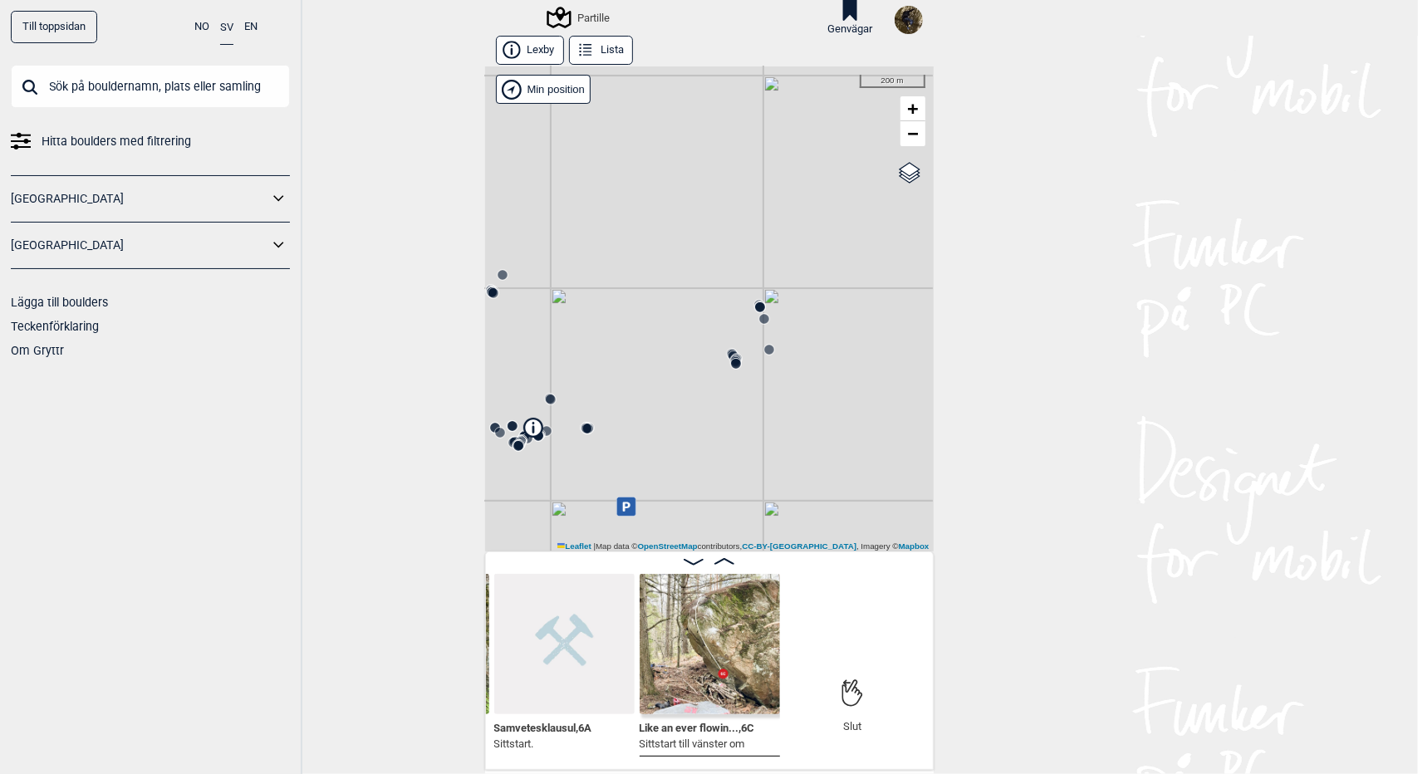
click at [754, 301] on icon at bounding box center [759, 307] width 13 height 13
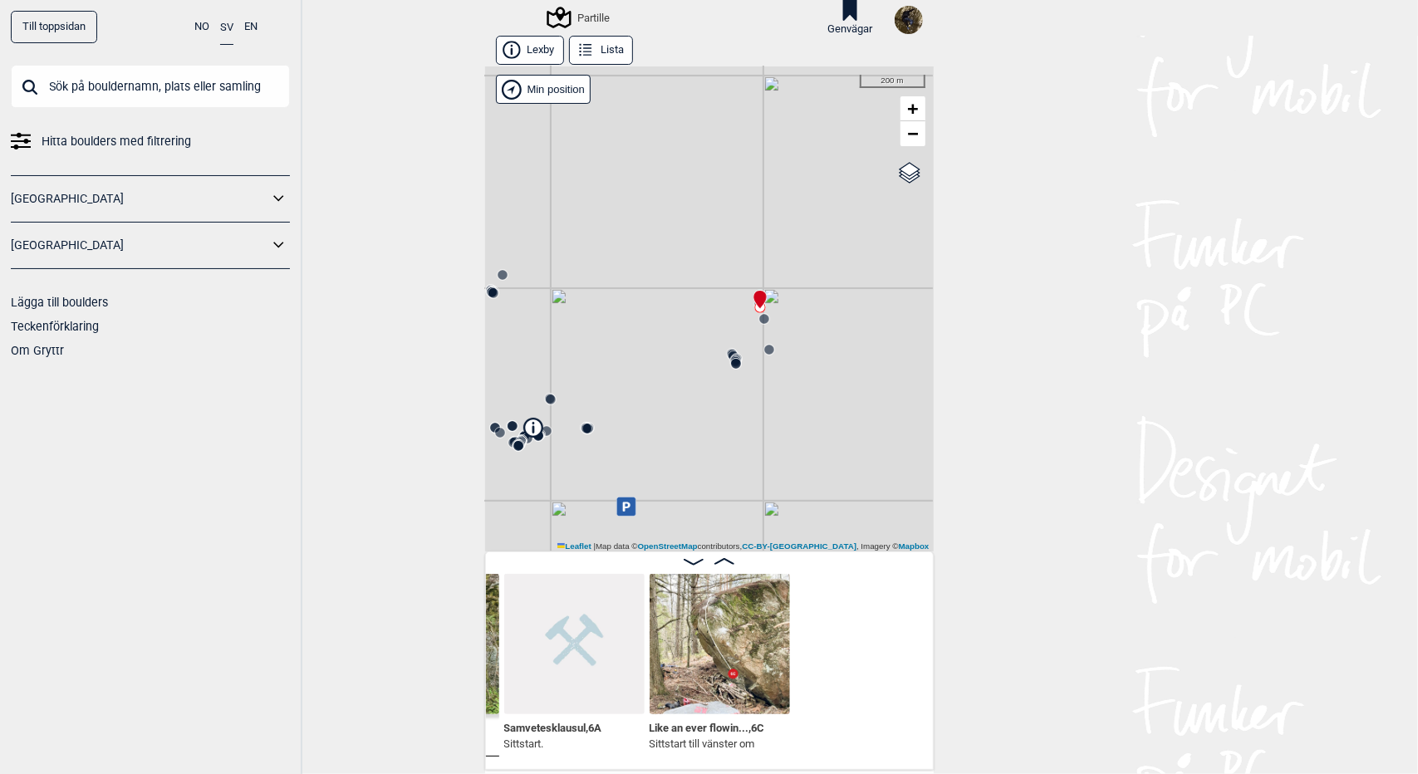
scroll to position [0, 11791]
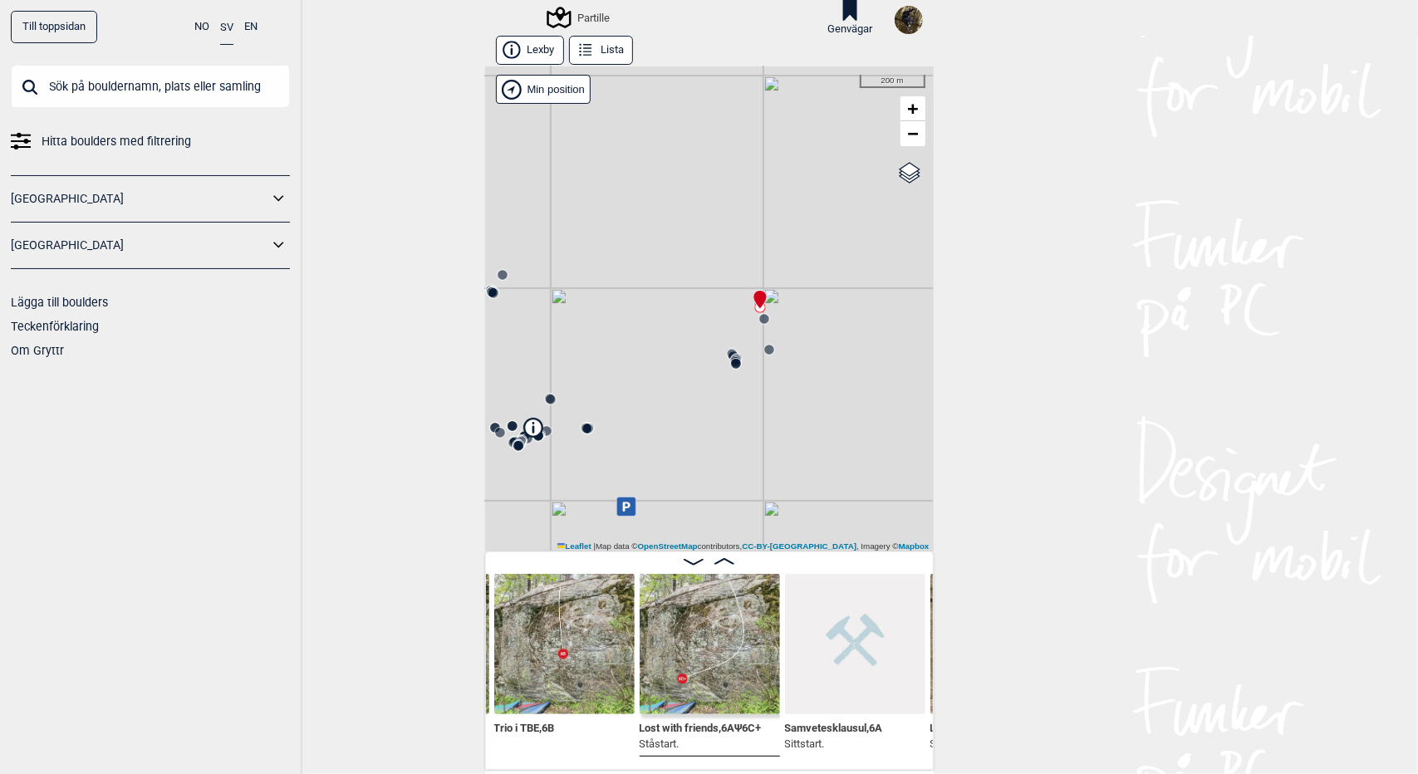
click at [729, 358] on icon at bounding box center [735, 363] width 13 height 13
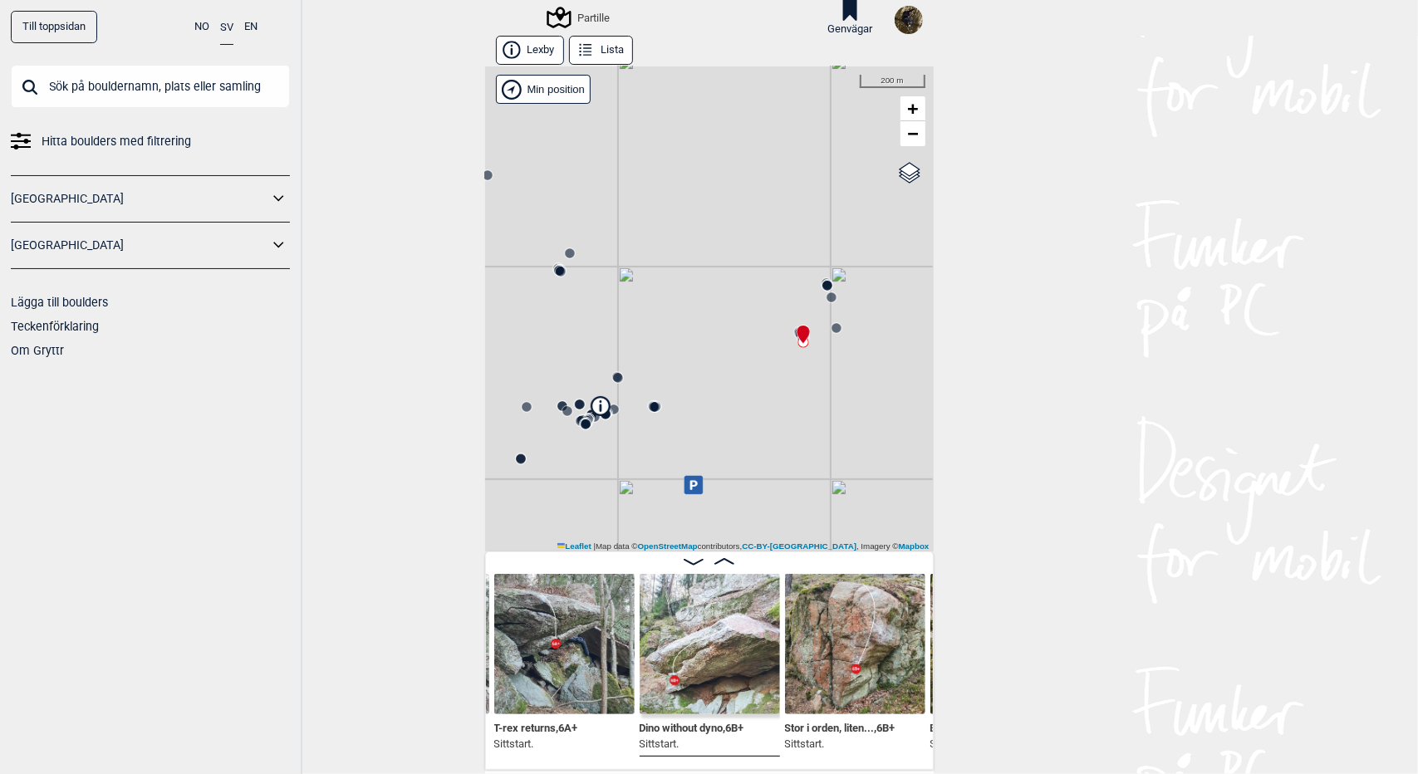
drag, startPoint x: 585, startPoint y: 391, endPoint x: 733, endPoint y: 356, distance: 151.9
click at [733, 356] on div "Partille" at bounding box center [709, 308] width 449 height 485
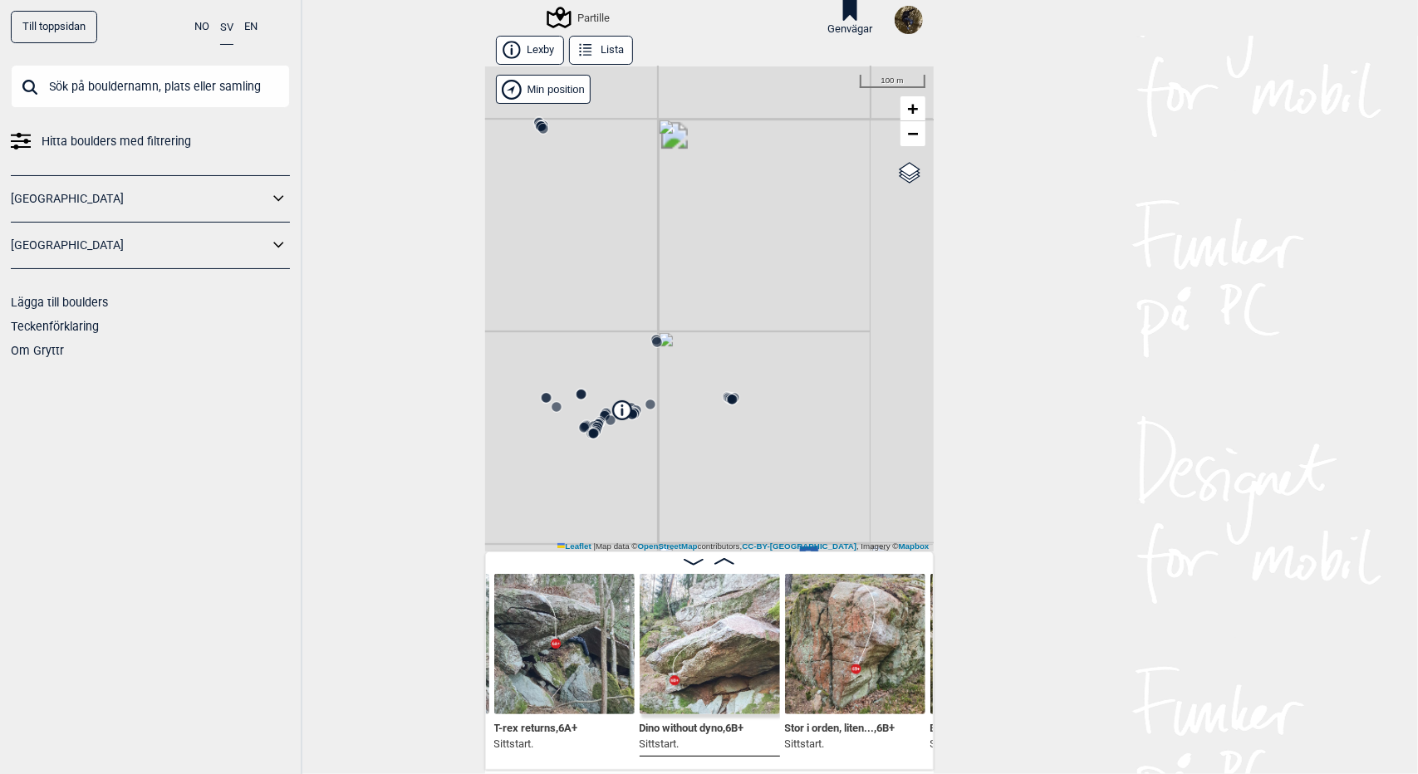
click at [751, 81] on div "Partille" at bounding box center [751, 81] width 0 height 0
click at [534, 124] on icon at bounding box center [540, 126] width 13 height 13
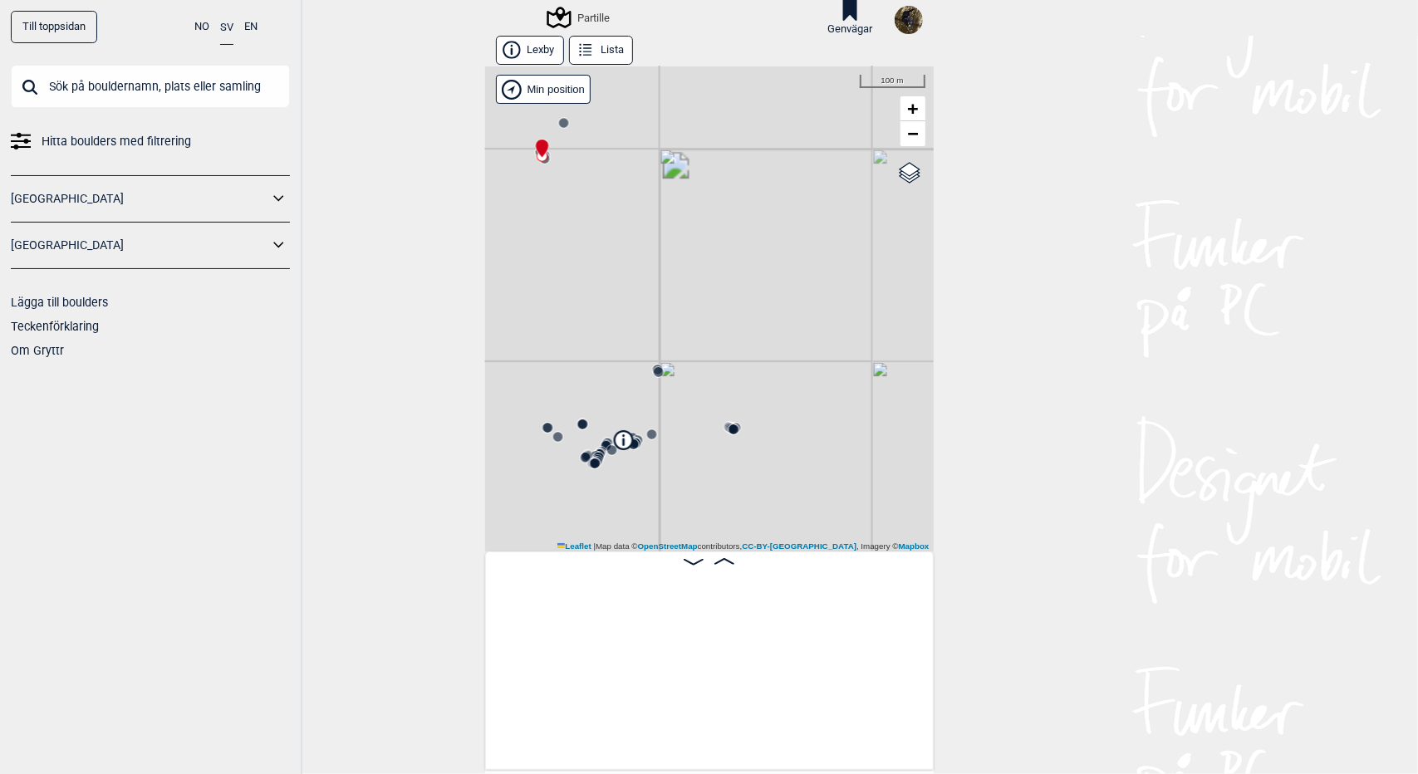
scroll to position [0, 9545]
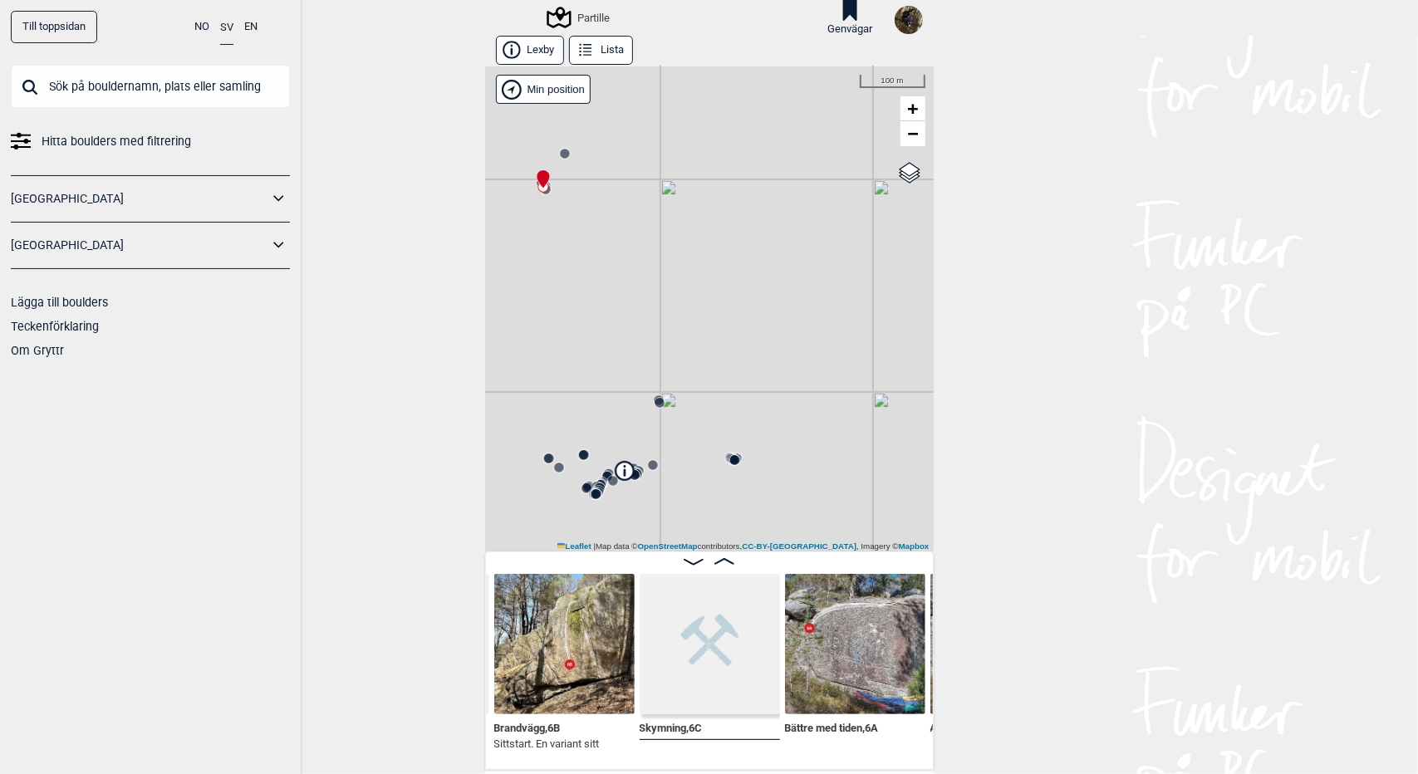
click at [574, 7] on div "Partille" at bounding box center [579, 17] width 61 height 20
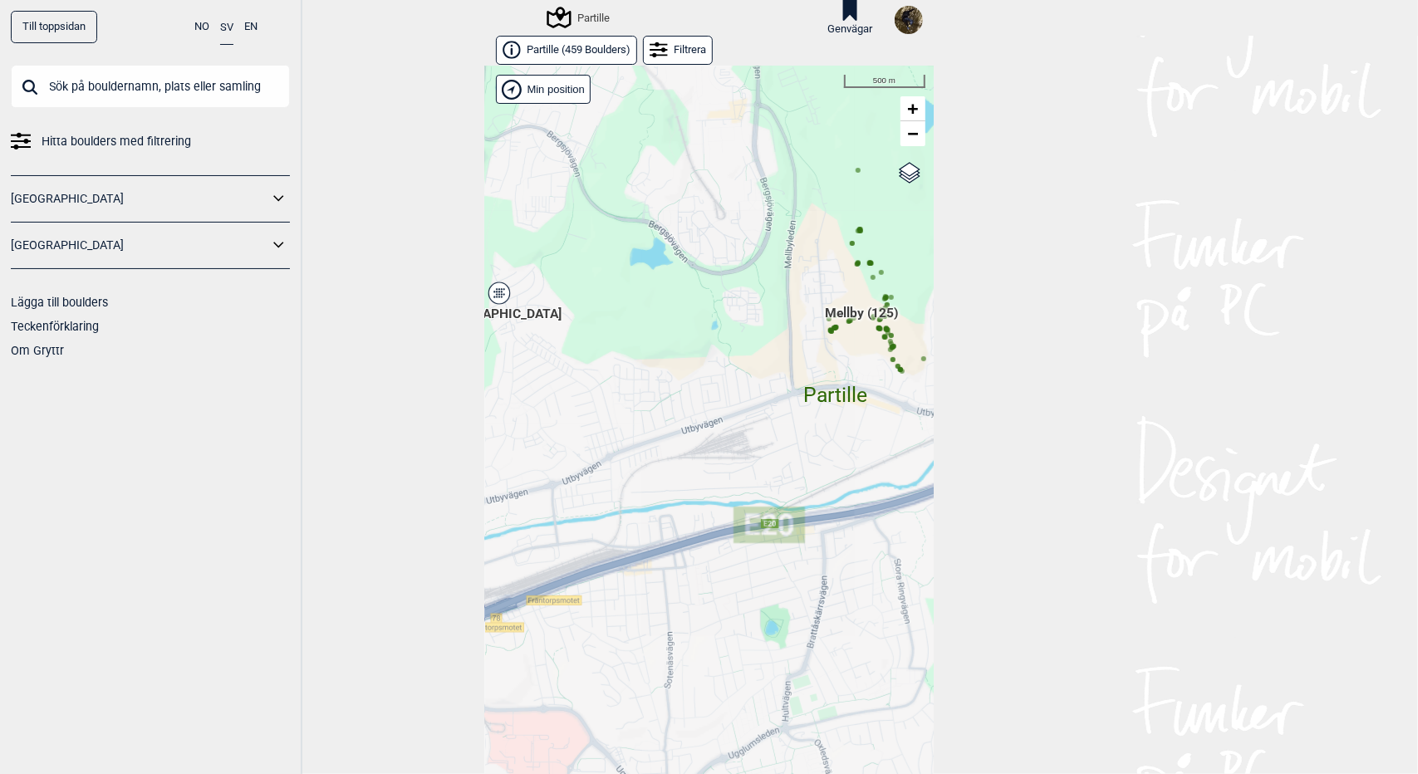
scroll to position [27, 0]
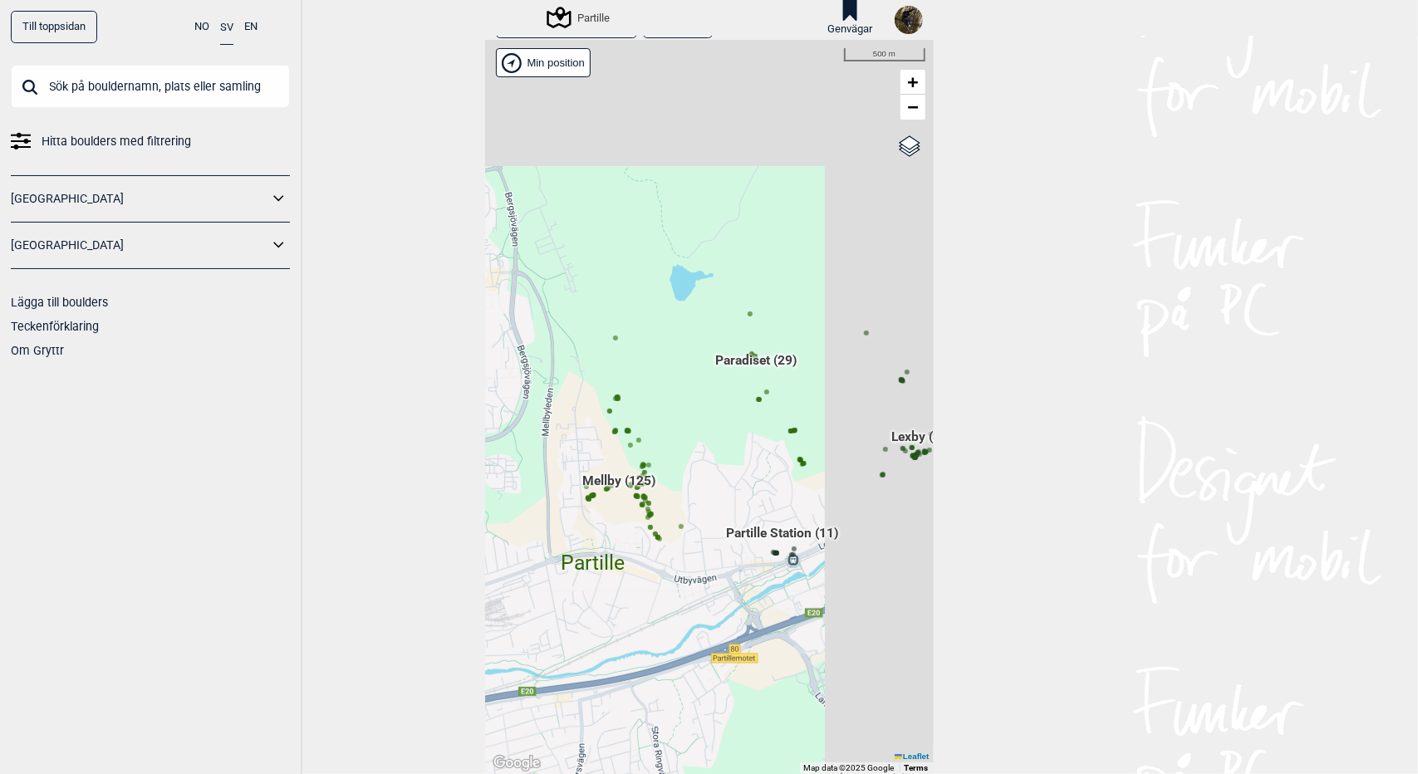
drag, startPoint x: 759, startPoint y: 332, endPoint x: 517, endPoint y: 527, distance: 310.8
click at [517, 527] on div "Hallingdal Gol Ål Stange Kolomoen [GEOGRAPHIC_DATA] [GEOGRAPHIC_DATA][PERSON_NA…" at bounding box center [709, 407] width 449 height 734
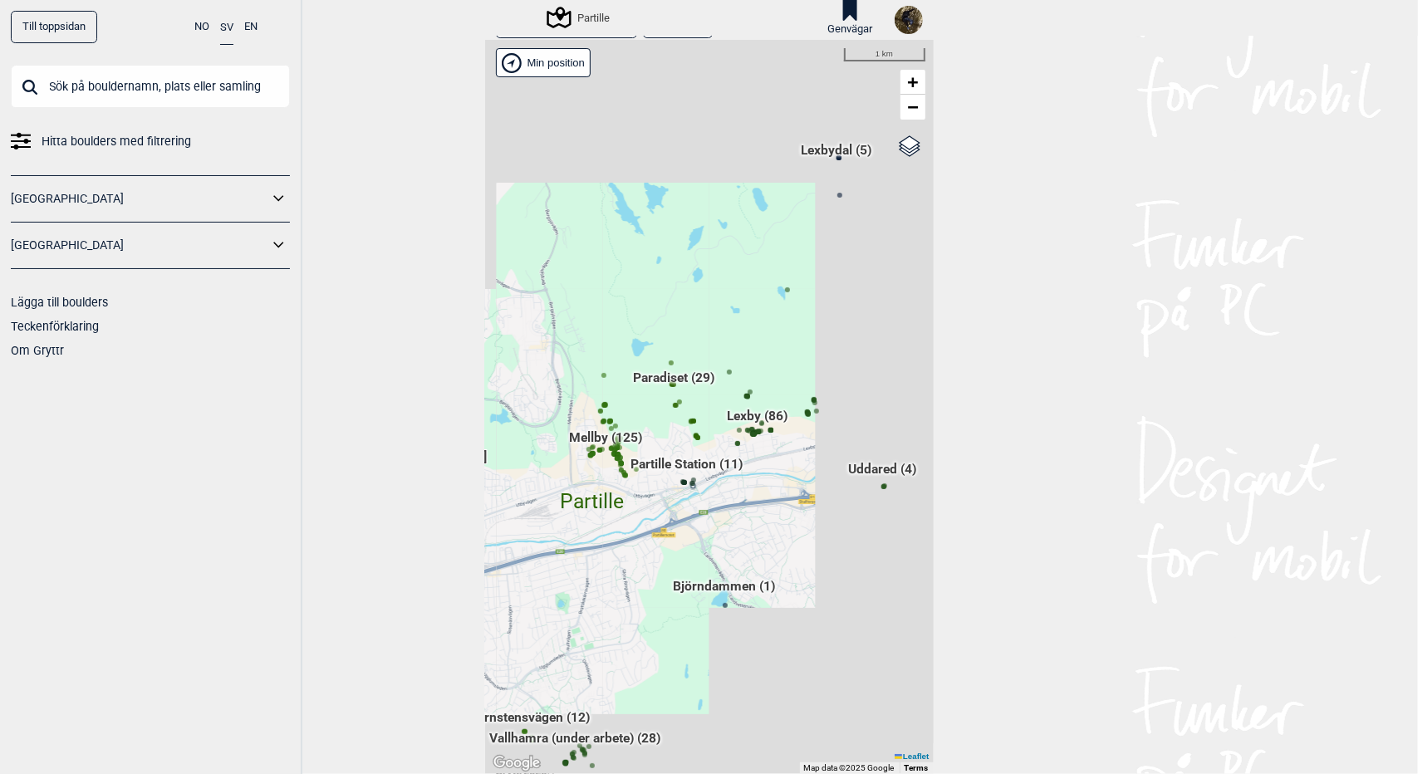
click at [643, 429] on span "Mellby (125)" at bounding box center [606, 445] width 73 height 32
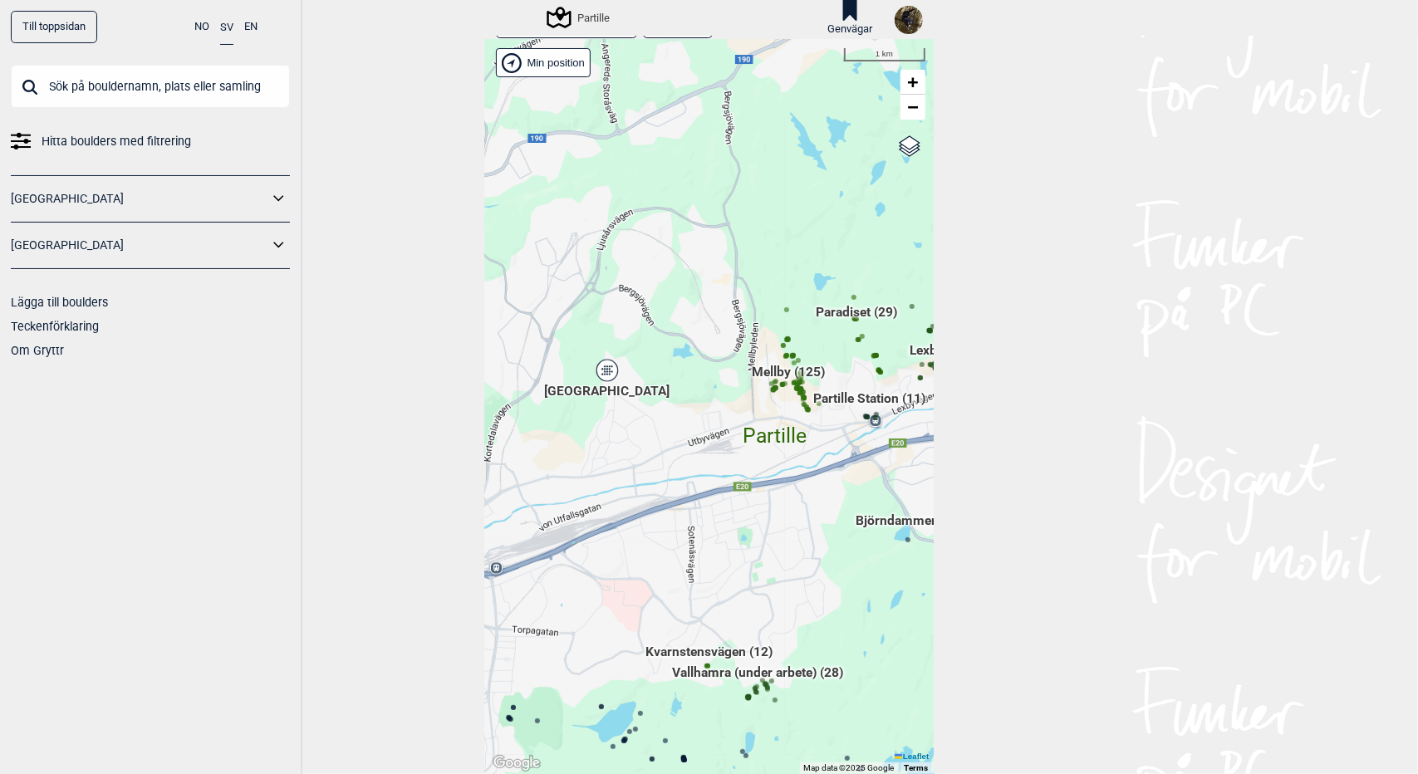
click at [606, 368] on icon at bounding box center [606, 371] width 21 height 22
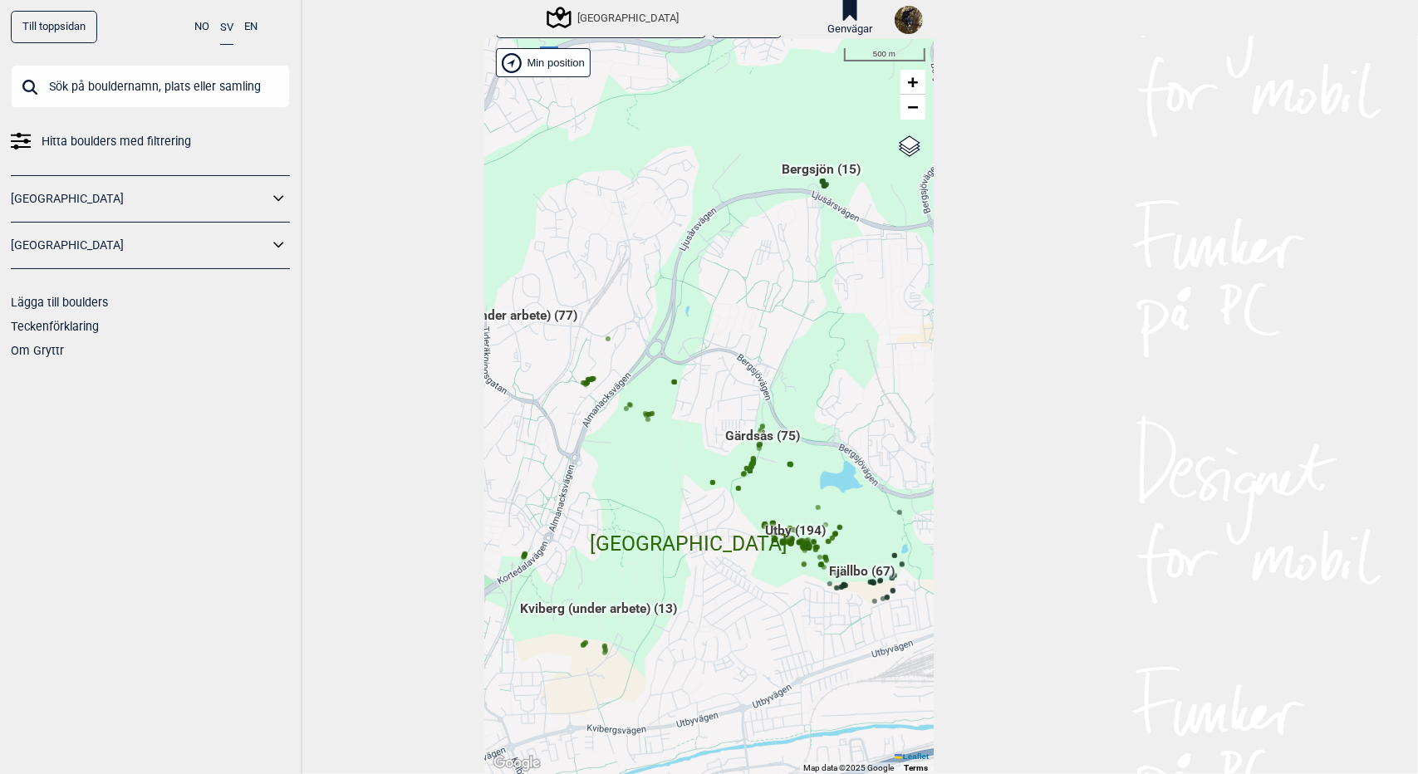
click at [749, 431] on span "Gärdsås (75)" at bounding box center [763, 443] width 75 height 32
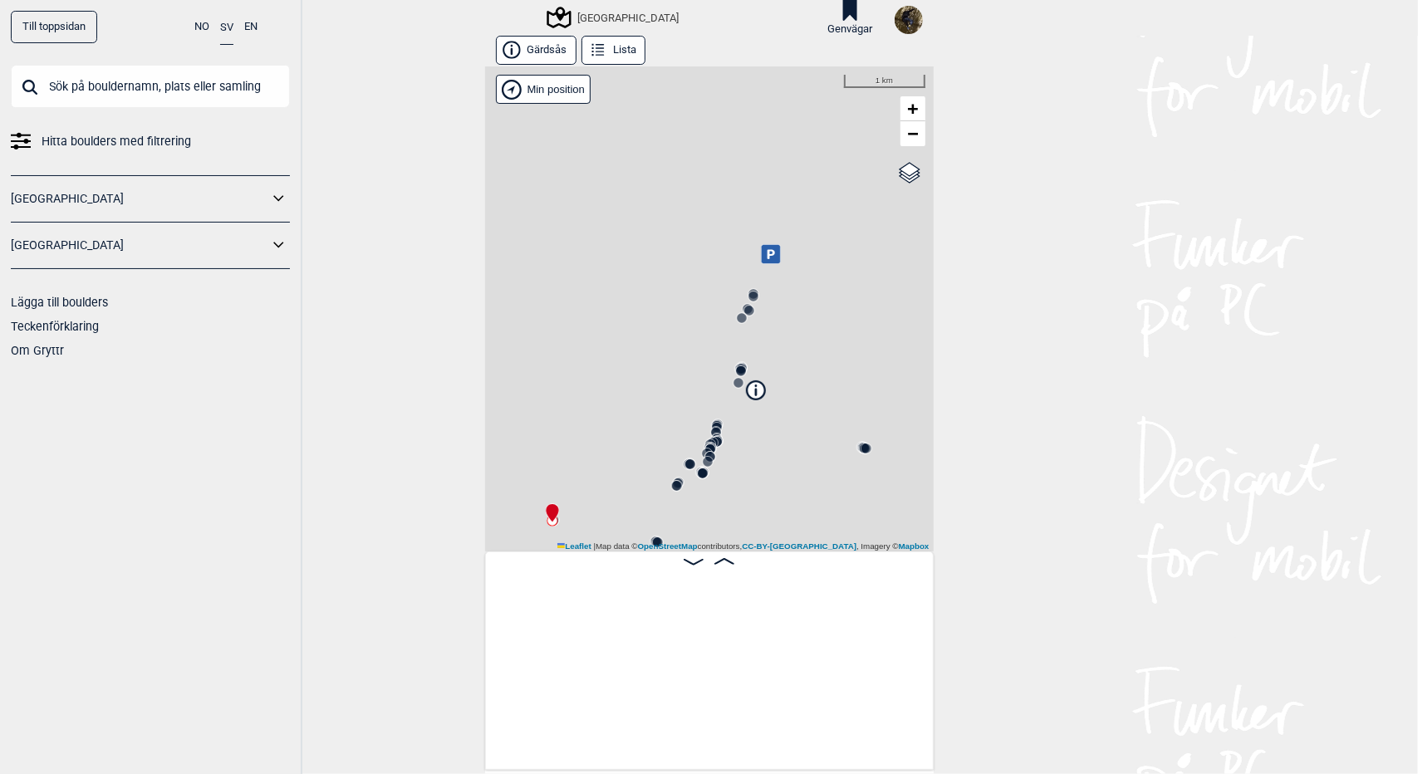
scroll to position [0, 130]
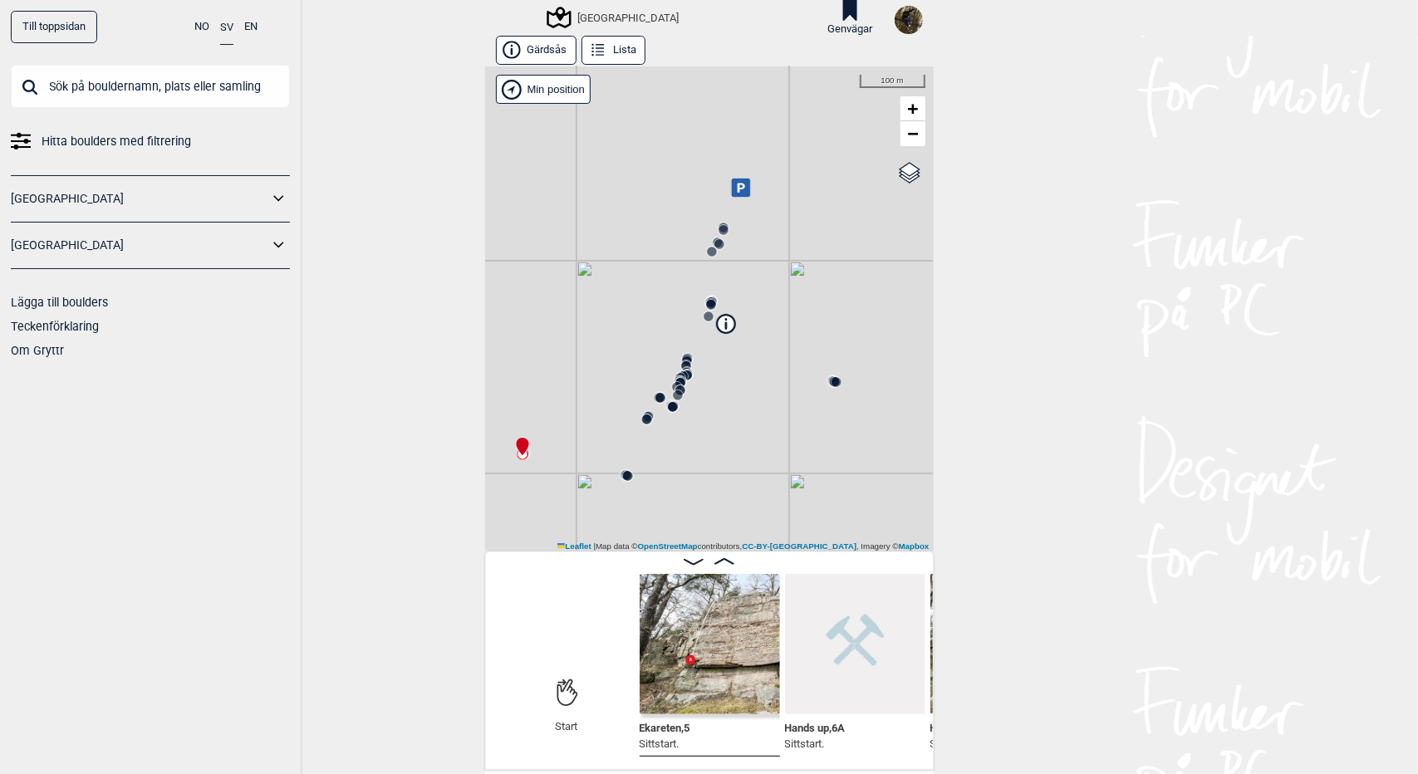
drag, startPoint x: 753, startPoint y: 468, endPoint x: 724, endPoint y: 401, distance: 72.9
click at [724, 401] on div "[GEOGRAPHIC_DATA]" at bounding box center [709, 308] width 449 height 485
click at [722, 558] on icon at bounding box center [724, 561] width 20 height 7
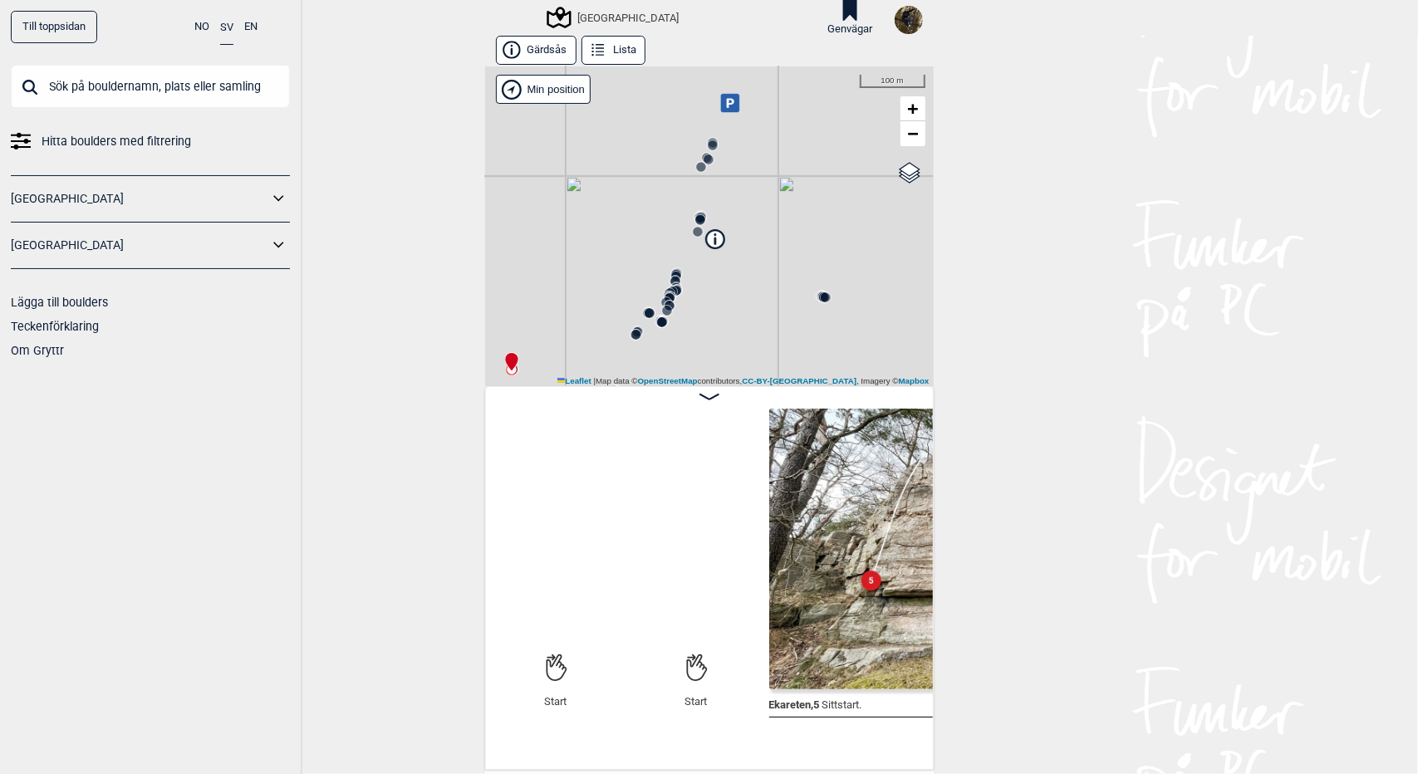
drag, startPoint x: 699, startPoint y: 312, endPoint x: 668, endPoint y: 227, distance: 90.4
click at [668, 227] on div "[GEOGRAPHIC_DATA]" at bounding box center [709, 226] width 449 height 320
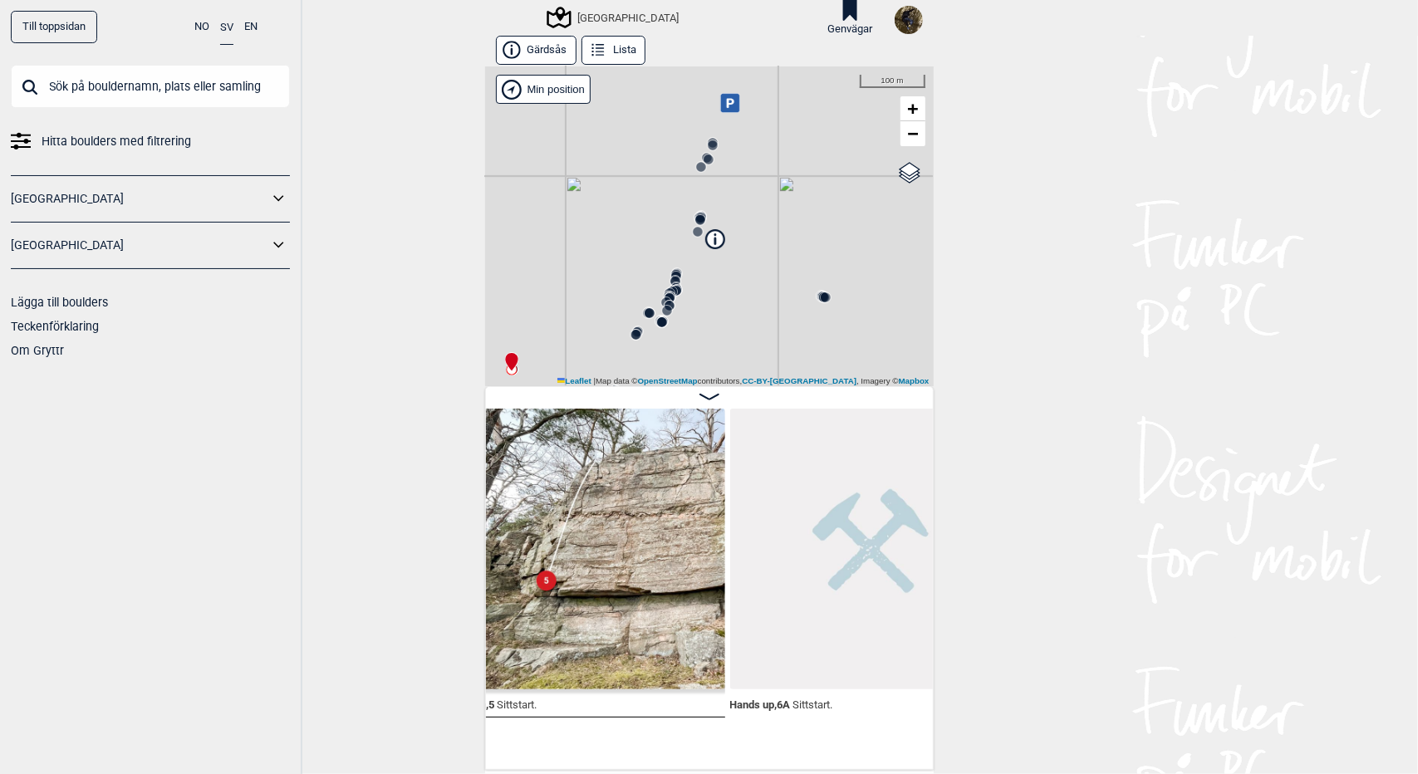
scroll to position [0, 232]
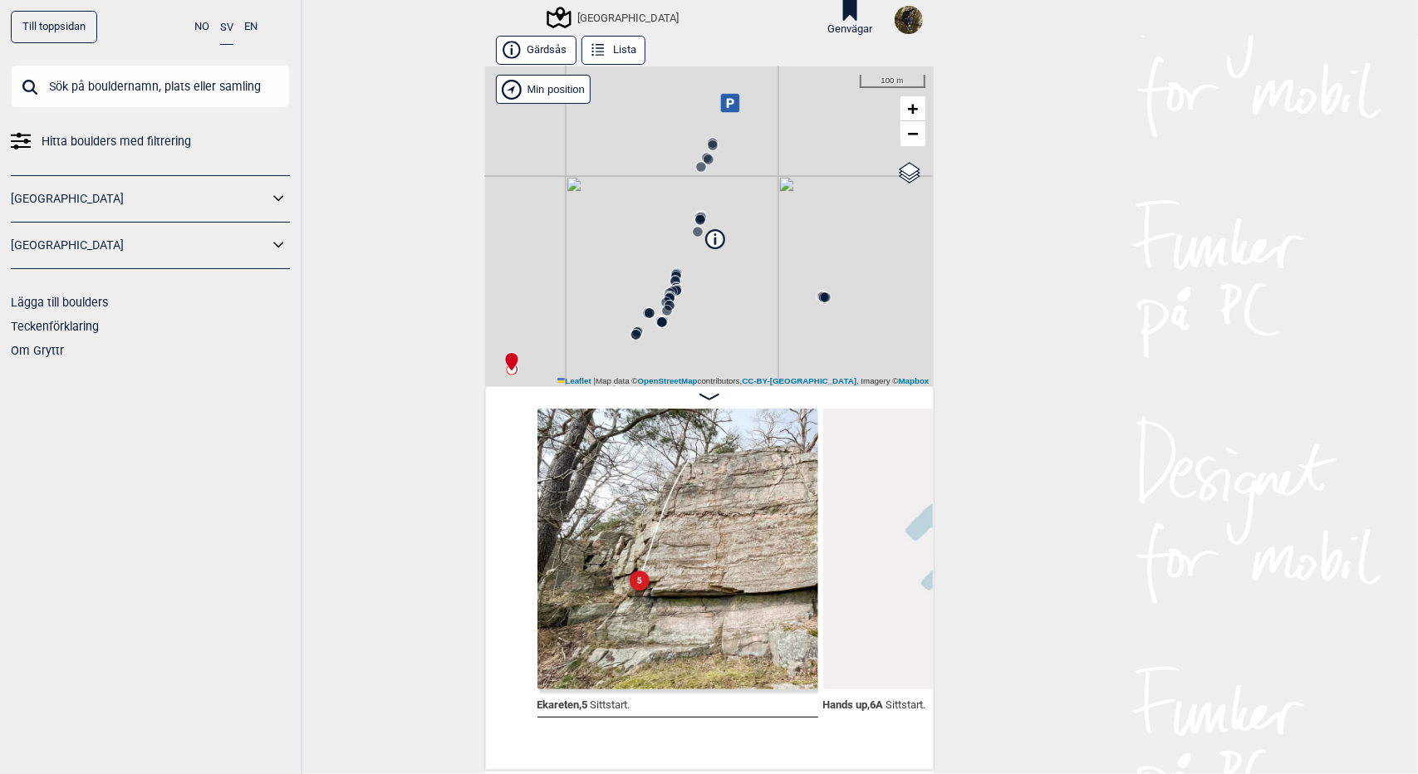
click at [661, 306] on circle at bounding box center [666, 311] width 11 height 11
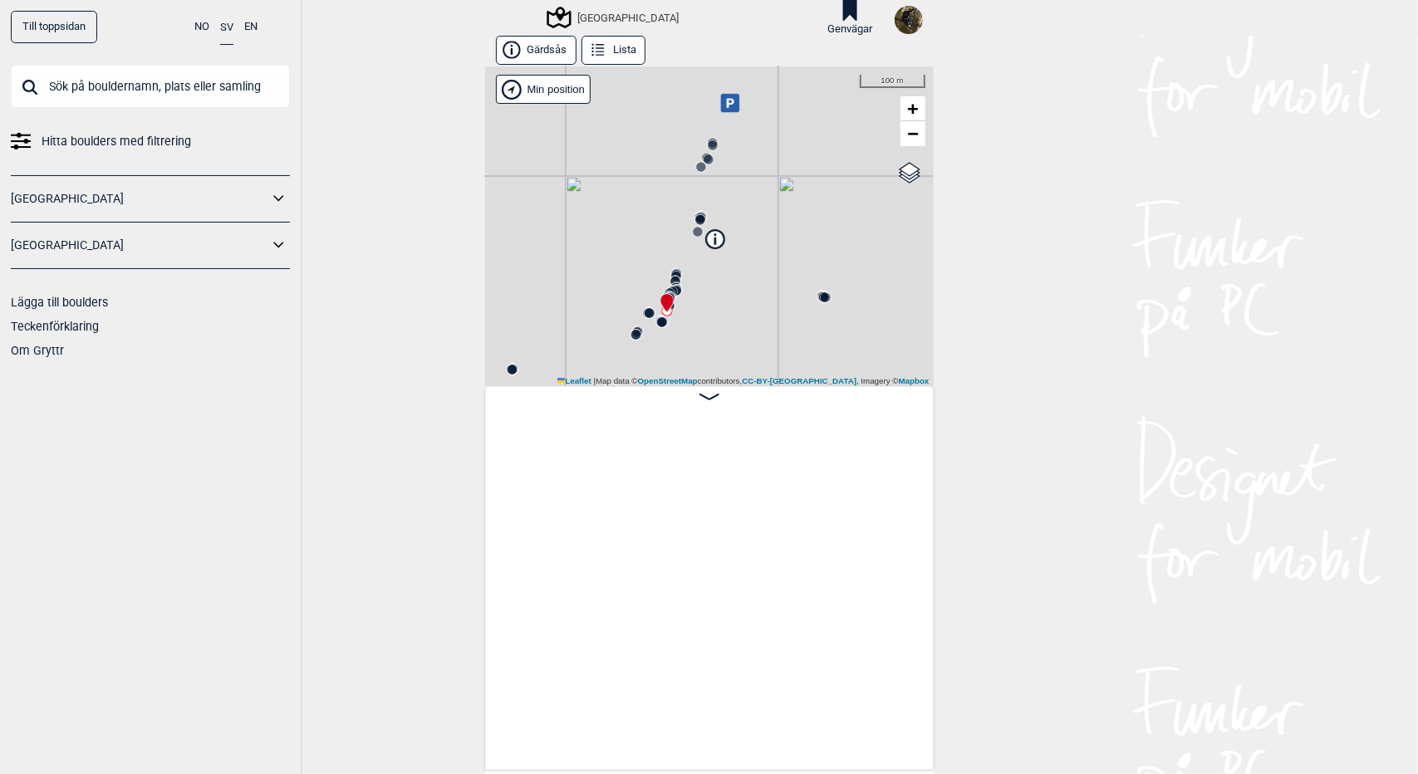
scroll to position [0, 4863]
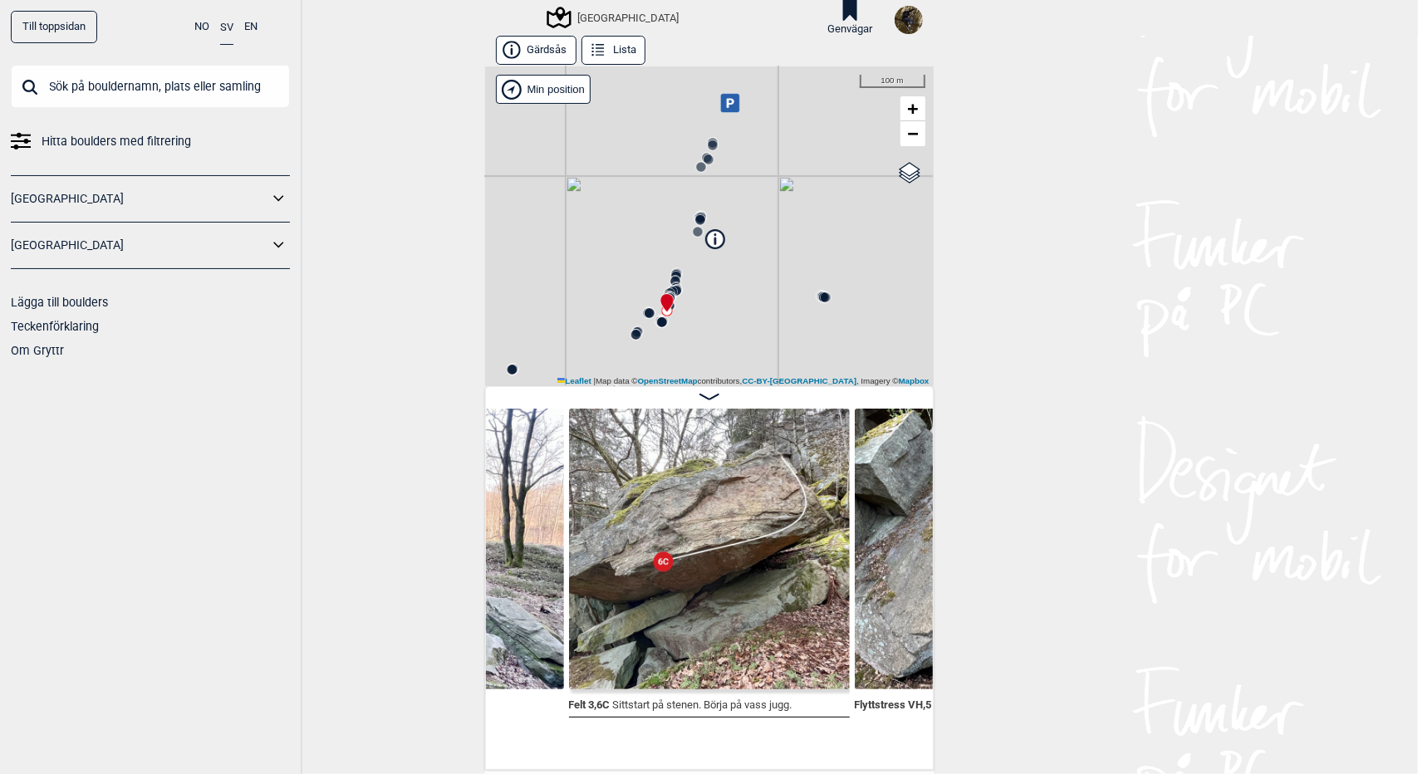
drag, startPoint x: 607, startPoint y: 289, endPoint x: 611, endPoint y: 245, distance: 44.2
click at [611, 245] on div "[GEOGRAPHIC_DATA]" at bounding box center [709, 226] width 449 height 320
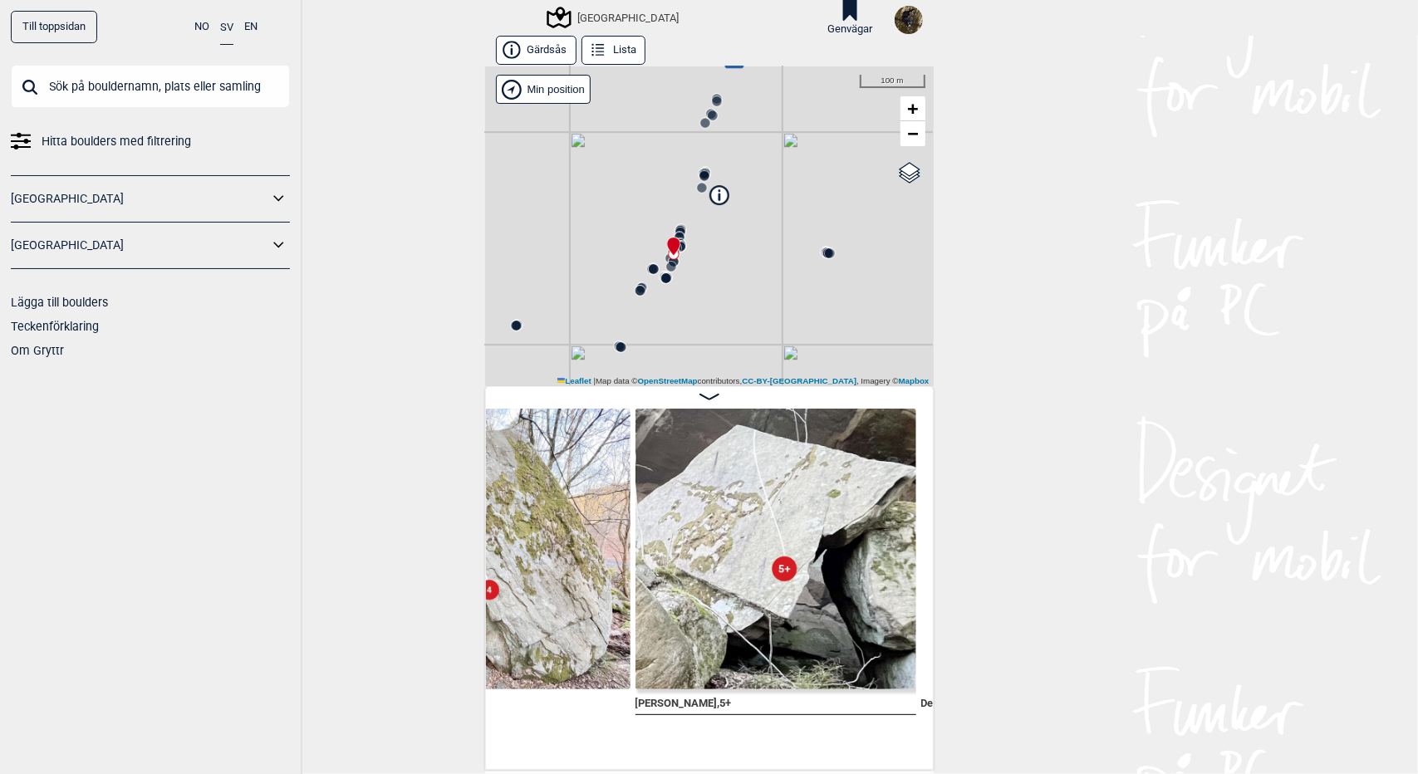
scroll to position [0, 6024]
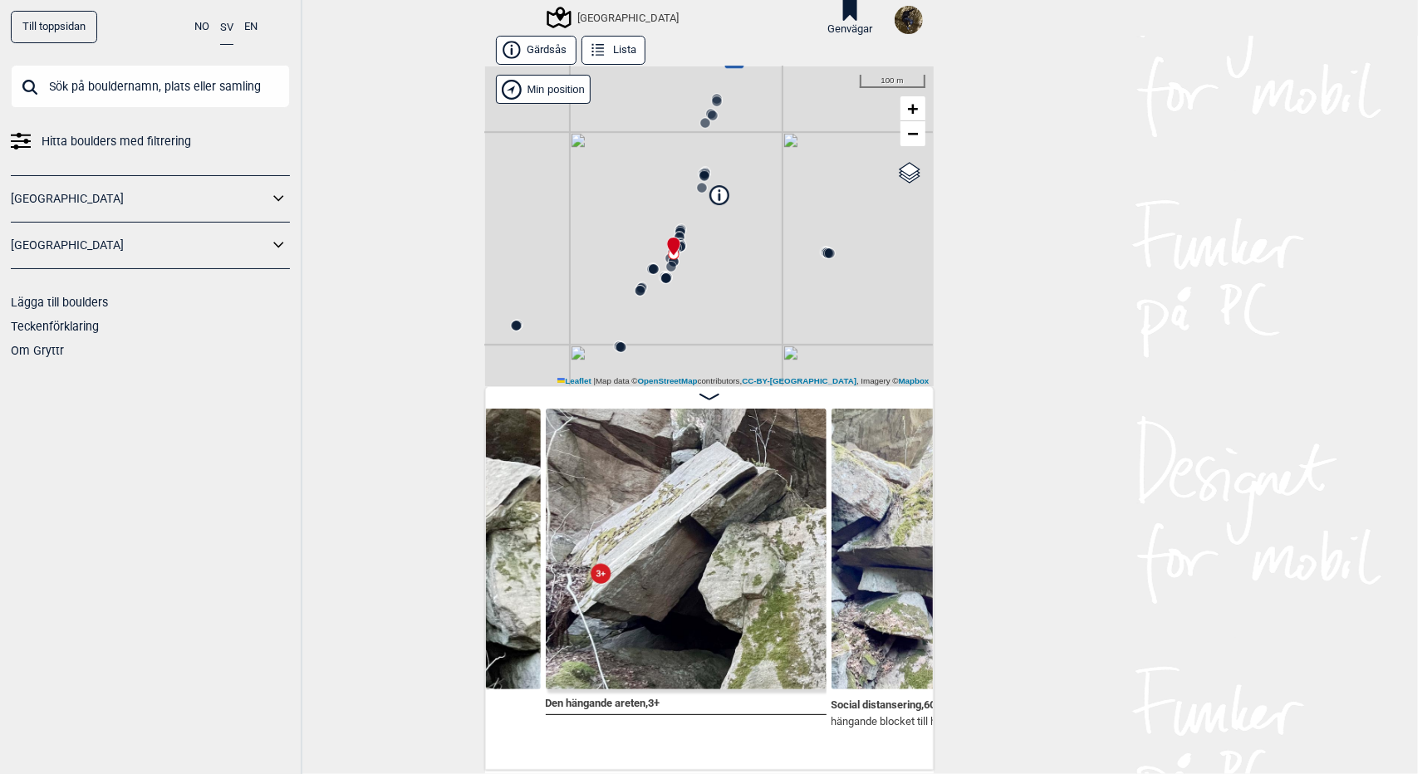
scroll to position [0, 6350]
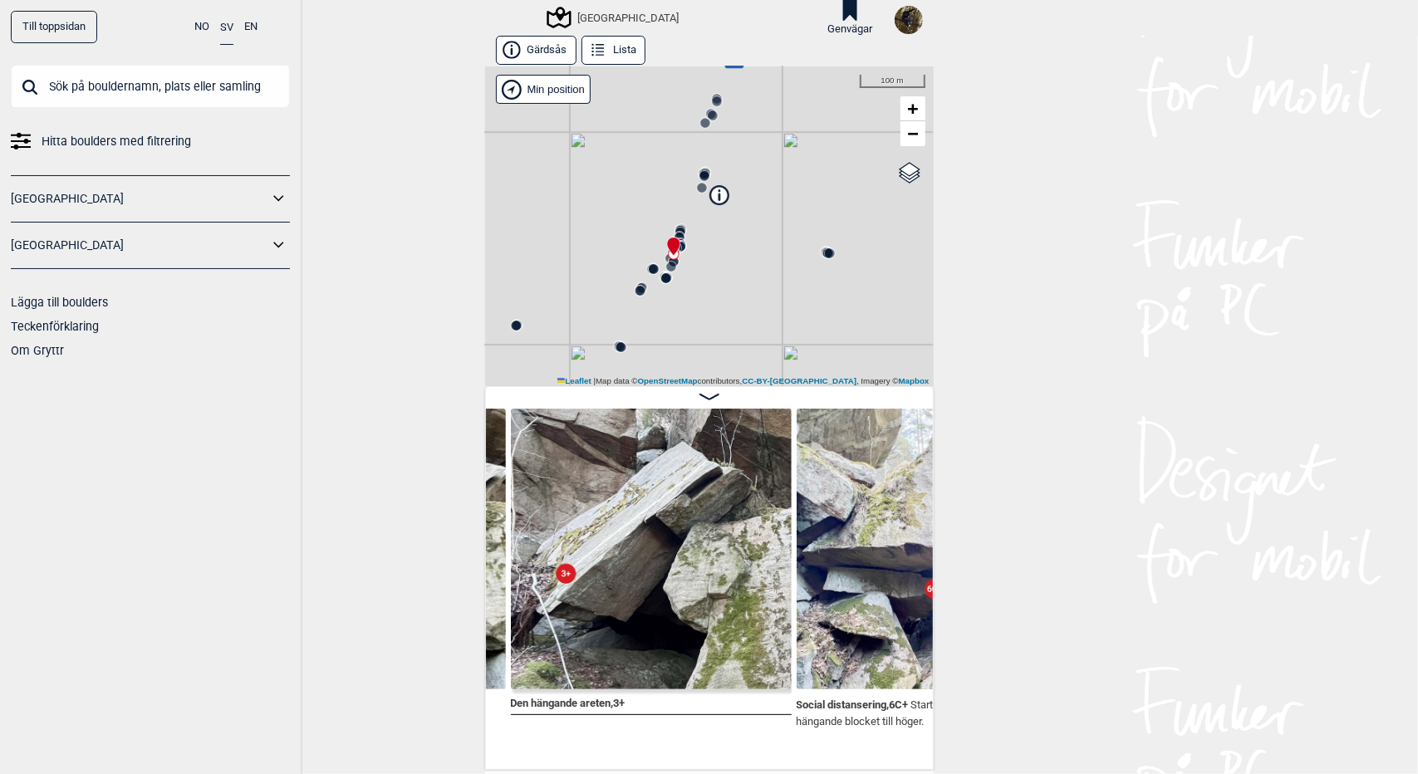
scroll to position [0, 6522]
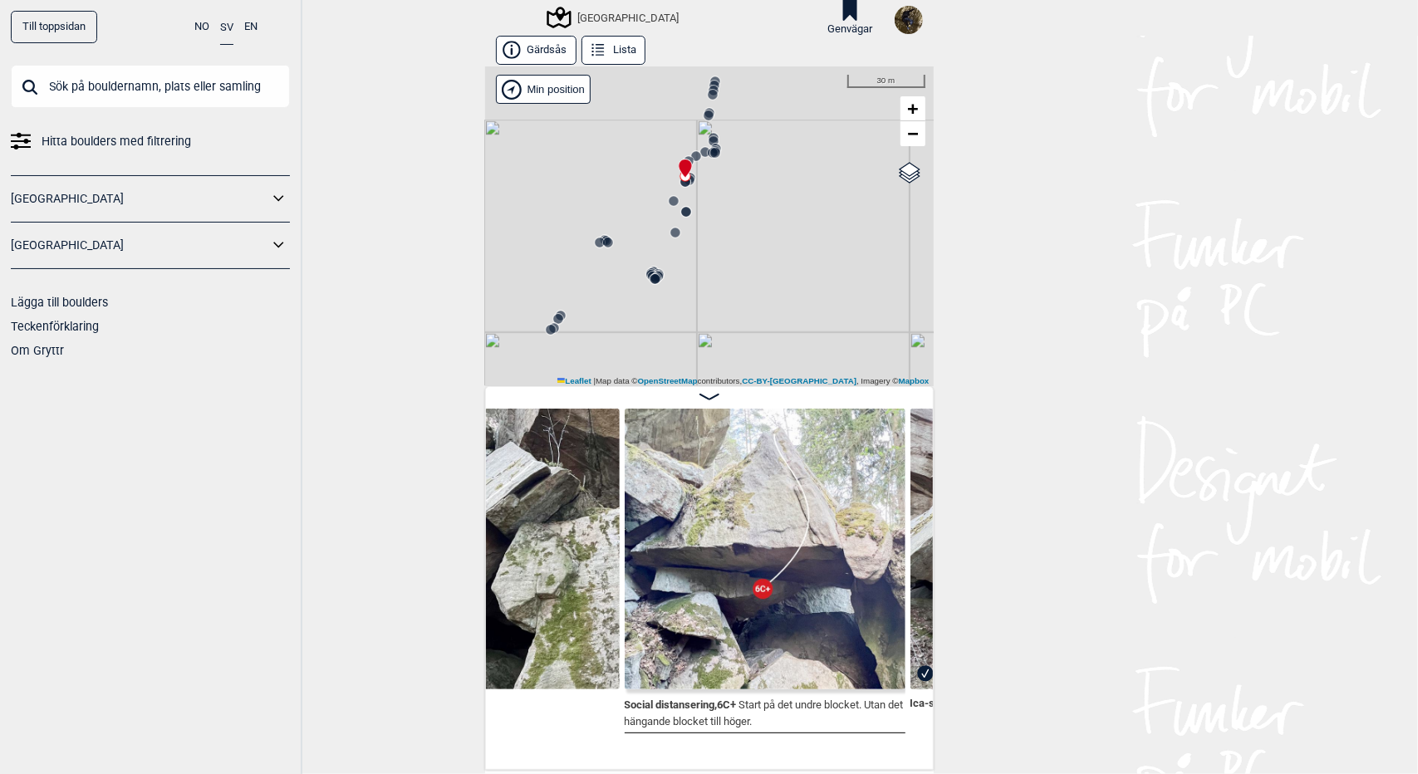
drag, startPoint x: 617, startPoint y: 282, endPoint x: 640, endPoint y: 349, distance: 70.9
click at [640, 349] on div "Utbyområdet Brukerens posisjon" at bounding box center [709, 226] width 449 height 320
click at [653, 277] on icon at bounding box center [655, 278] width 13 height 13
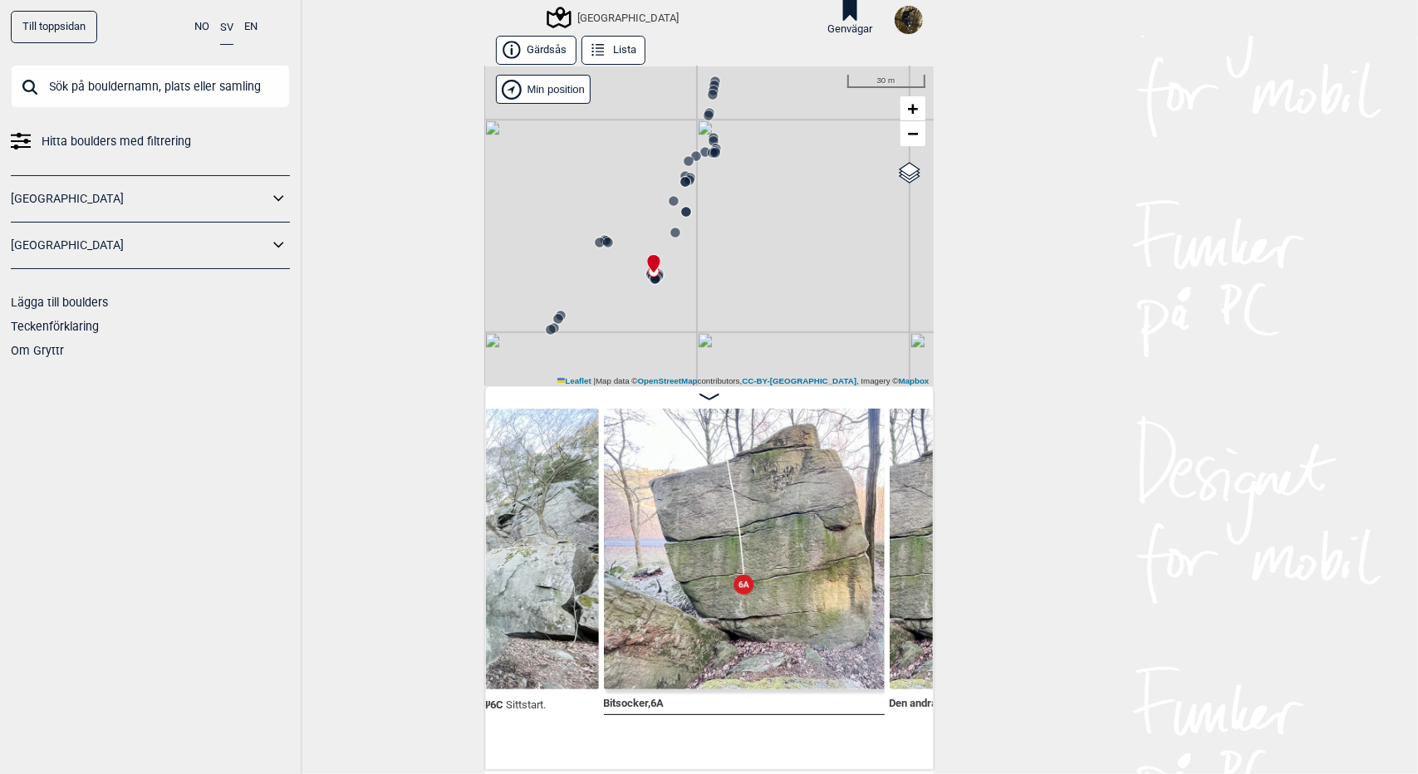
scroll to position [0, 5368]
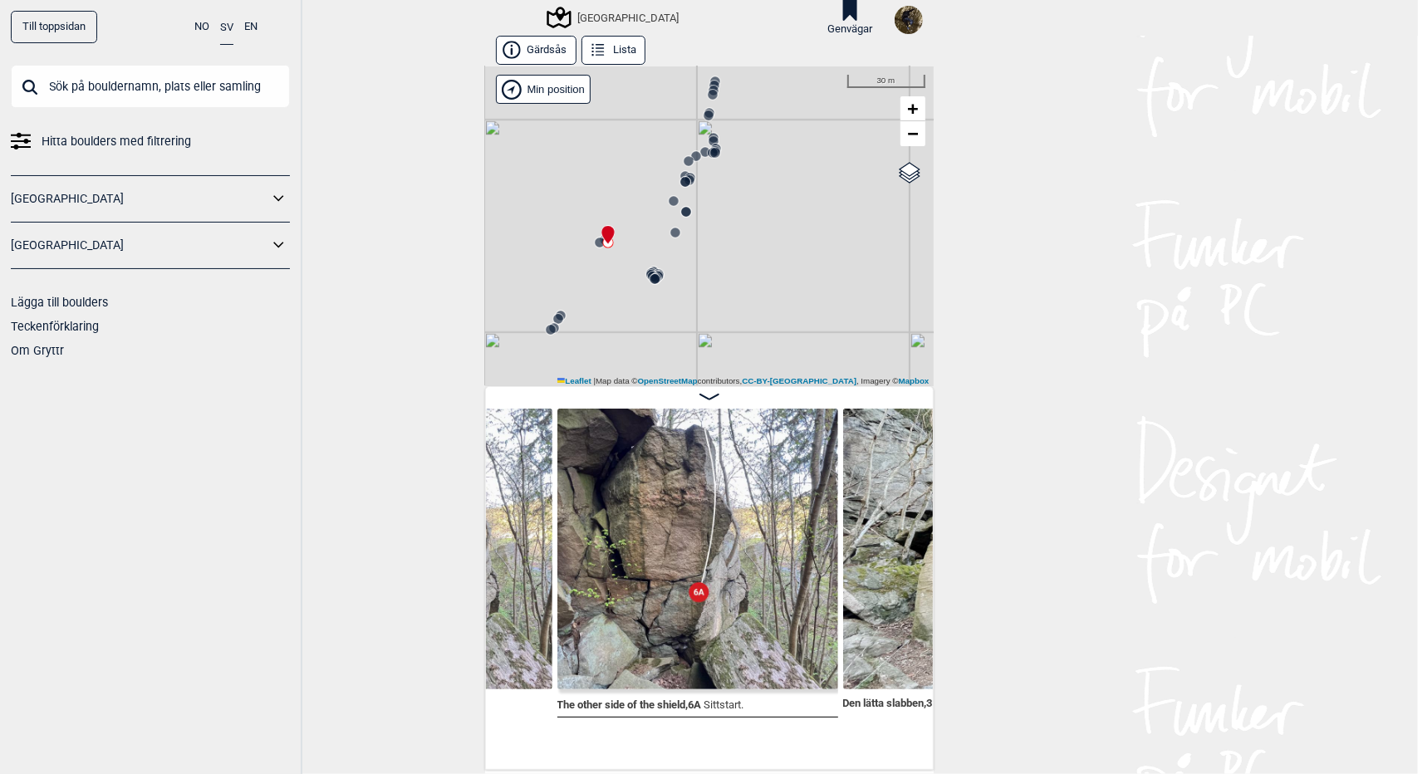
scroll to position [0, 3476]
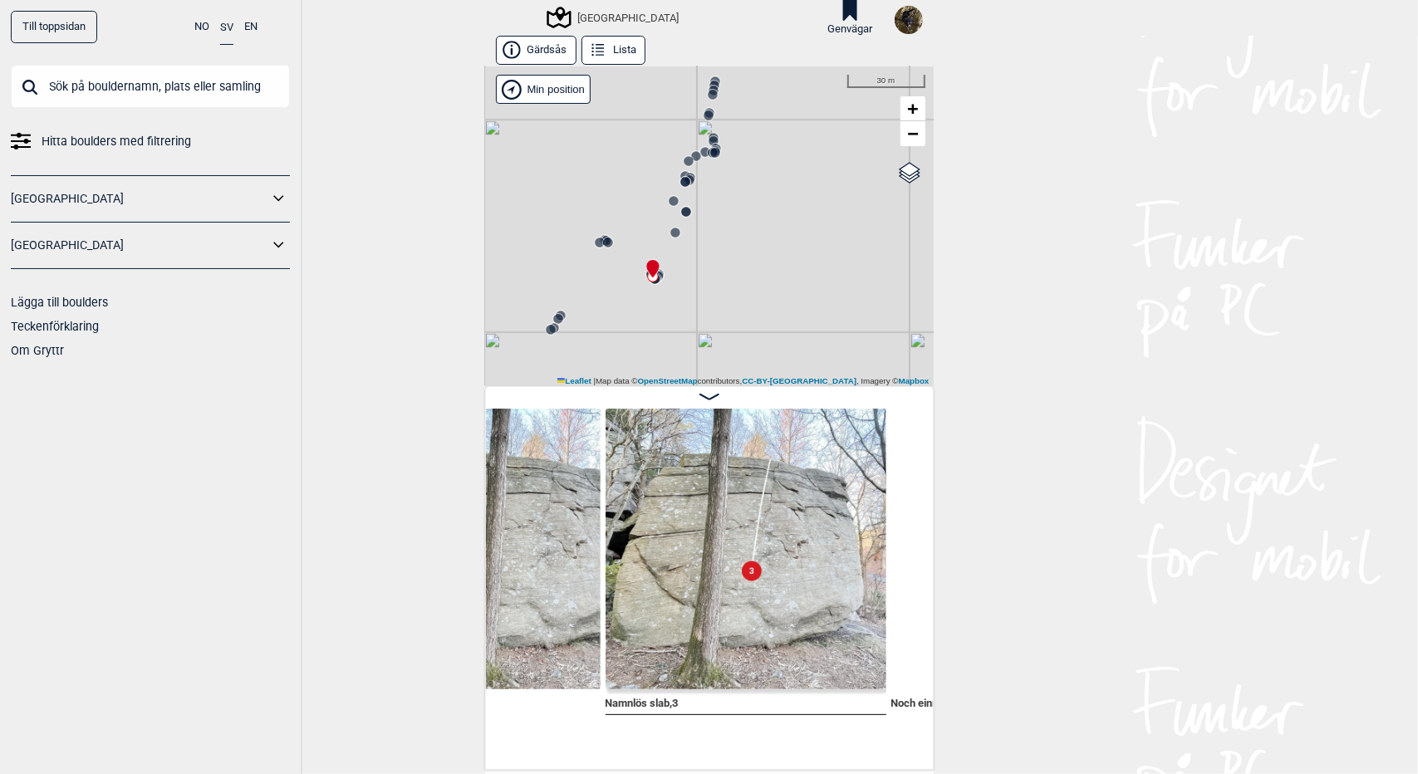
scroll to position [0, 3747]
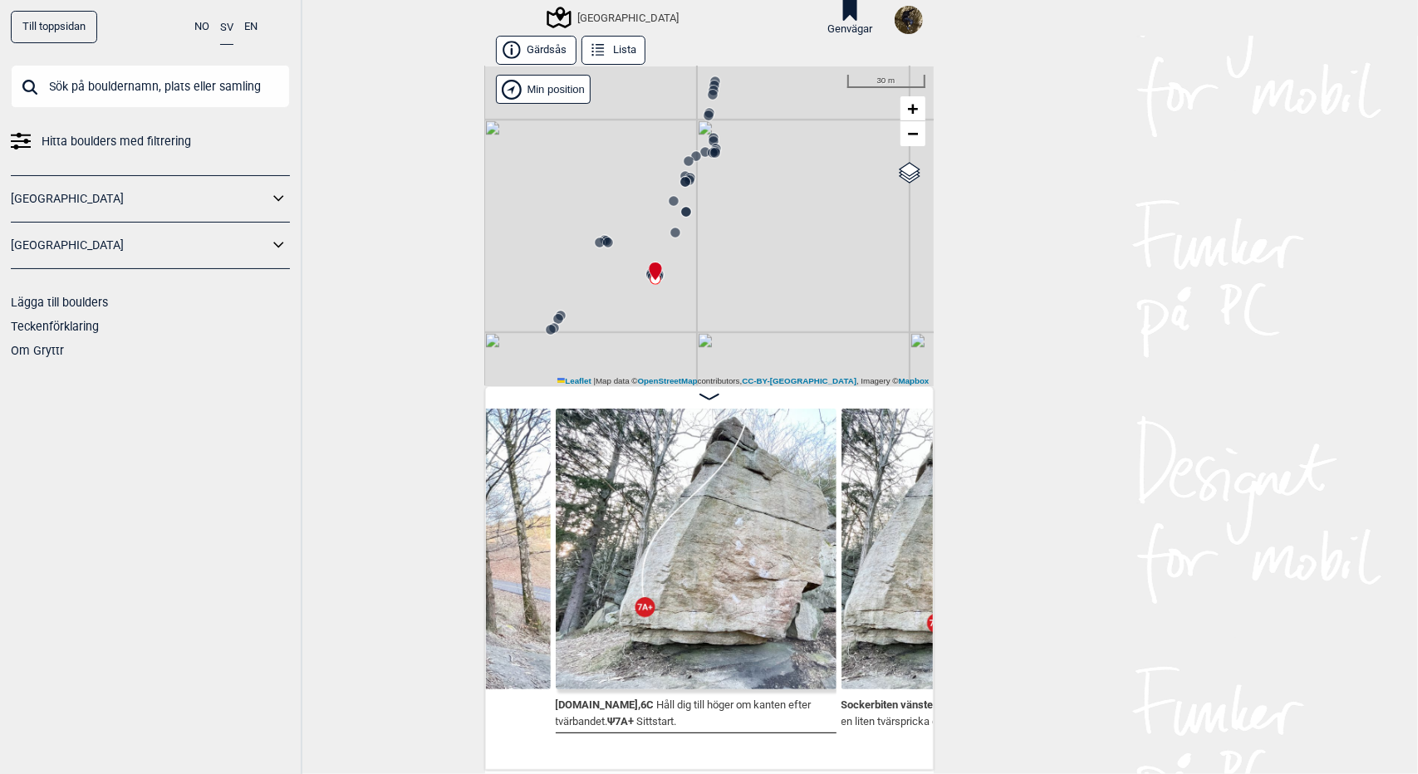
scroll to position [0, 4388]
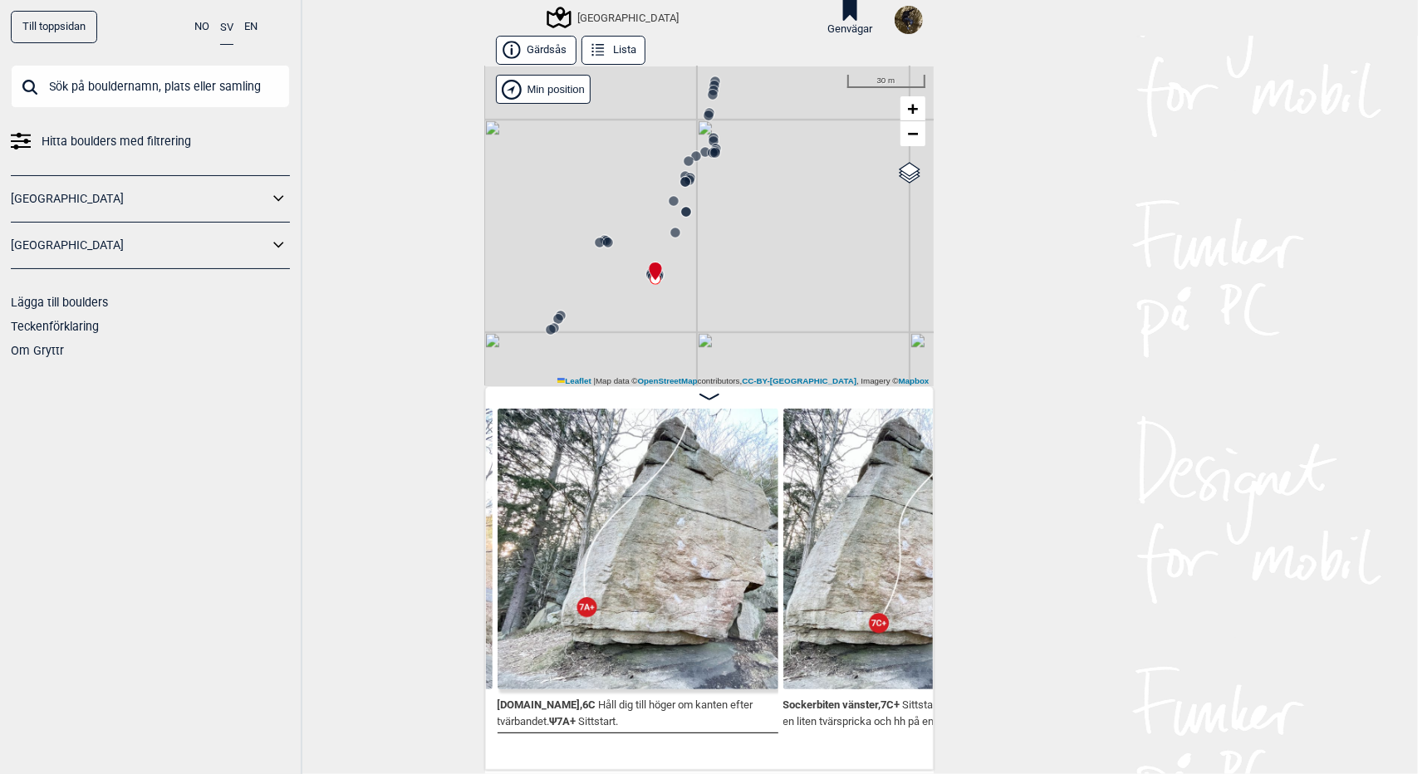
click at [635, 617] on img at bounding box center [638, 549] width 281 height 281
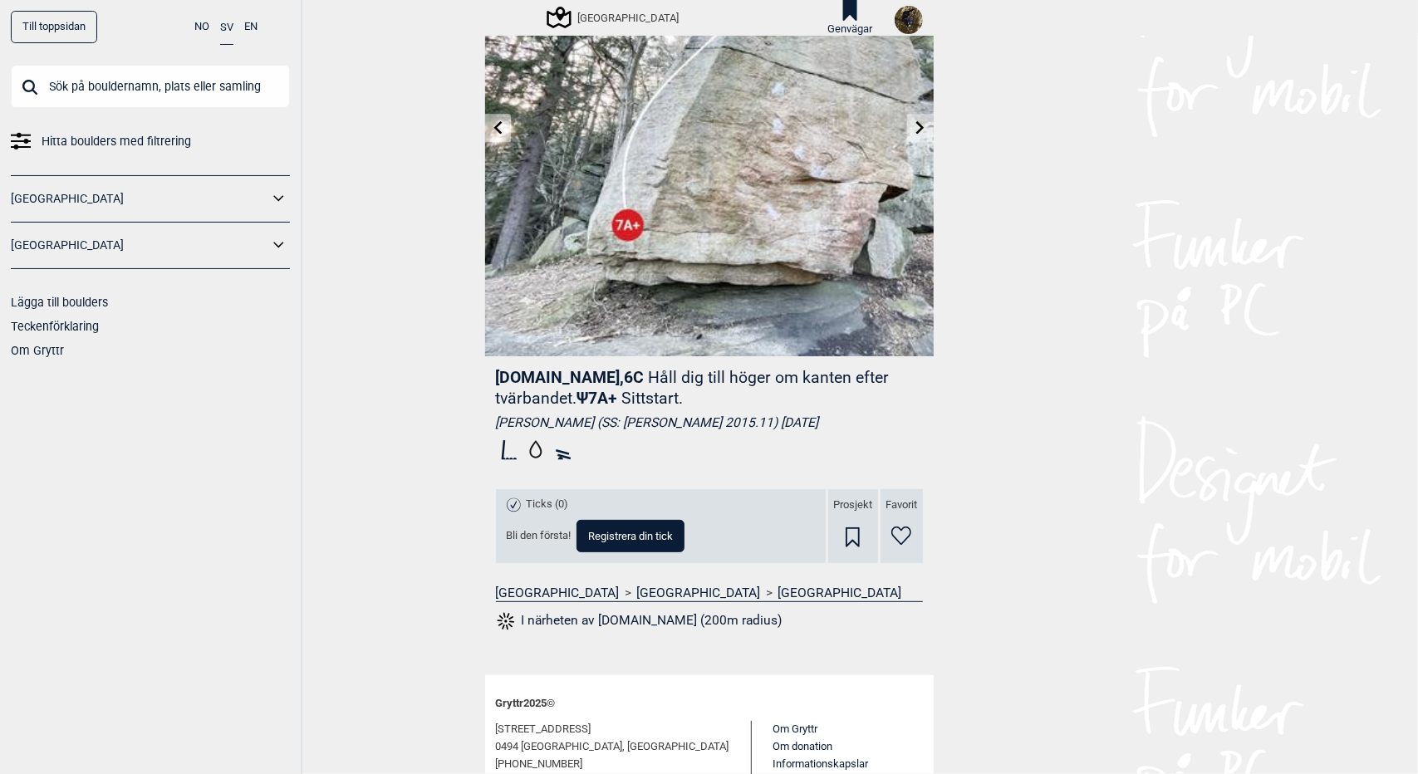
scroll to position [81, 0]
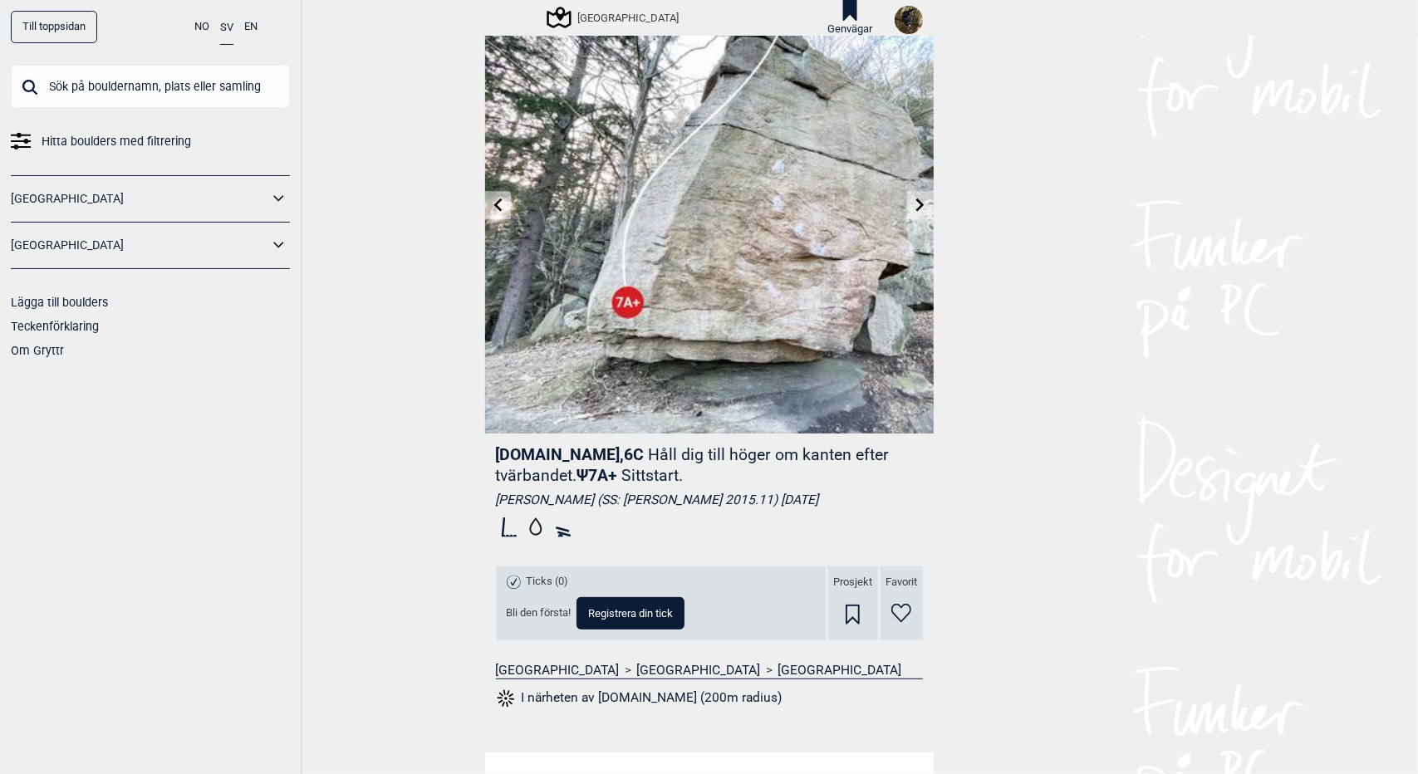
click at [601, 16] on div "[GEOGRAPHIC_DATA]" at bounding box center [614, 17] width 130 height 20
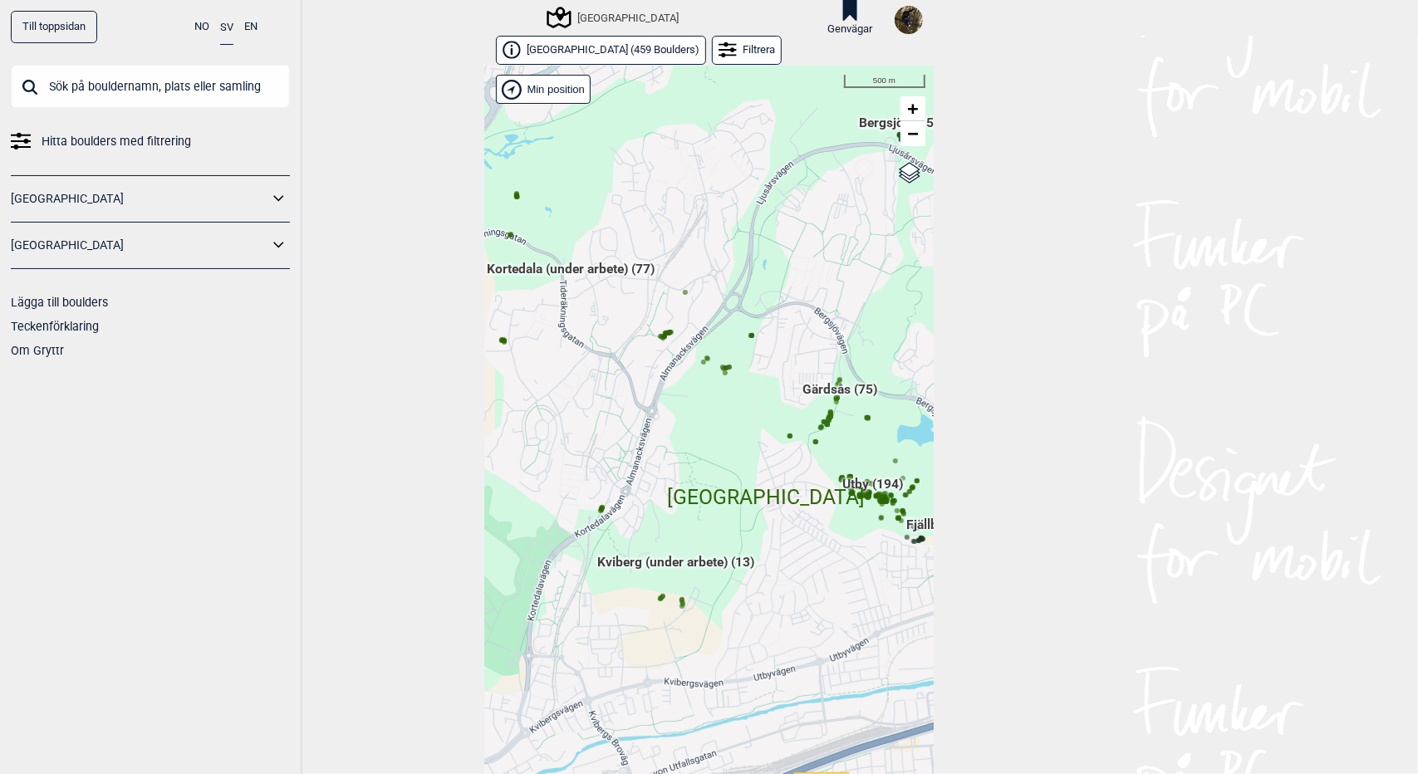
scroll to position [27, 0]
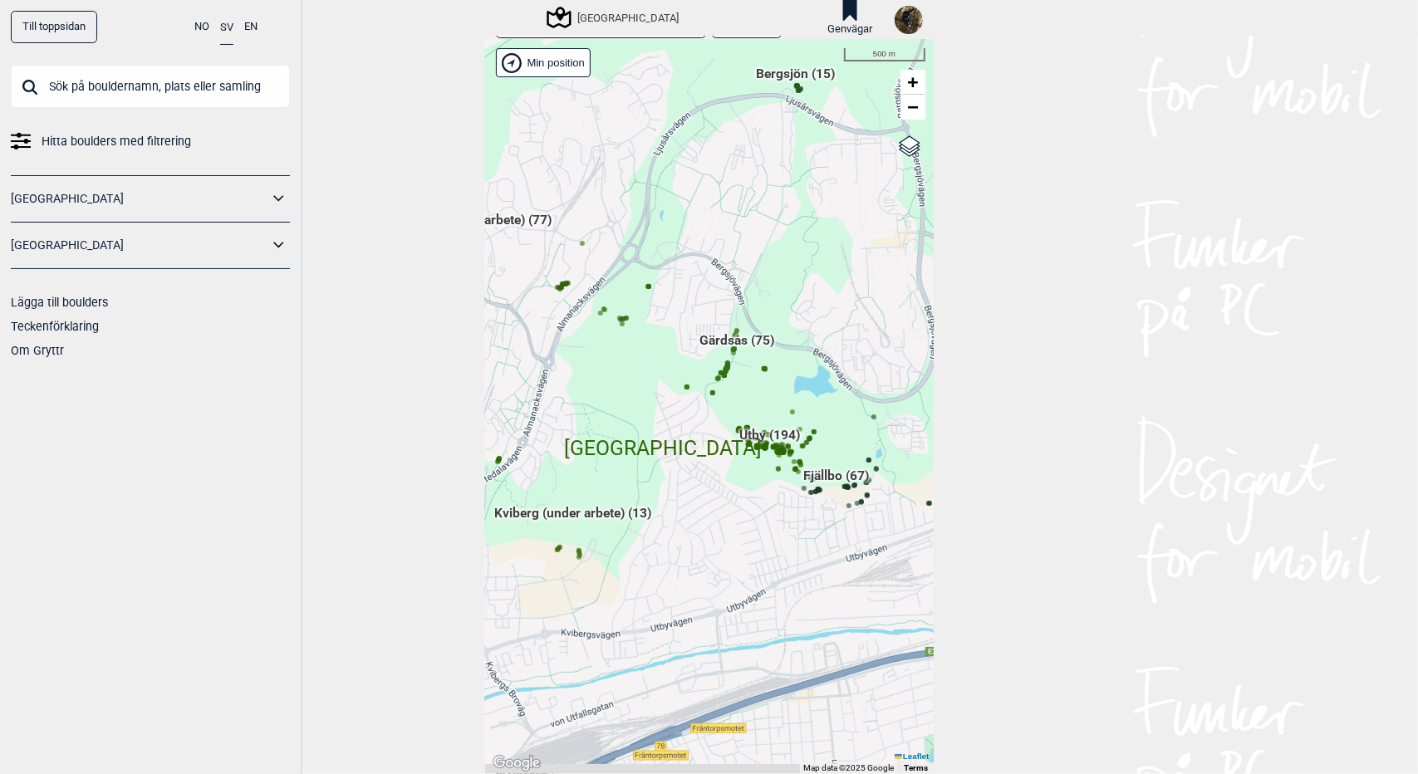
drag, startPoint x: 714, startPoint y: 464, endPoint x: 611, endPoint y: 442, distance: 105.4
click at [611, 442] on div "Hallingdal Gol Ål Stange Kolomoen [GEOGRAPHIC_DATA] [GEOGRAPHIC_DATA][PERSON_NA…" at bounding box center [709, 407] width 449 height 734
click at [738, 335] on span "Gärdsås (75)" at bounding box center [737, 347] width 75 height 32
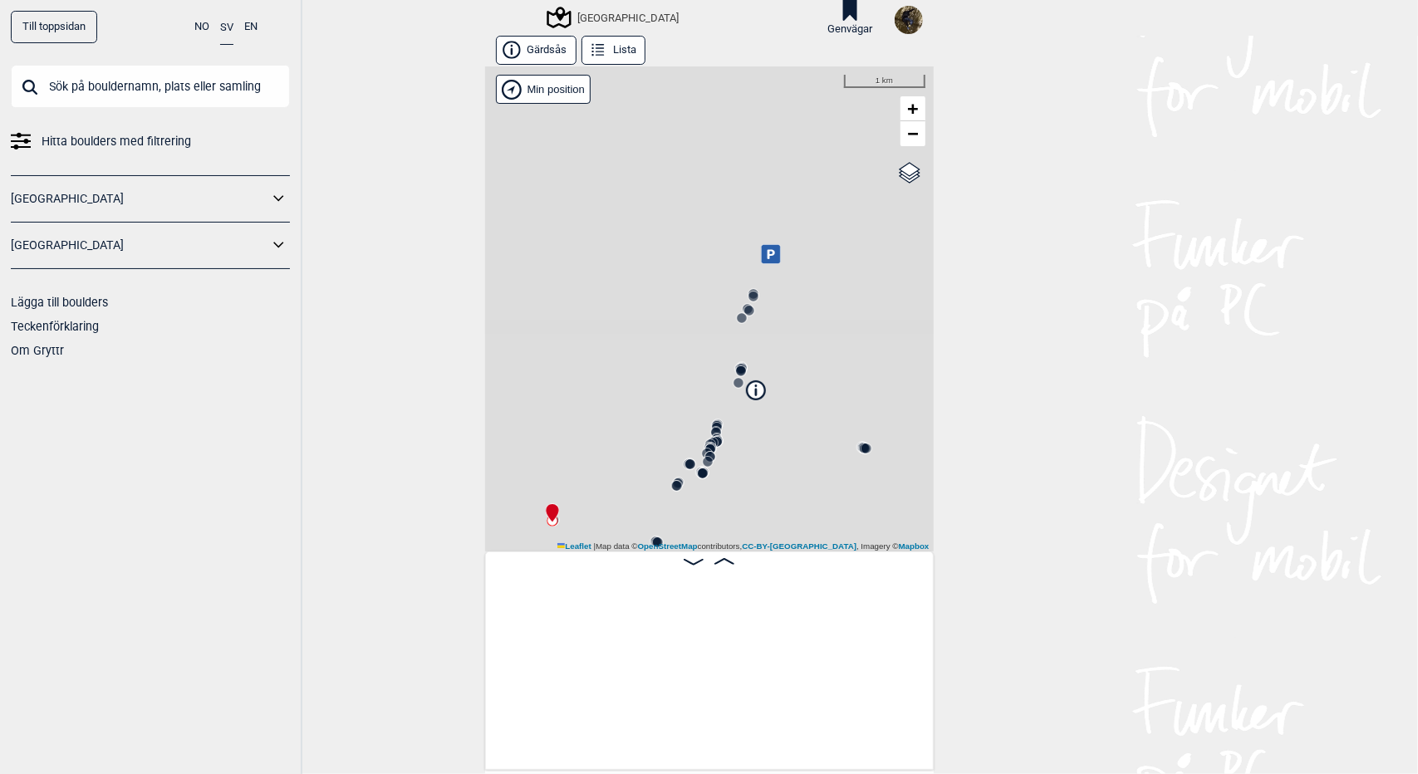
scroll to position [0, 130]
